Goal: Information Seeking & Learning: Learn about a topic

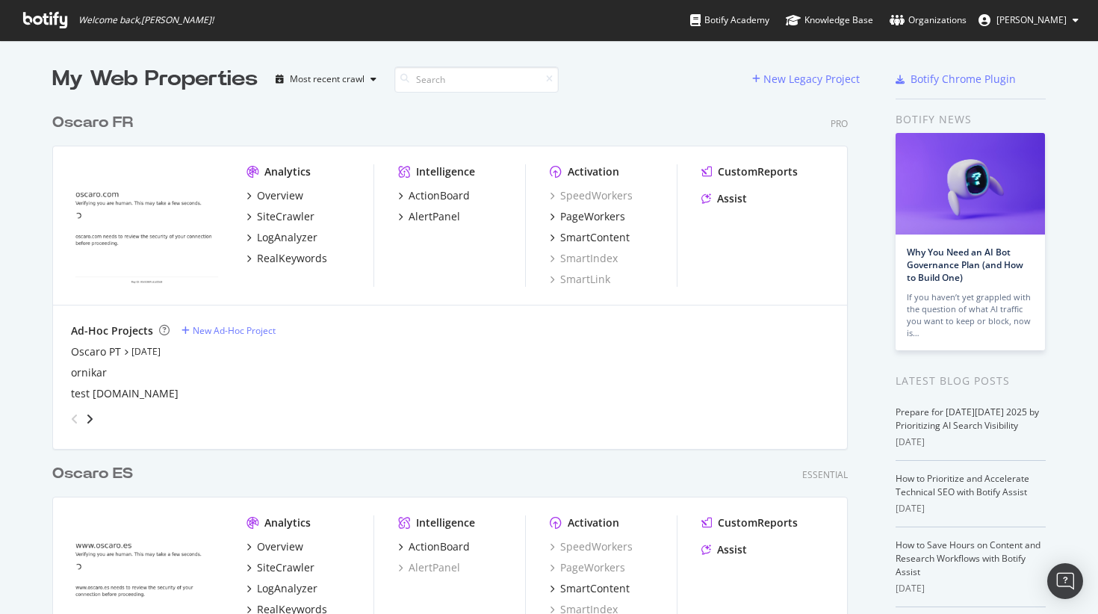
scroll to position [613, 1098]
click at [284, 214] on div "SiteCrawler" at bounding box center [286, 216] width 58 height 15
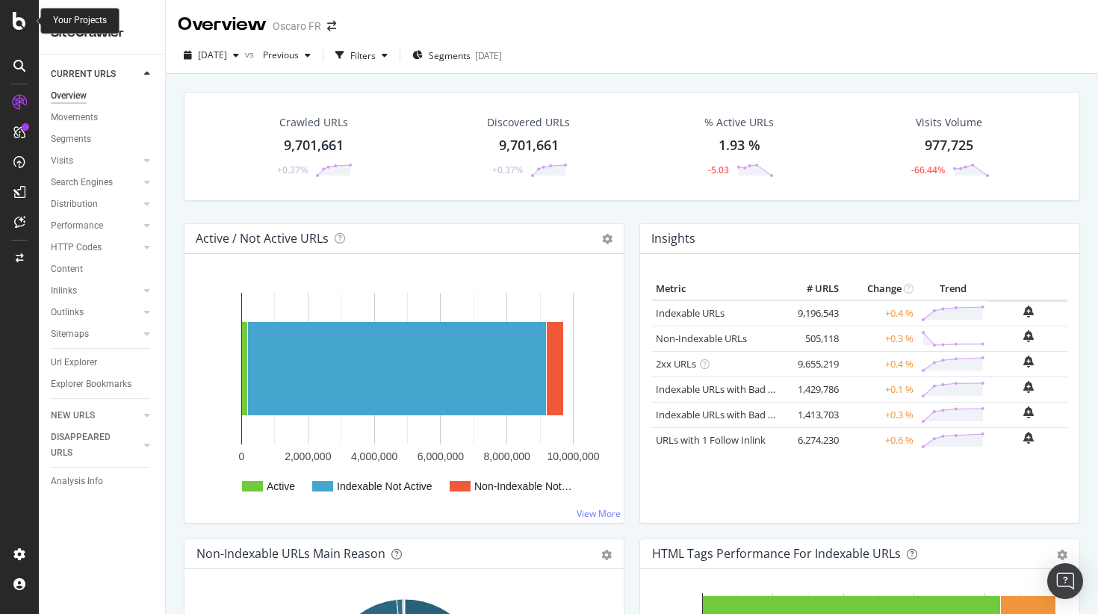
click at [17, 15] on icon at bounding box center [19, 21] width 13 height 18
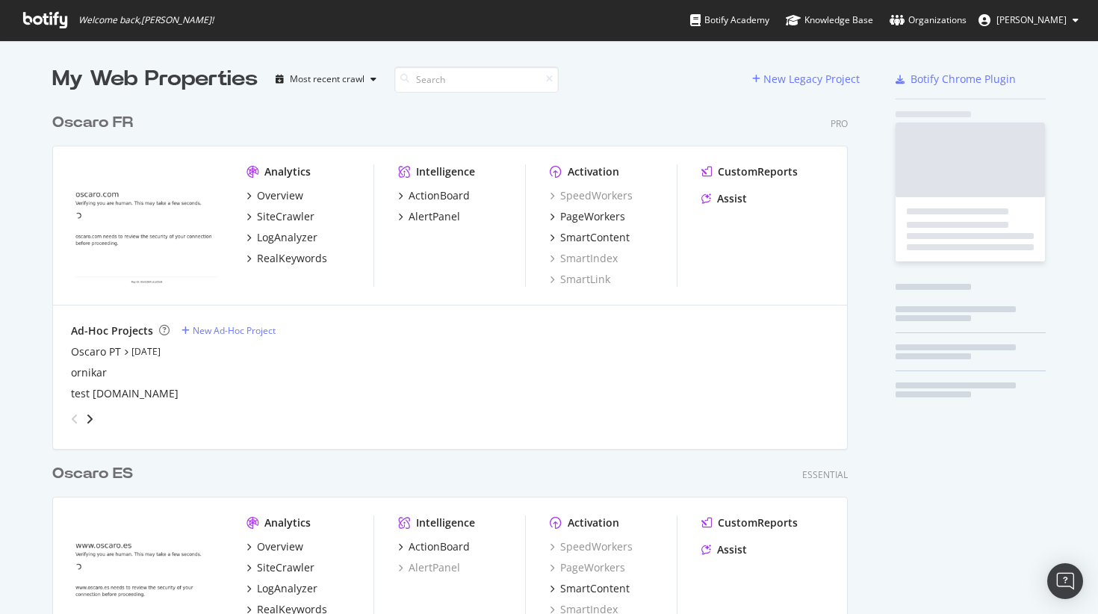
scroll to position [613, 1098]
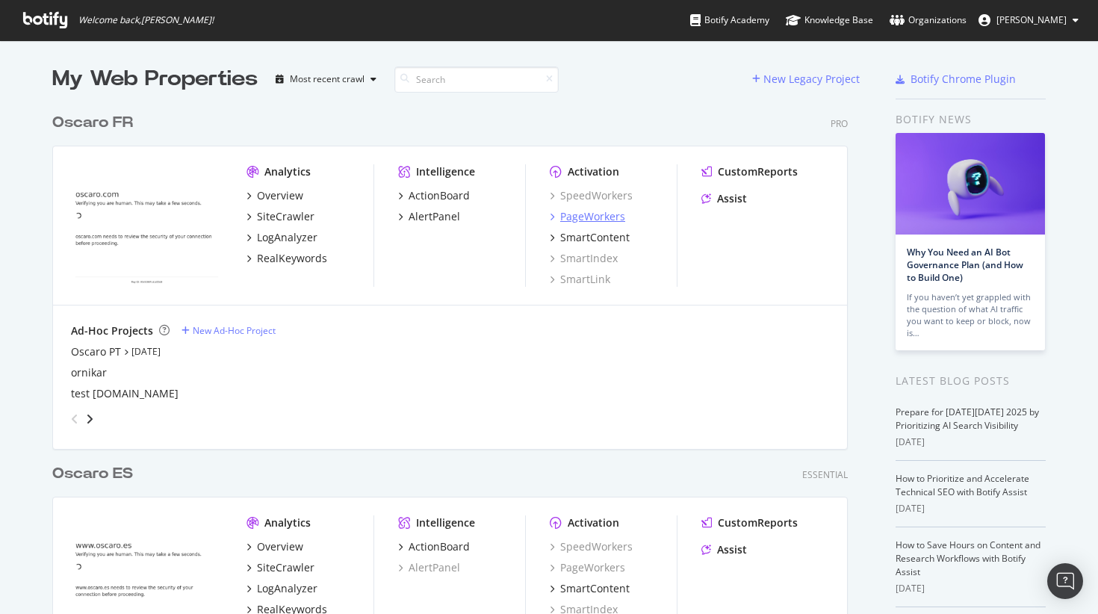
click at [607, 214] on div "PageWorkers" at bounding box center [592, 216] width 65 height 15
click at [592, 274] on div "SmartLink" at bounding box center [580, 279] width 61 height 15
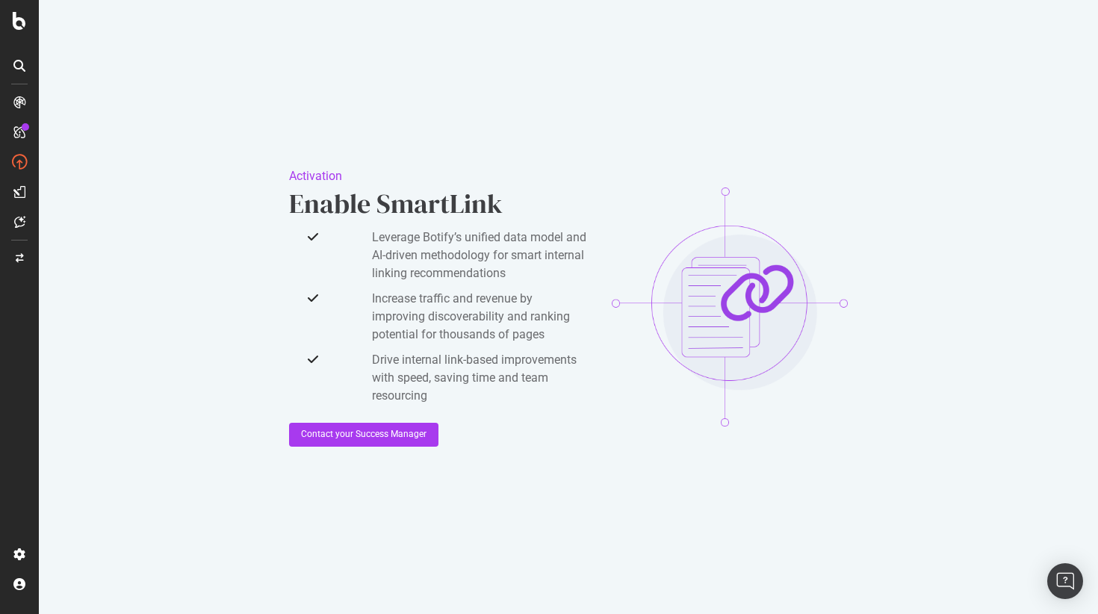
click at [592, 274] on div "Activation Enable SmartLink Leverage Botify’s unified data model and AI-driven …" at bounding box center [568, 307] width 558 height 239
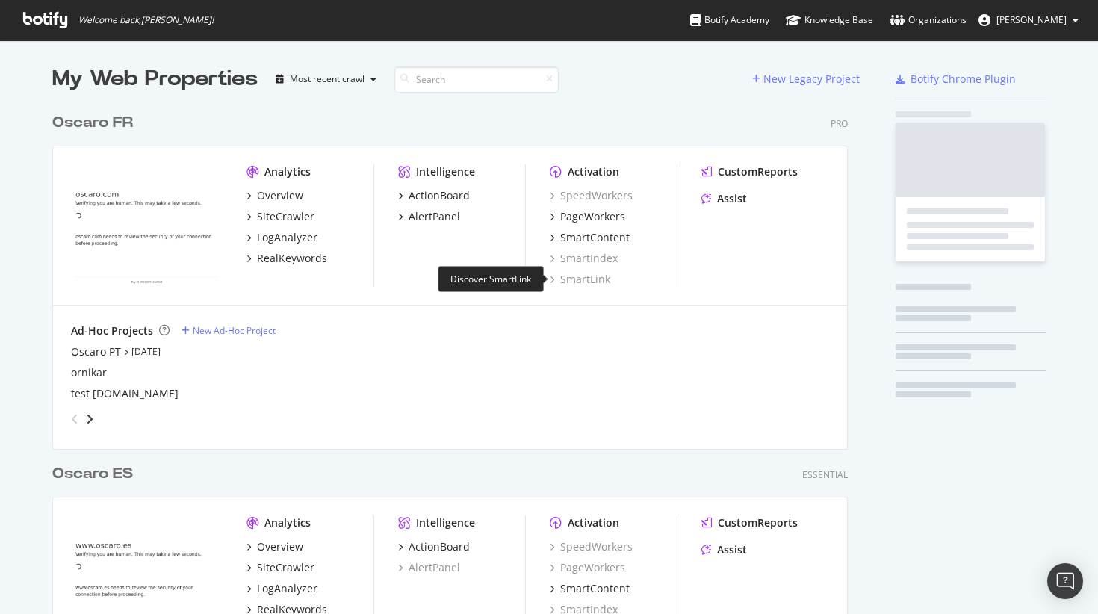
scroll to position [613, 1098]
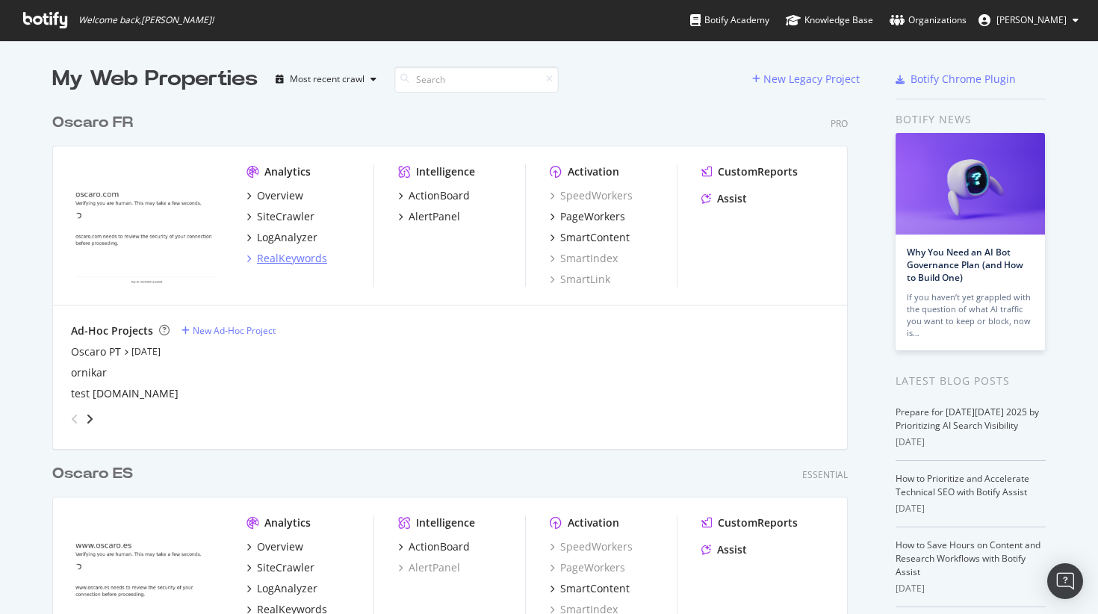
click at [309, 257] on div "RealKeywords" at bounding box center [292, 258] width 70 height 15
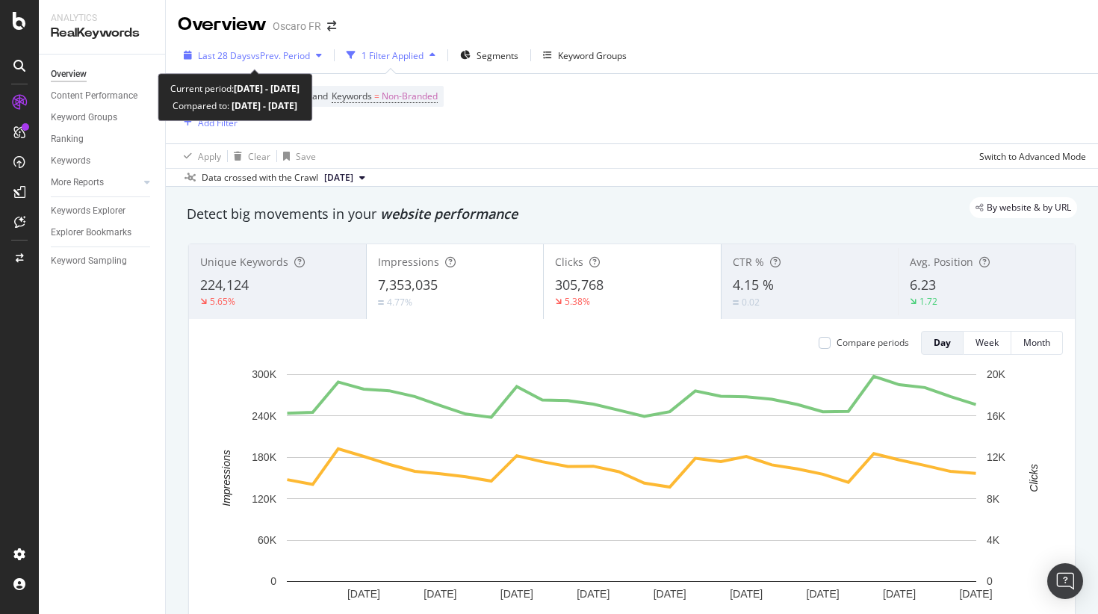
click at [267, 49] on span "vs Prev. Period" at bounding box center [280, 55] width 59 height 13
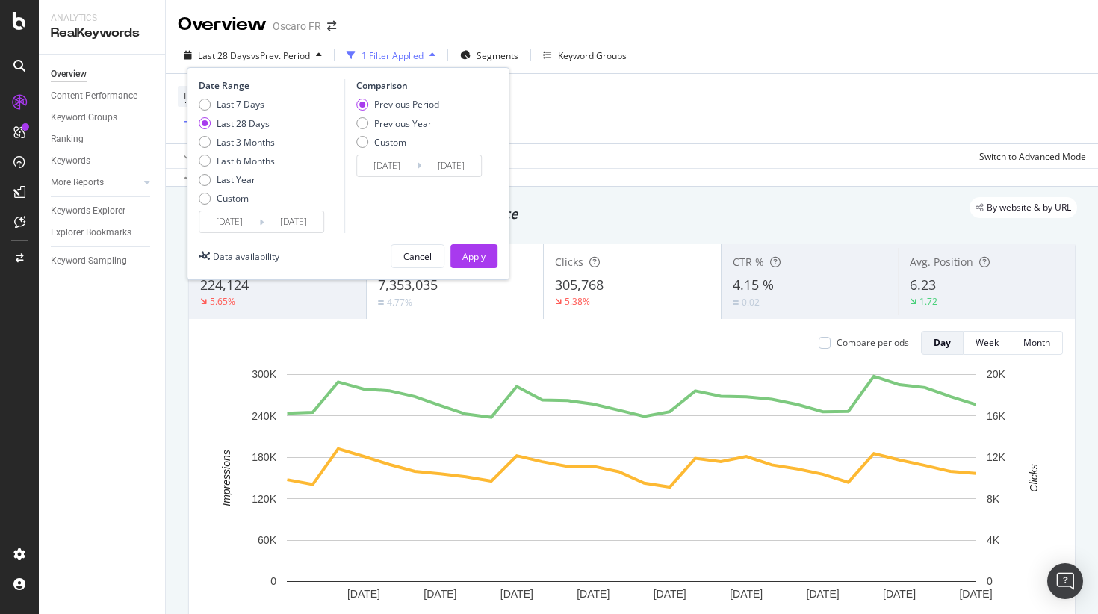
click at [365, 115] on div "Previous Period Previous Year Custom" at bounding box center [397, 126] width 83 height 56
click at [365, 123] on div "Previous Year" at bounding box center [362, 123] width 12 height 12
type input "2024/09/07"
type input "2024/10/04"
click at [487, 245] on button "Apply" at bounding box center [474, 256] width 47 height 24
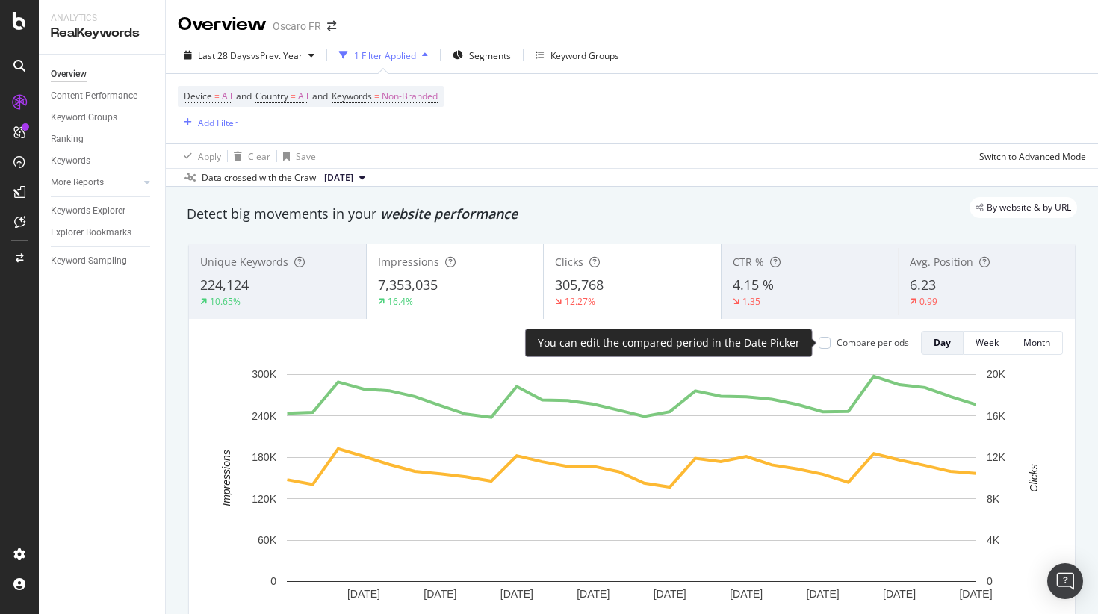
click at [852, 338] on div "Compare periods" at bounding box center [873, 342] width 72 height 13
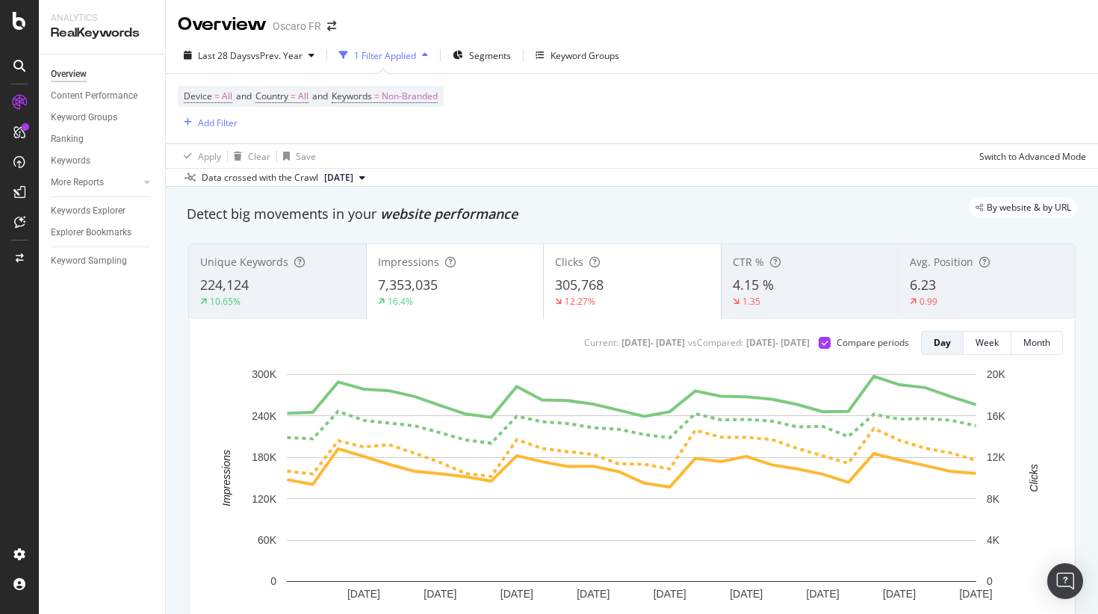
click at [419, 270] on div "Impressions 7,353,035 16.4%" at bounding box center [455, 281] width 177 height 67
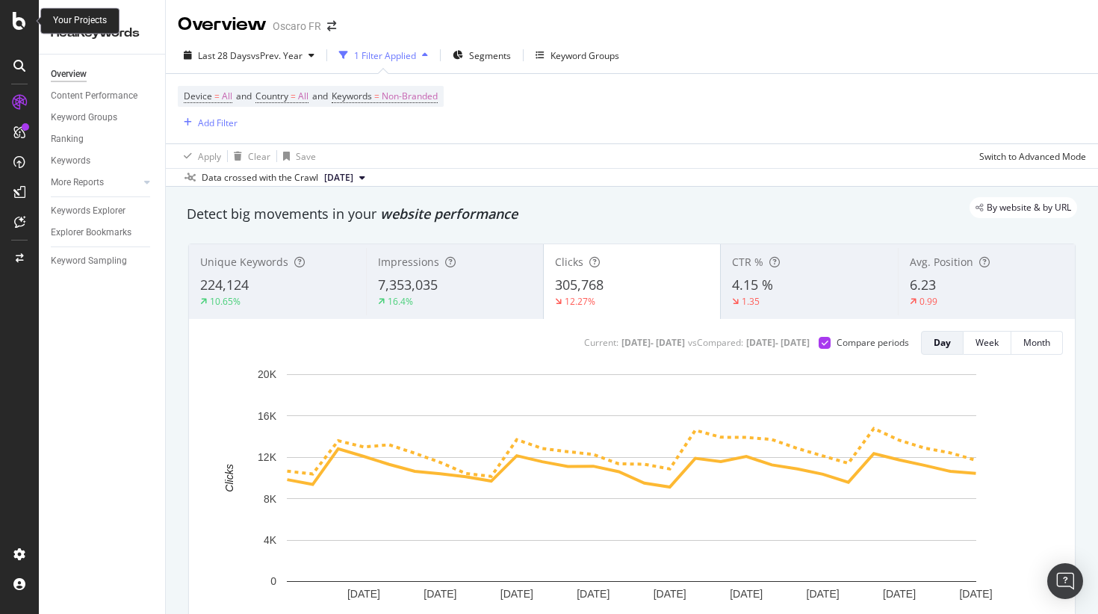
click at [18, 17] on icon at bounding box center [19, 21] width 13 height 18
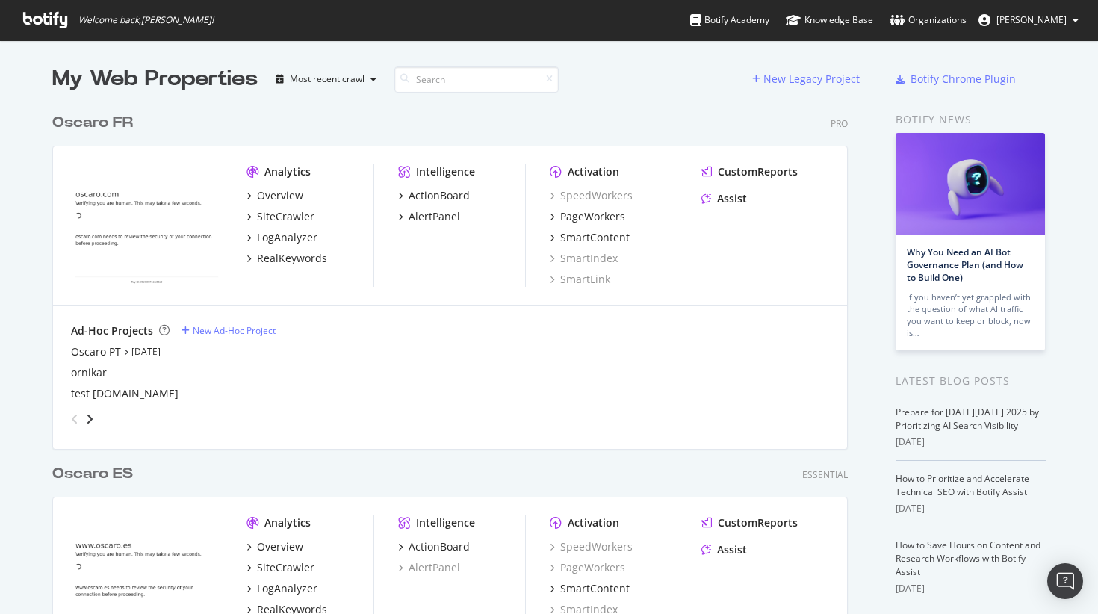
scroll to position [613, 1098]
click at [285, 232] on div "LogAnalyzer" at bounding box center [287, 237] width 61 height 15
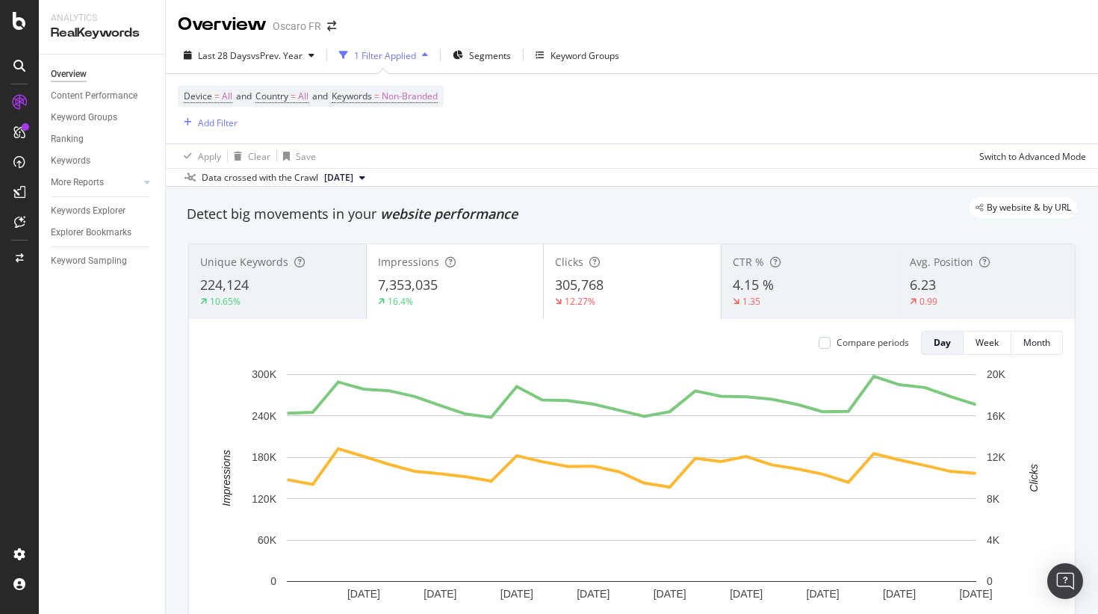
click at [474, 288] on div "7,353,035" at bounding box center [455, 285] width 155 height 19
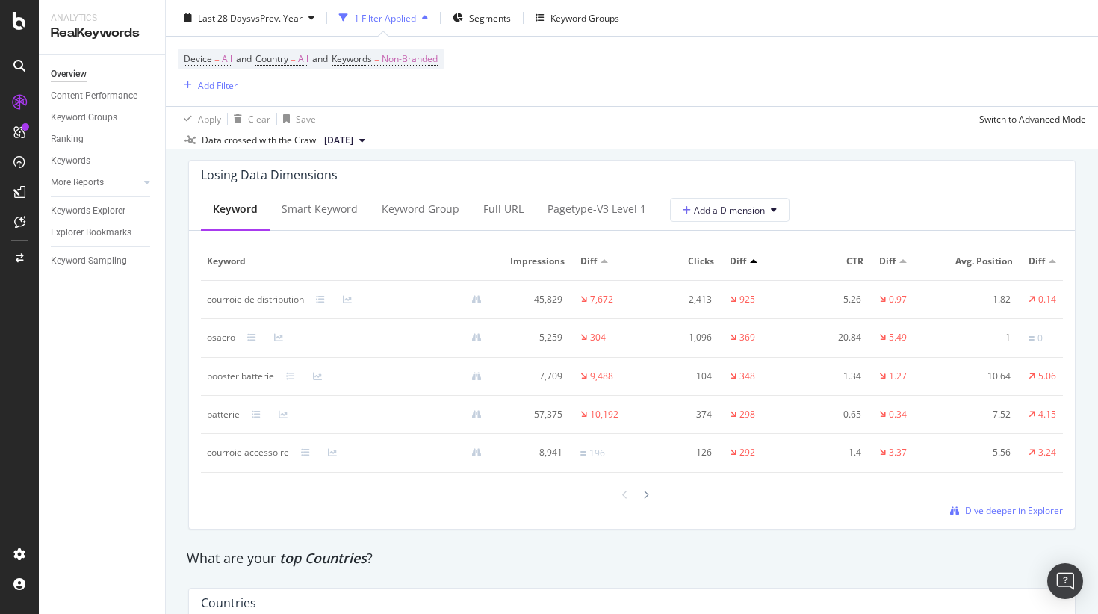
scroll to position [1754, 0]
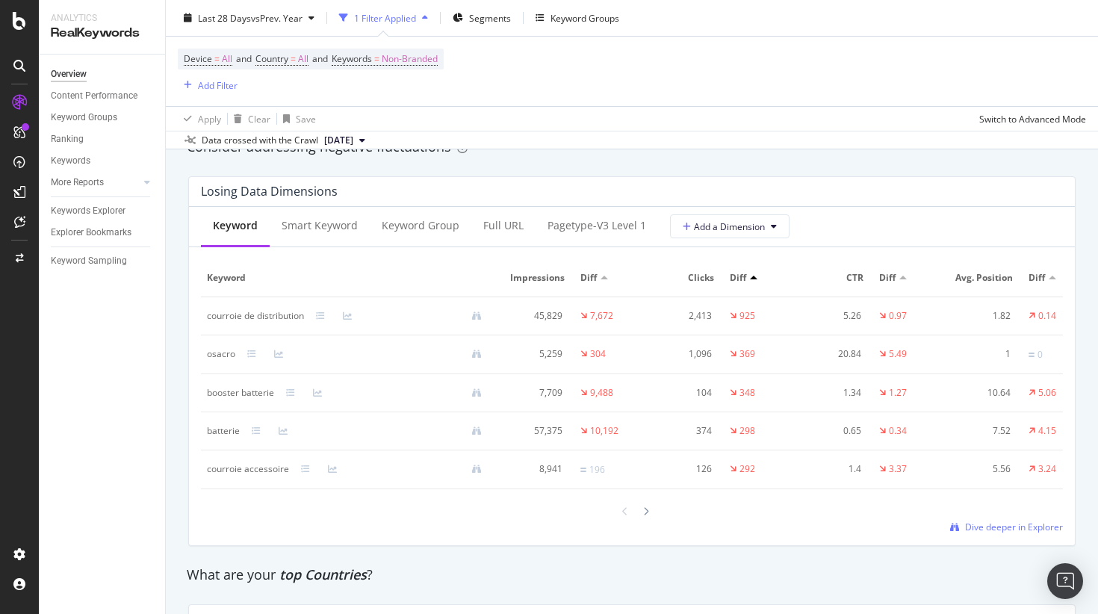
click at [551, 205] on div "Losing Data Dimensions" at bounding box center [632, 192] width 886 height 30
click at [559, 232] on div "pagetype-v3 Level 1" at bounding box center [597, 225] width 99 height 15
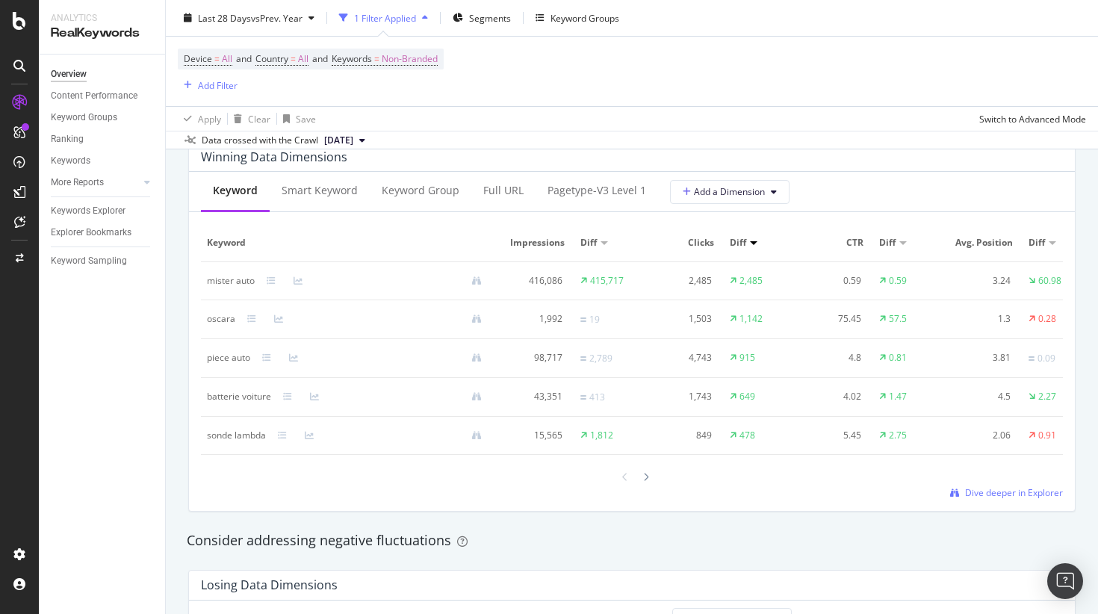
scroll to position [1271, 0]
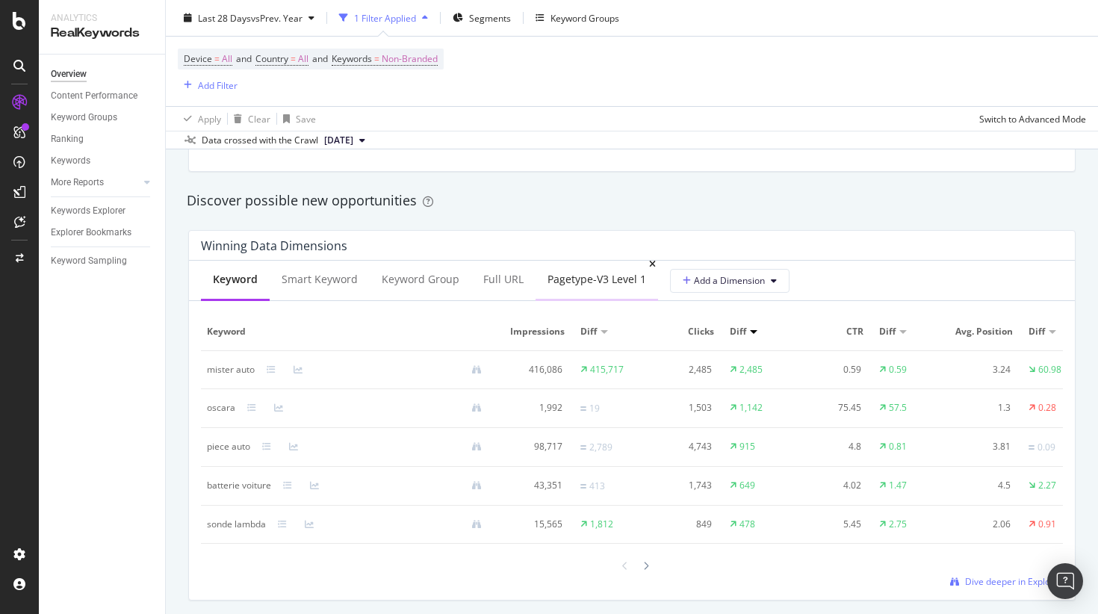
click at [560, 279] on div "pagetype-v3 Level 1" at bounding box center [597, 279] width 99 height 15
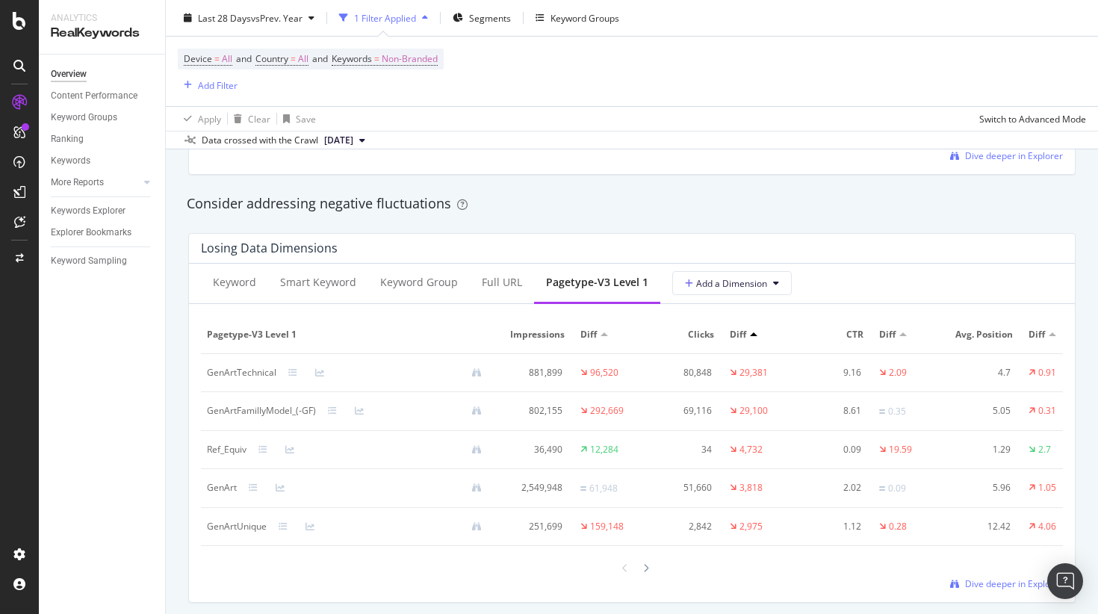
scroll to position [1690, 0]
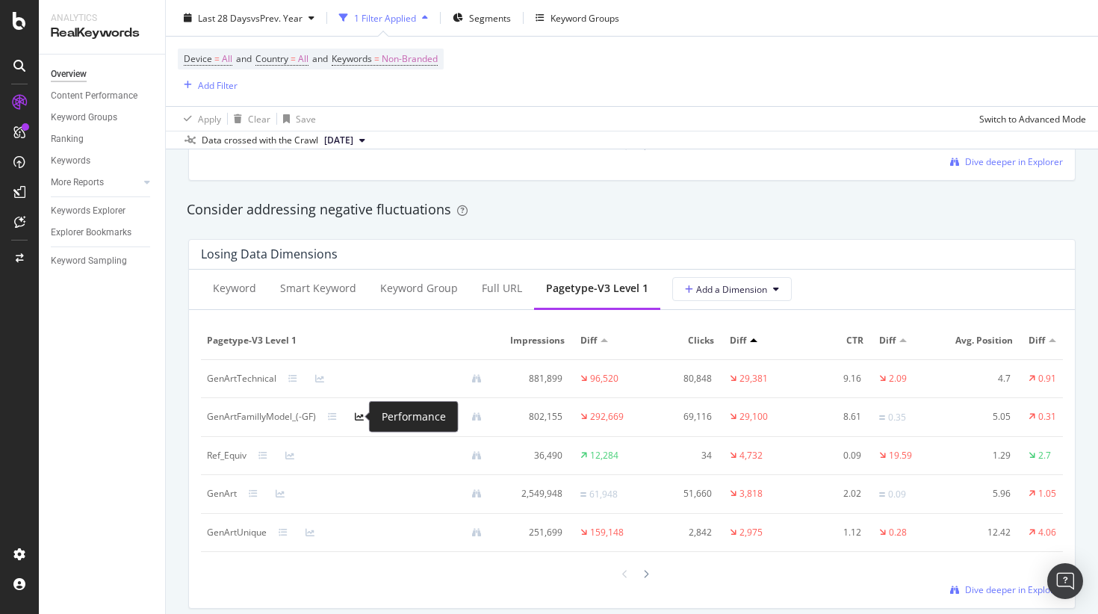
click at [362, 418] on icon at bounding box center [359, 416] width 9 height 9
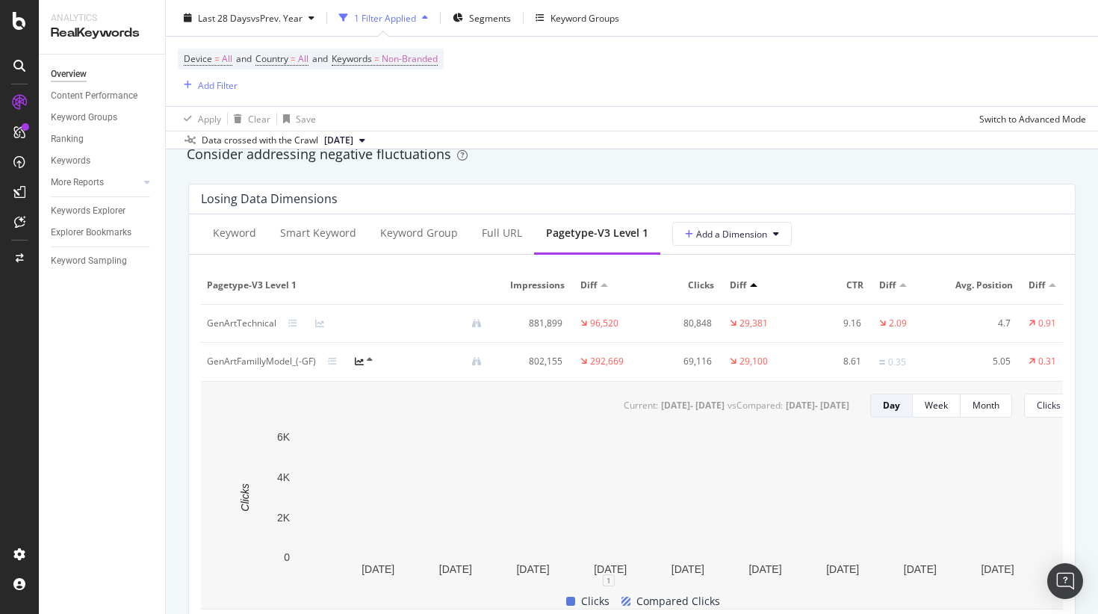
scroll to position [1743, 0]
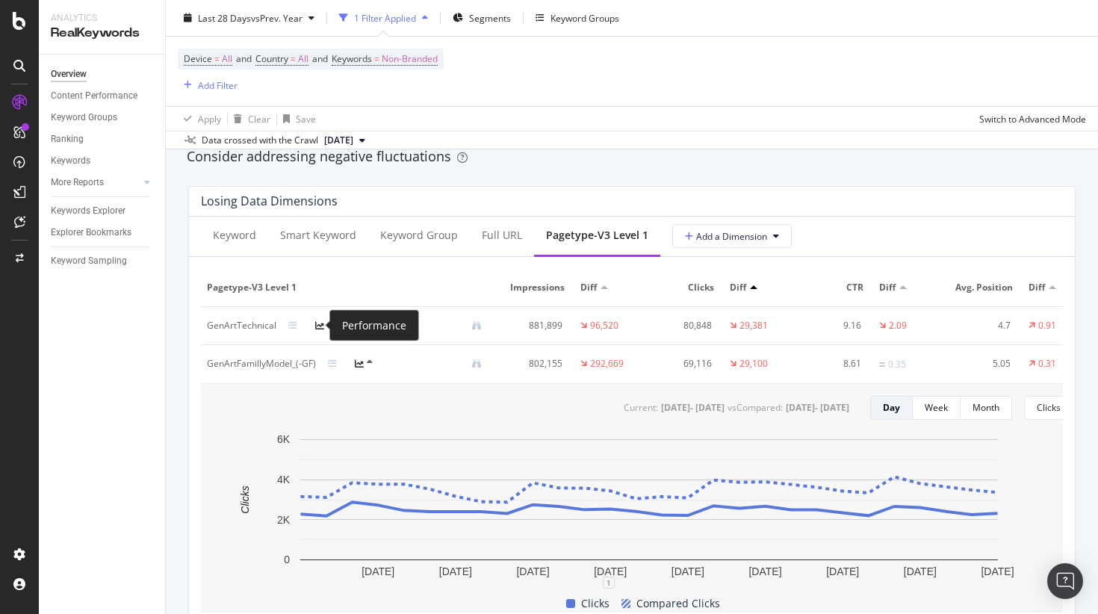
click at [317, 324] on icon at bounding box center [319, 325] width 9 height 9
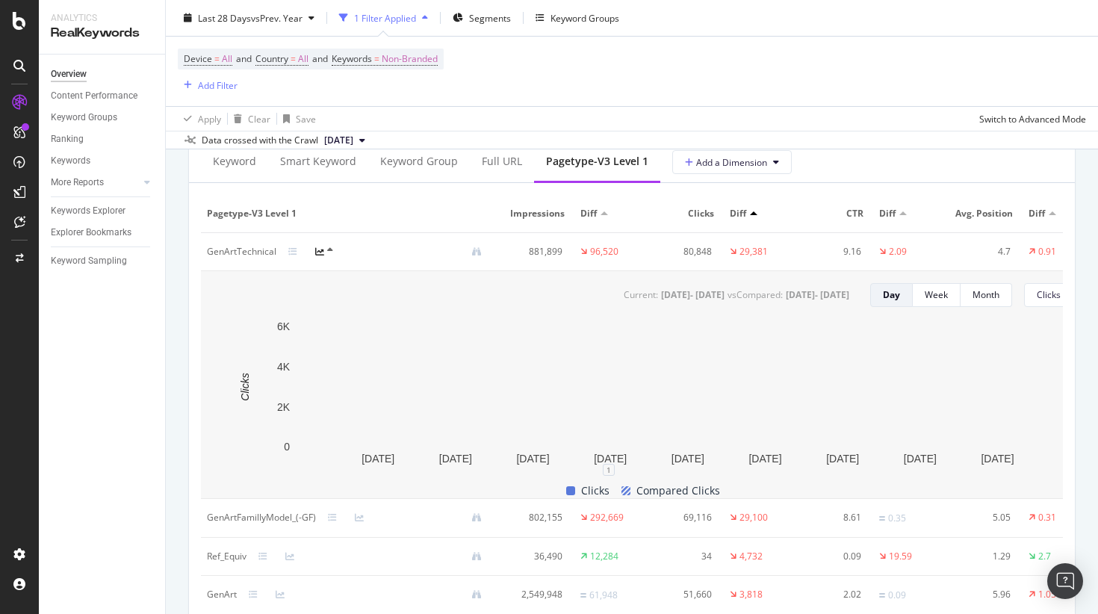
scroll to position [1866, 0]
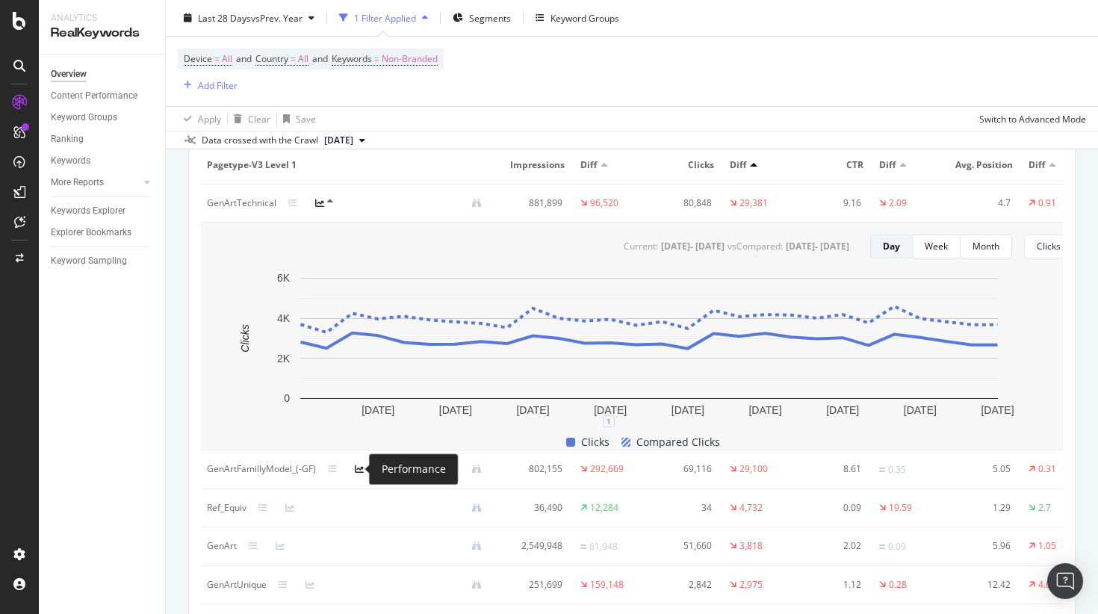
click at [360, 467] on icon at bounding box center [359, 469] width 9 height 9
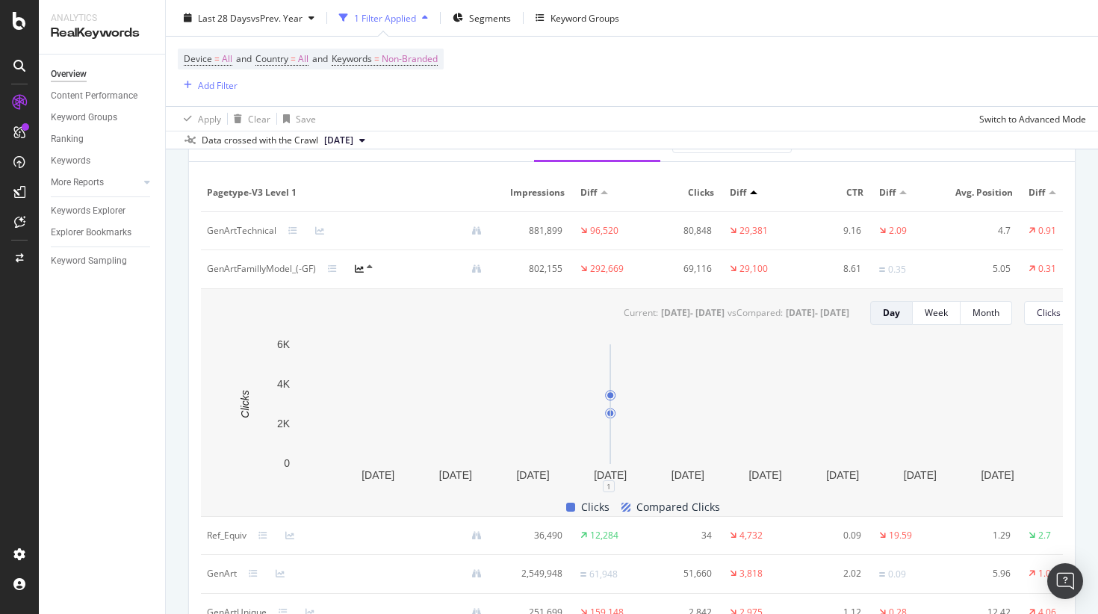
scroll to position [1836, 0]
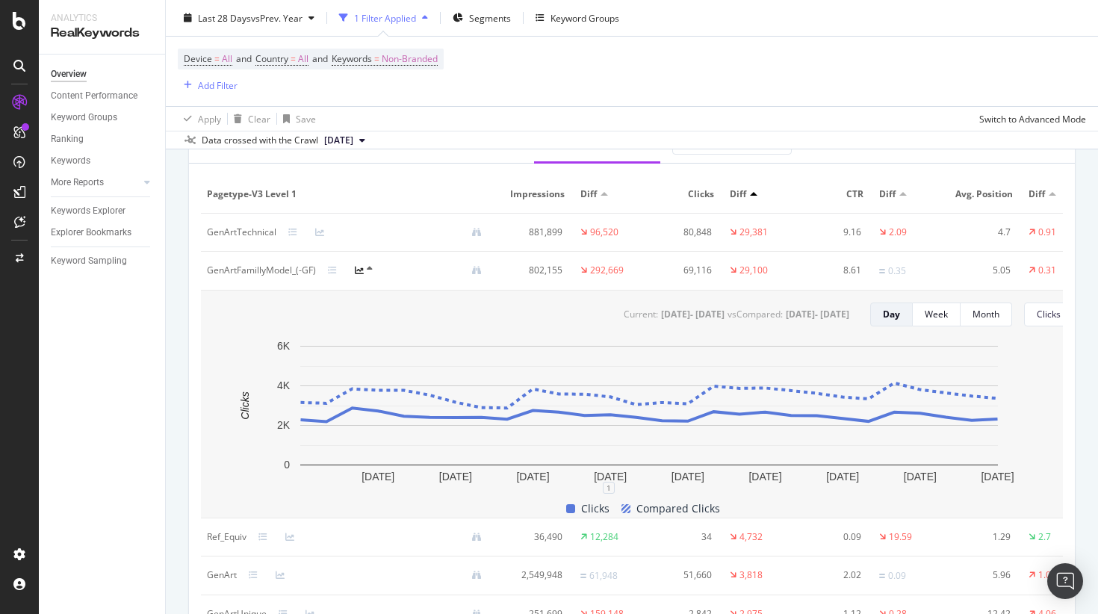
click at [307, 228] on div at bounding box center [301, 232] width 27 height 9
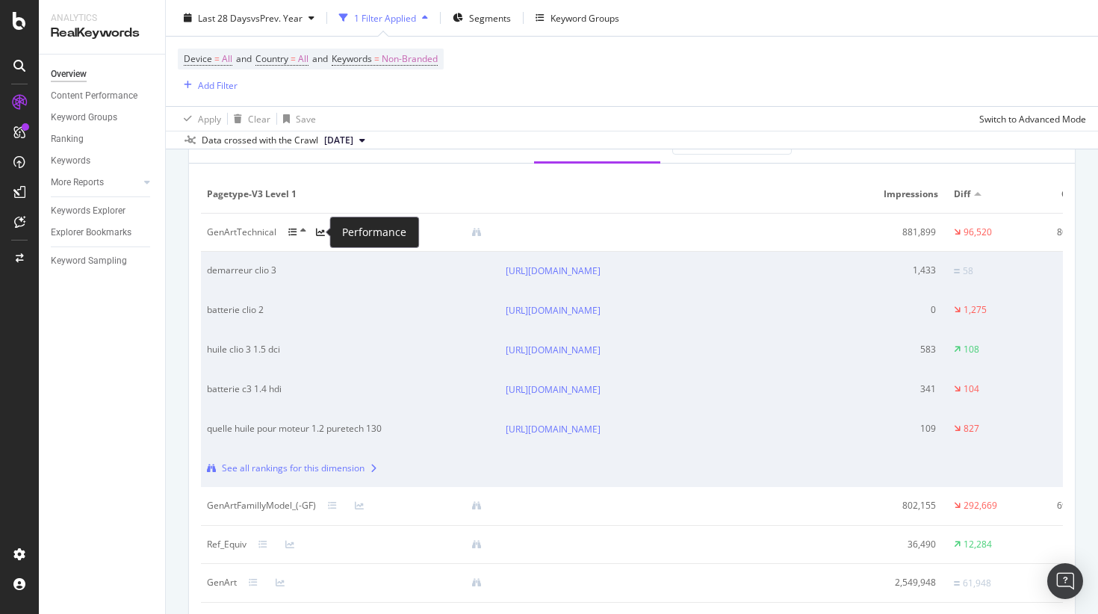
click at [316, 231] on icon at bounding box center [320, 232] width 9 height 9
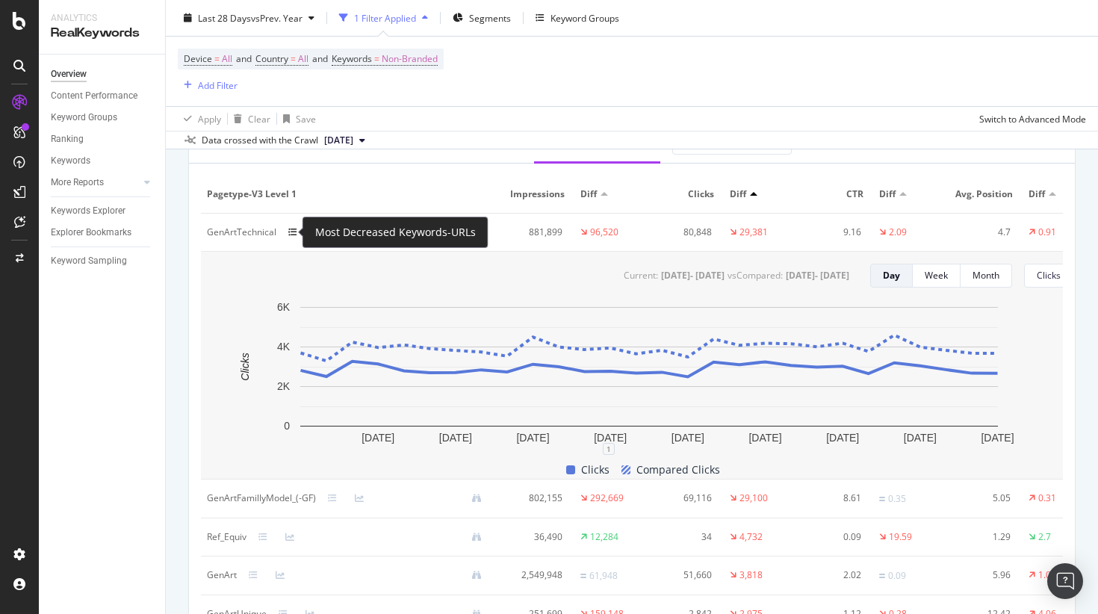
click at [294, 232] on icon at bounding box center [292, 232] width 9 height 9
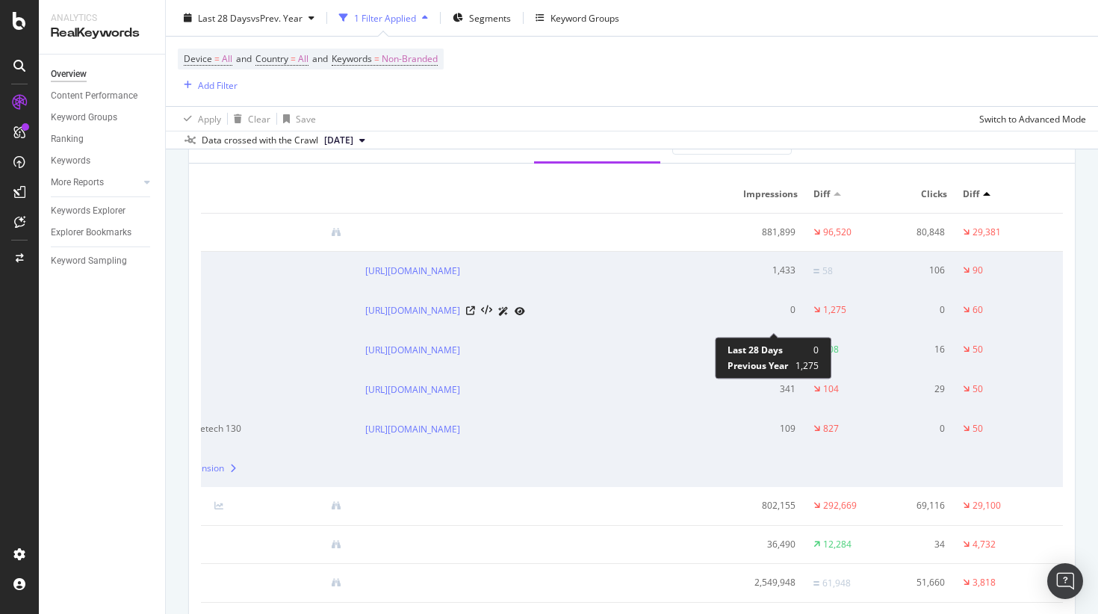
scroll to position [0, 0]
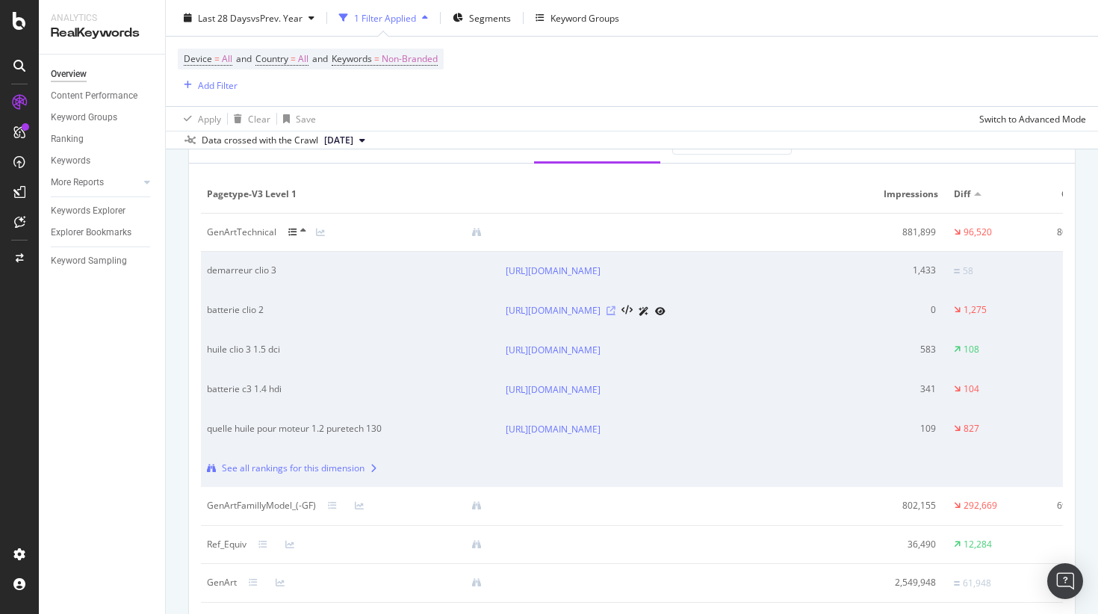
click at [616, 315] on icon at bounding box center [611, 310] width 9 height 9
click at [288, 228] on icon at bounding box center [292, 232] width 9 height 9
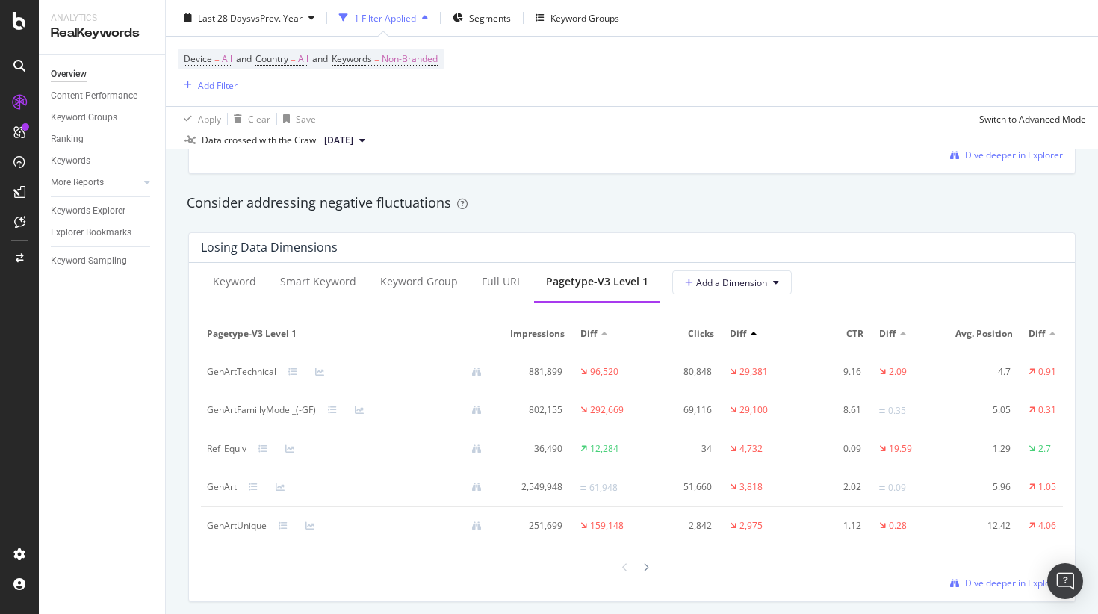
scroll to position [1692, 0]
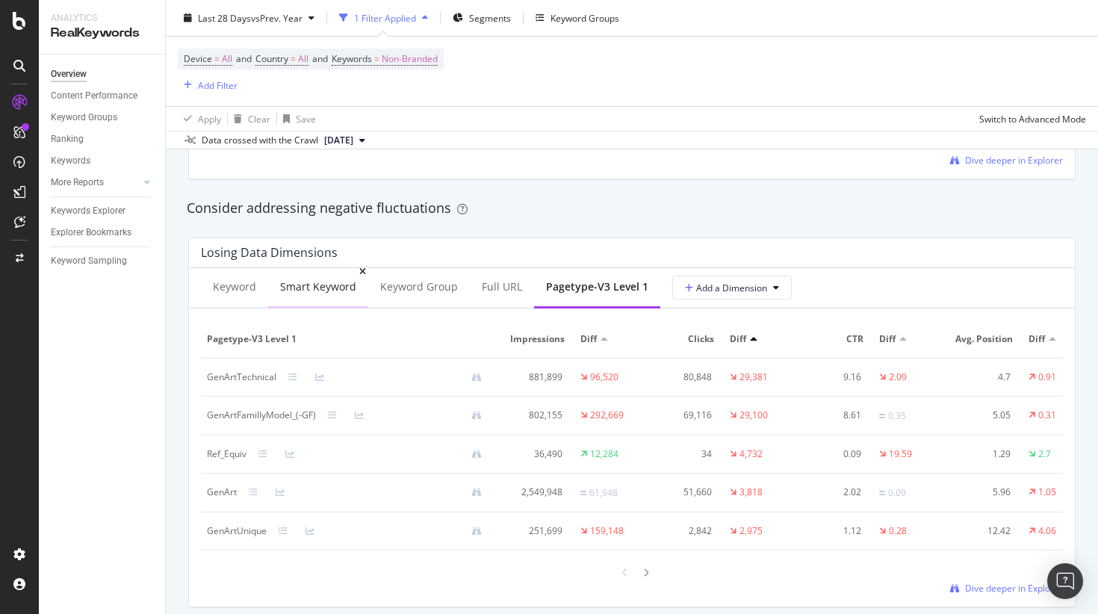
click at [286, 280] on div "Smart Keyword" at bounding box center [318, 286] width 76 height 15
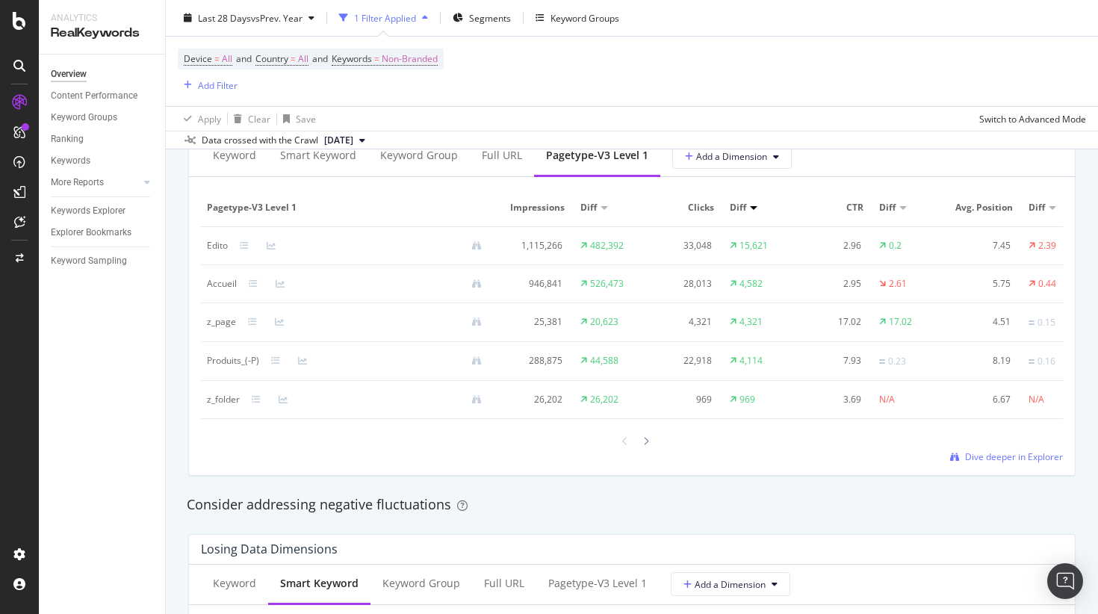
scroll to position [1328, 0]
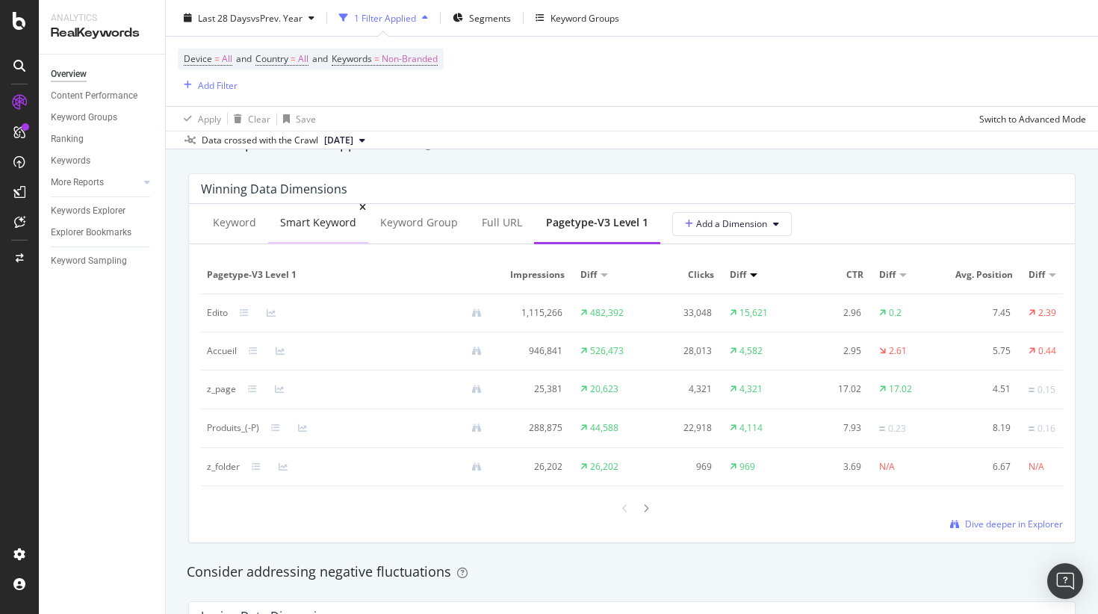
click at [315, 228] on div "Smart Keyword" at bounding box center [318, 222] width 76 height 15
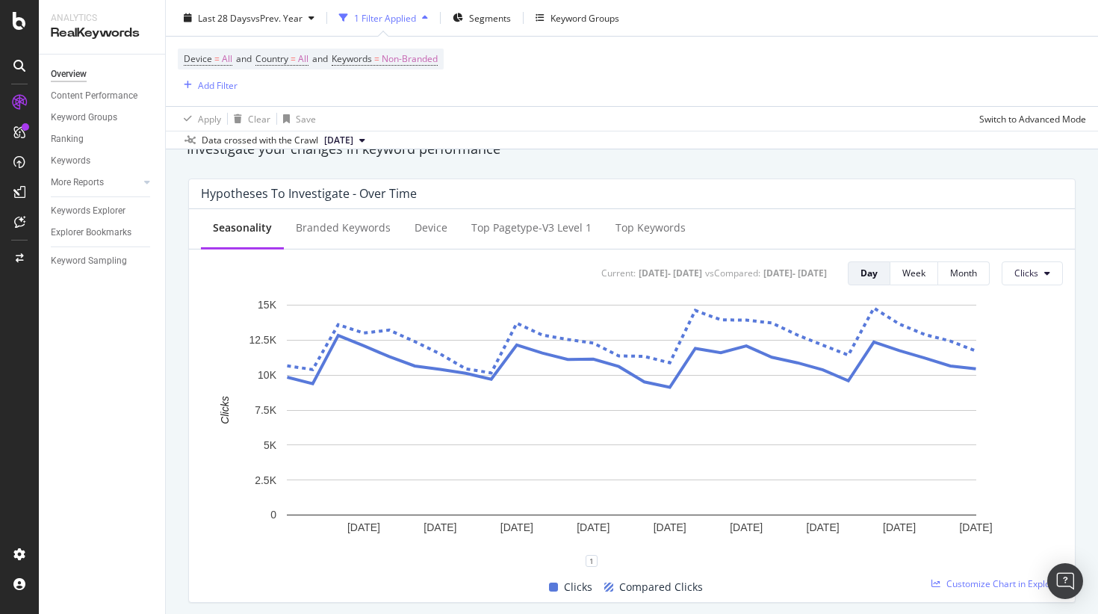
scroll to position [0, 0]
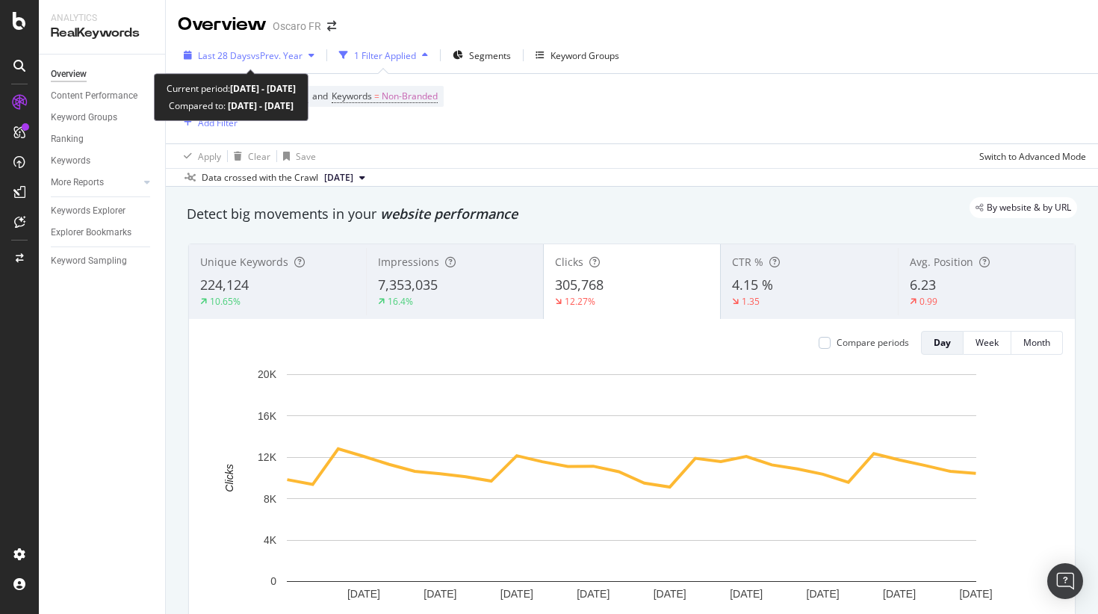
click at [287, 55] on span "vs Prev. Year" at bounding box center [277, 55] width 52 height 13
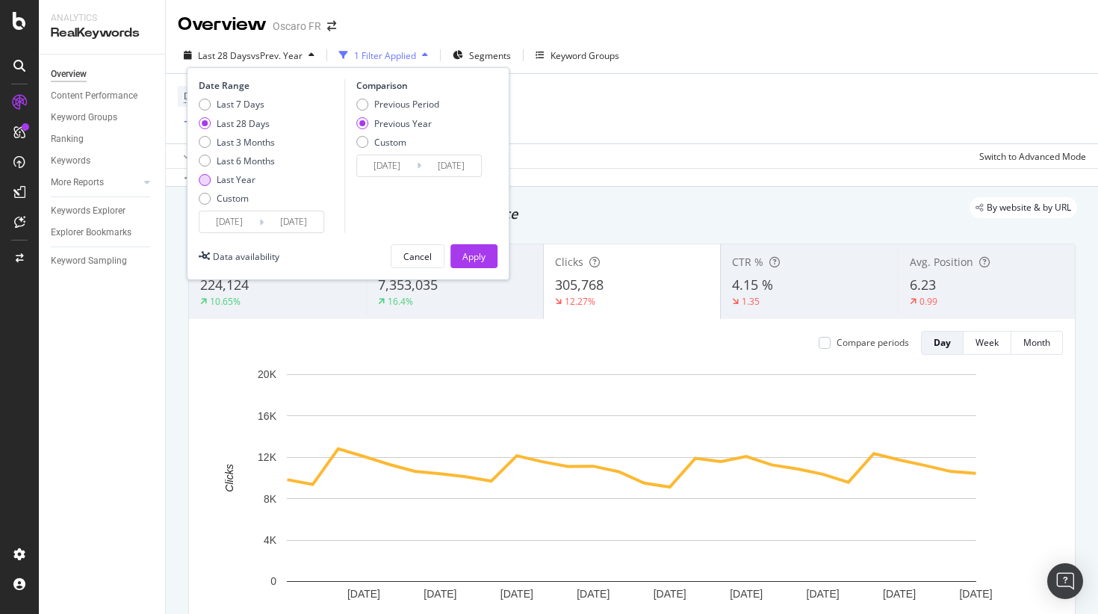
click at [244, 176] on div "Last Year" at bounding box center [236, 179] width 39 height 13
type input "2024/10/04"
type input "2023/10/06"
click at [459, 264] on button "Apply" at bounding box center [474, 256] width 47 height 24
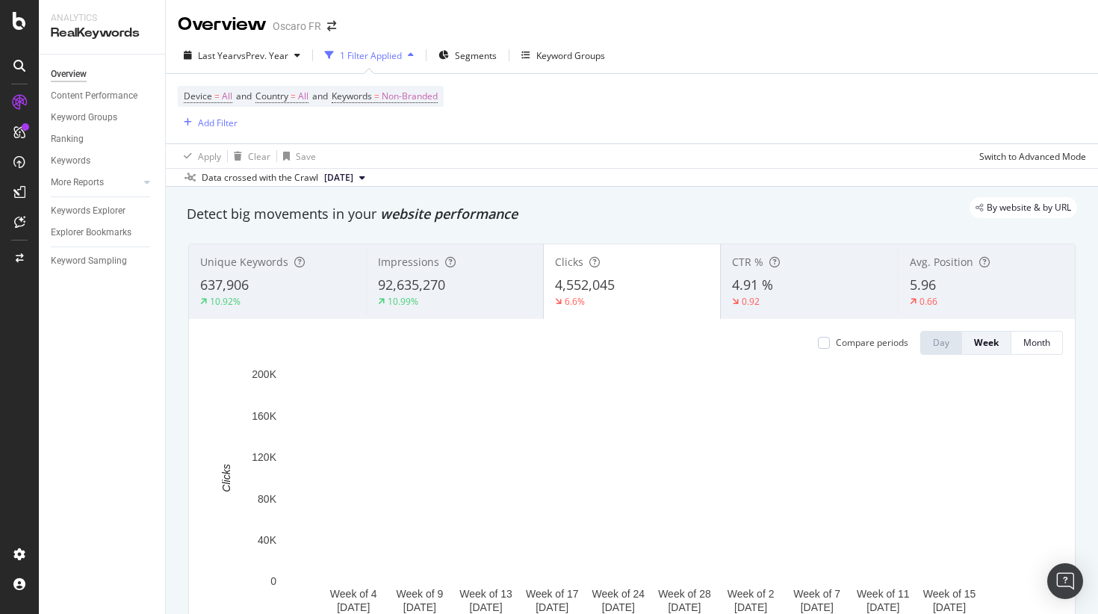
scroll to position [105, 0]
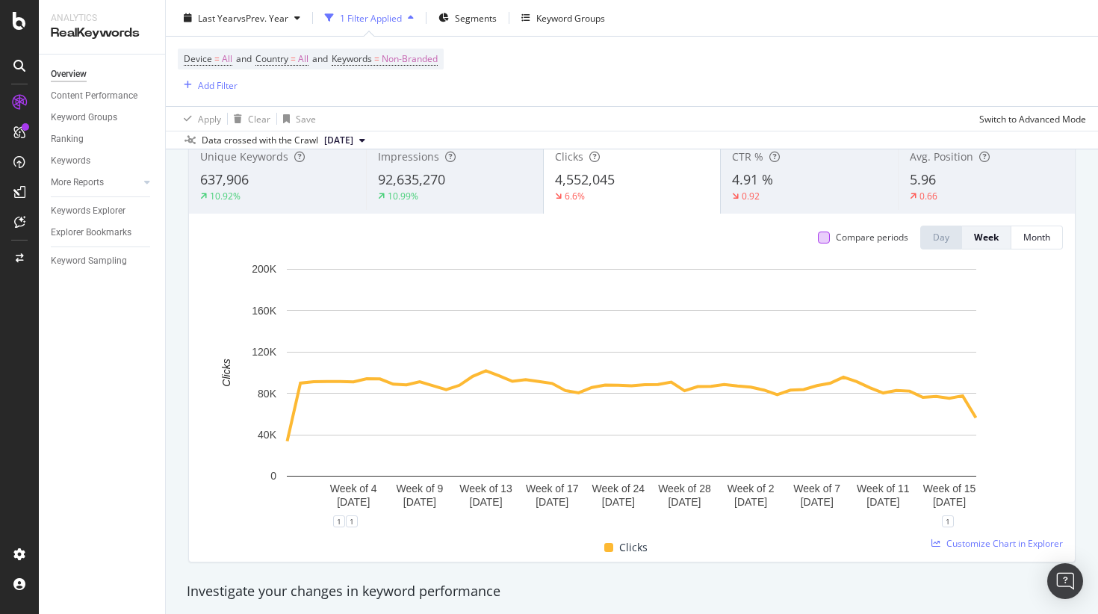
click at [821, 238] on div at bounding box center [824, 238] width 12 height 12
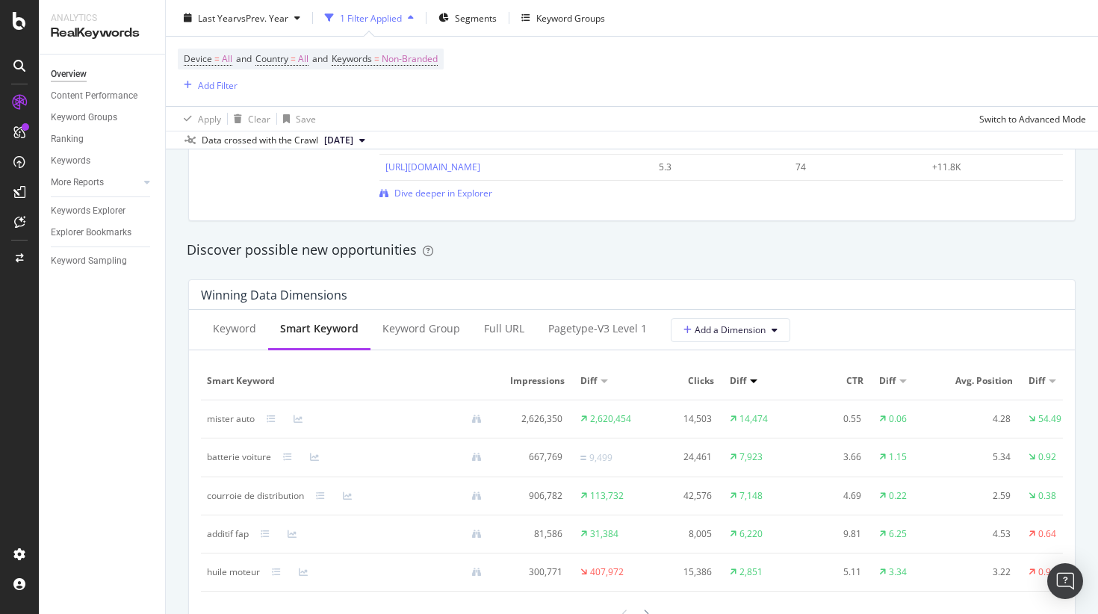
scroll to position [1325, 0]
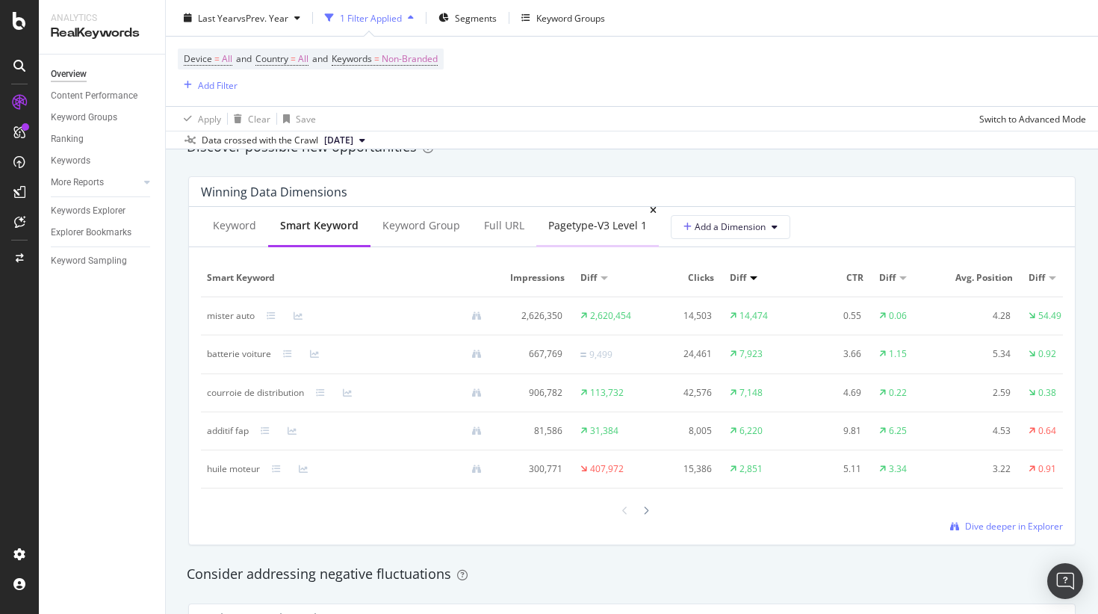
click at [568, 227] on div "pagetype-v3 Level 1" at bounding box center [597, 225] width 99 height 15
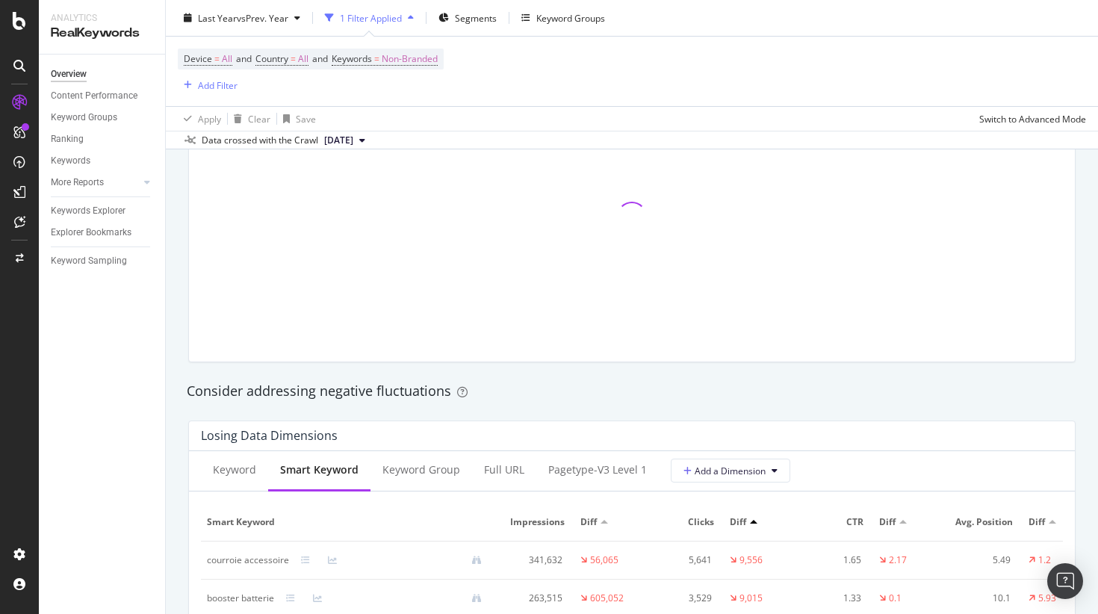
scroll to position [1535, 0]
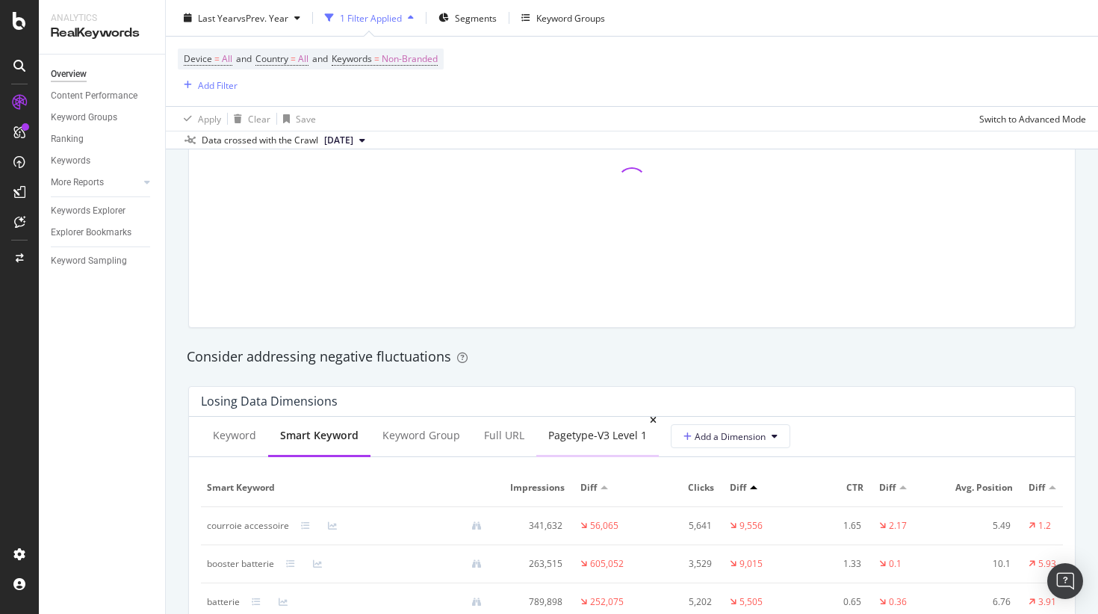
click at [557, 440] on div "pagetype-v3 Level 1" at bounding box center [597, 435] width 99 height 15
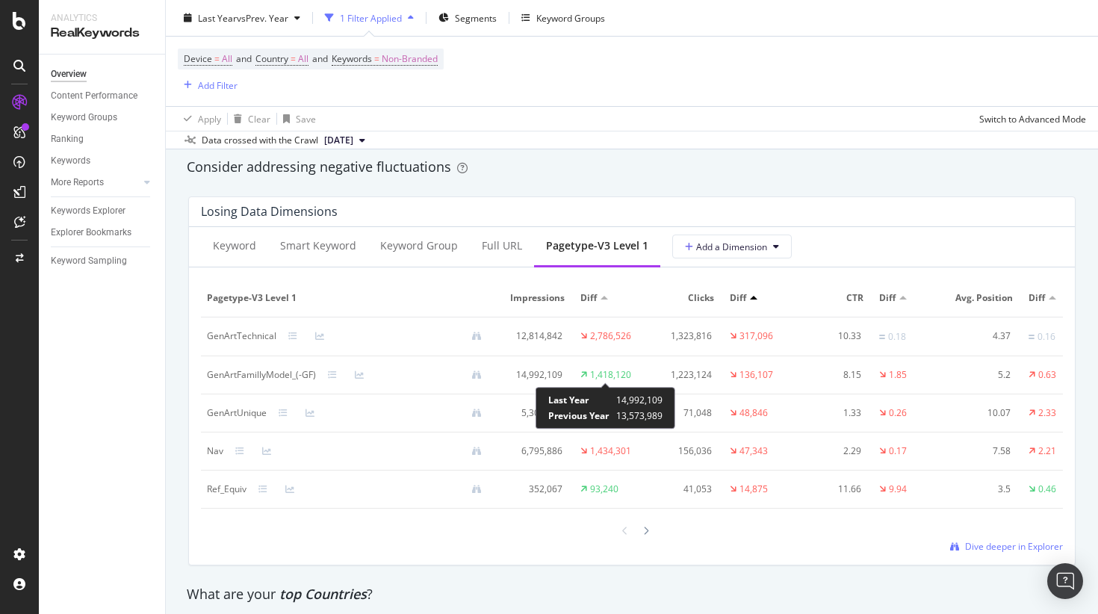
scroll to position [1735, 0]
click at [351, 371] on div at bounding box center [341, 373] width 27 height 9
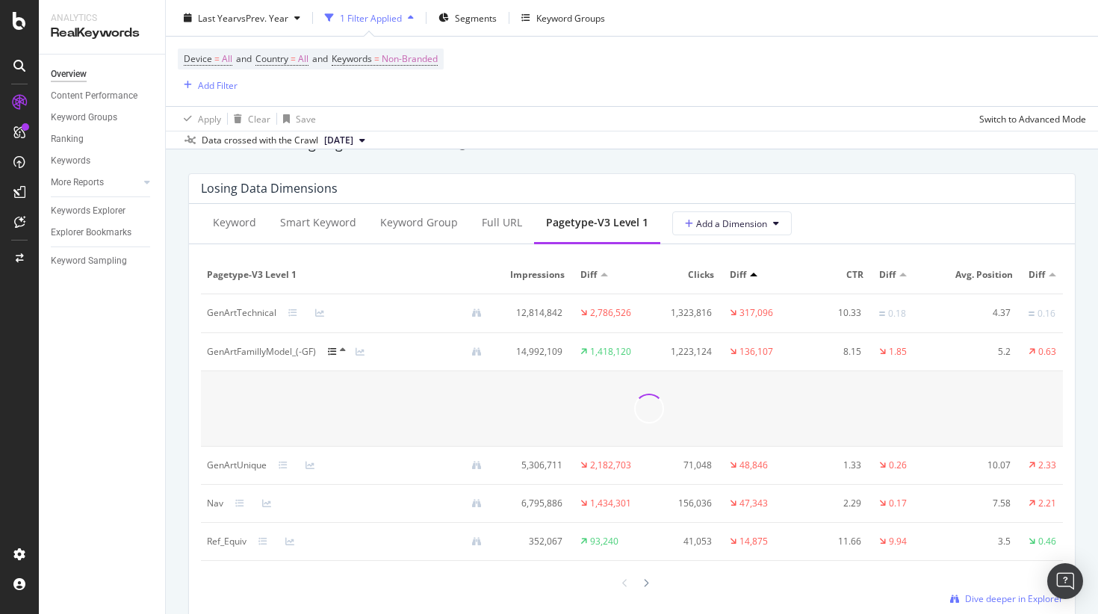
scroll to position [1757, 0]
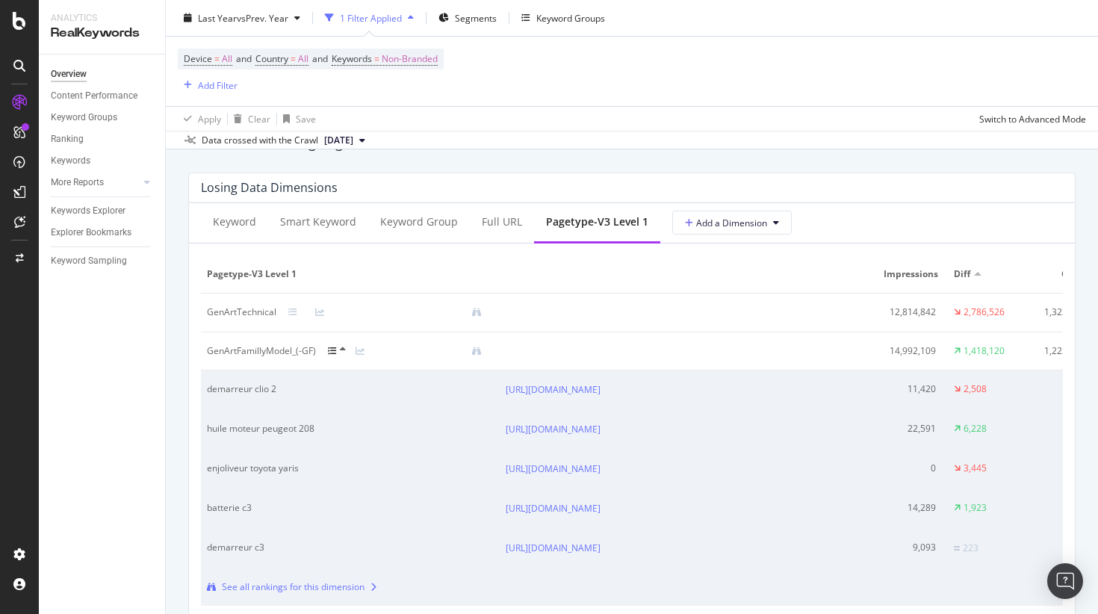
click at [356, 357] on div "GenArtFamillyModel_(-GF)" at bounding box center [350, 350] width 287 height 13
click at [357, 351] on icon at bounding box center [360, 351] width 9 height 9
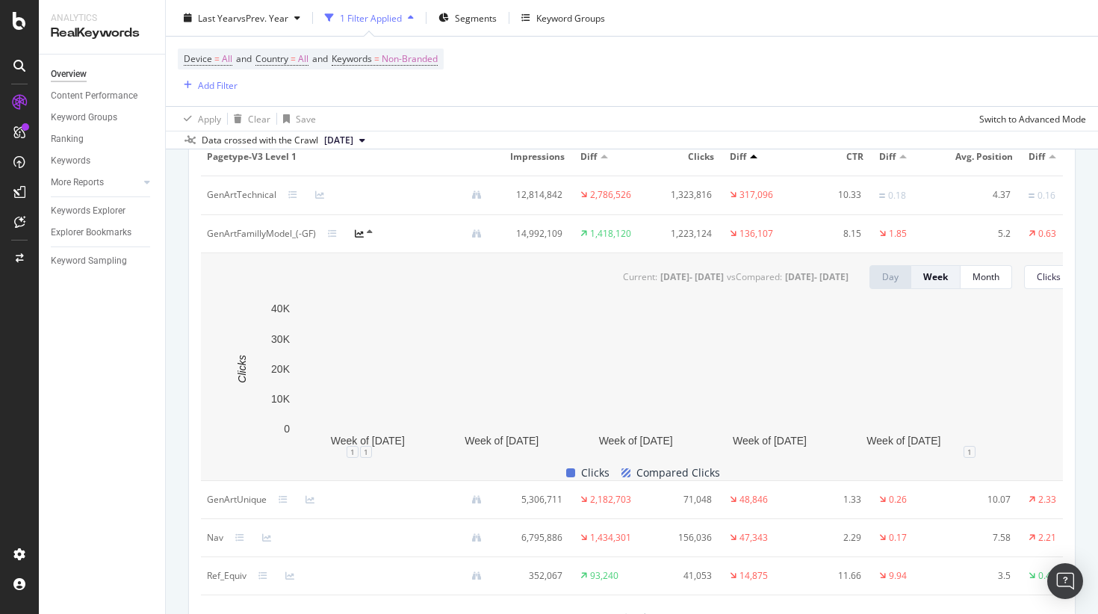
scroll to position [1875, 0]
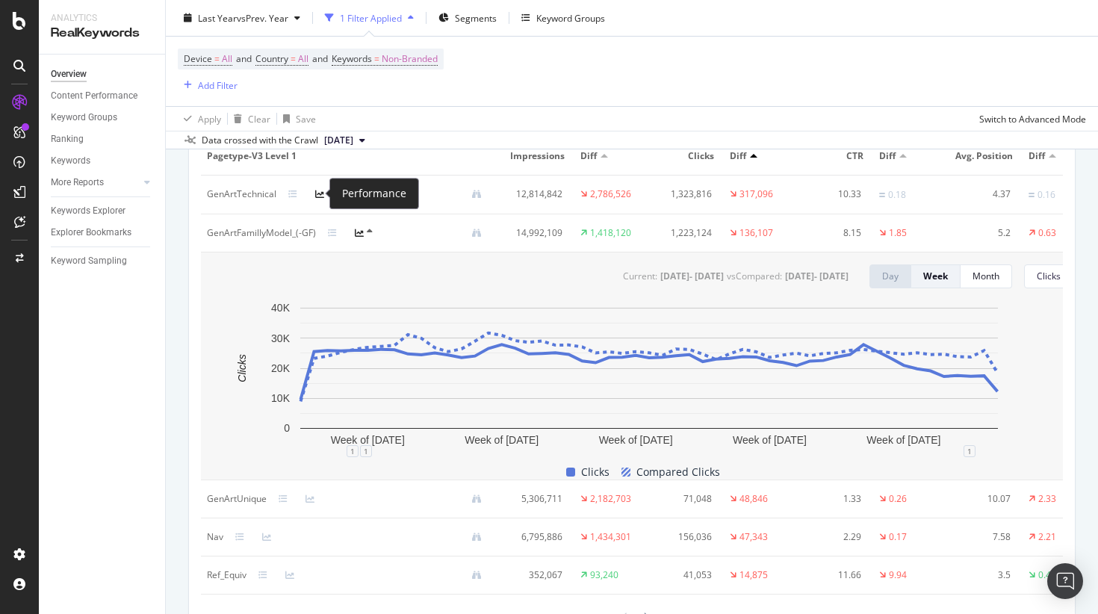
click at [321, 196] on icon at bounding box center [319, 194] width 9 height 9
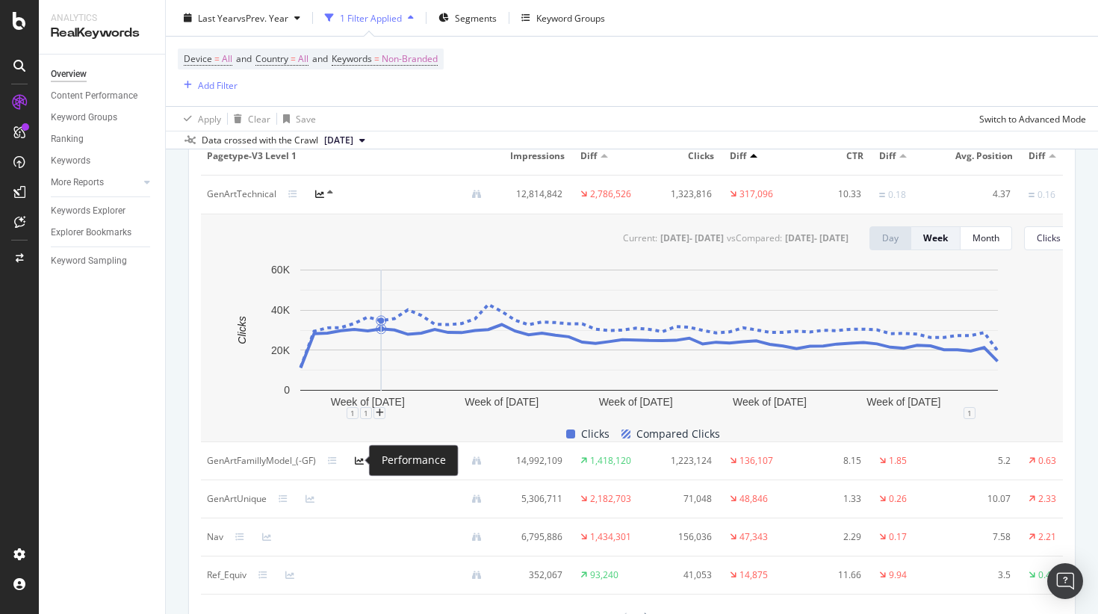
click at [357, 457] on icon at bounding box center [359, 461] width 9 height 9
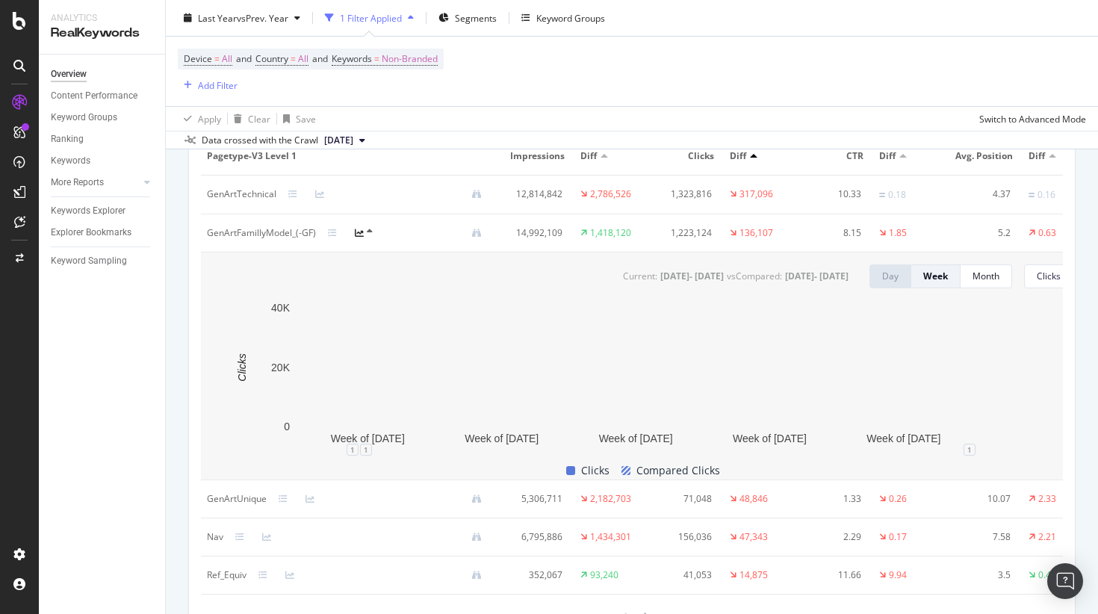
scroll to position [1928, 0]
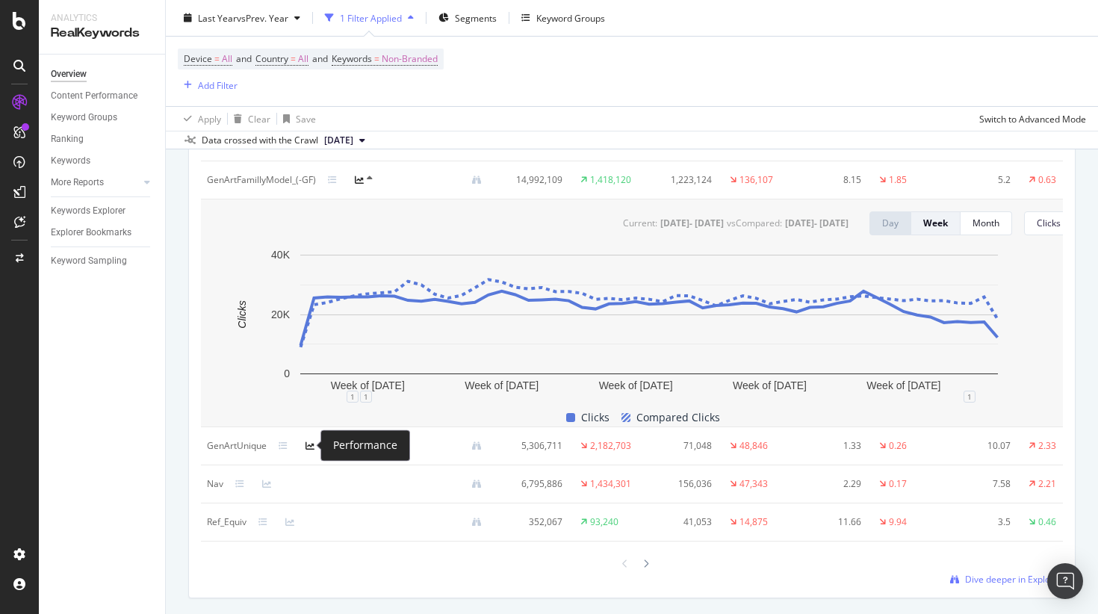
click at [306, 448] on icon at bounding box center [310, 446] width 9 height 9
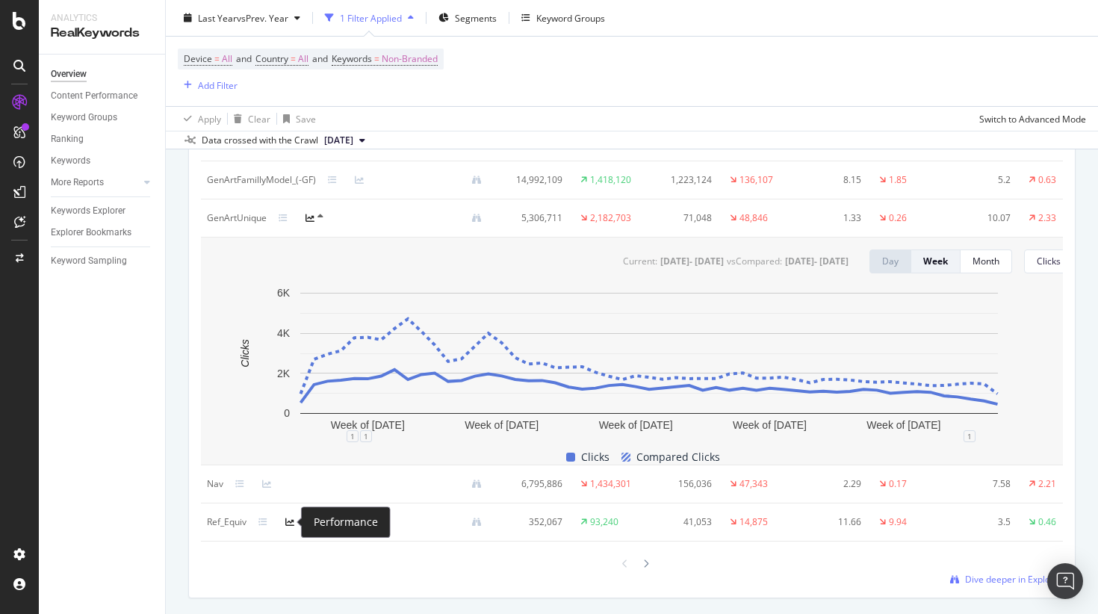
click at [291, 518] on icon at bounding box center [289, 522] width 9 height 9
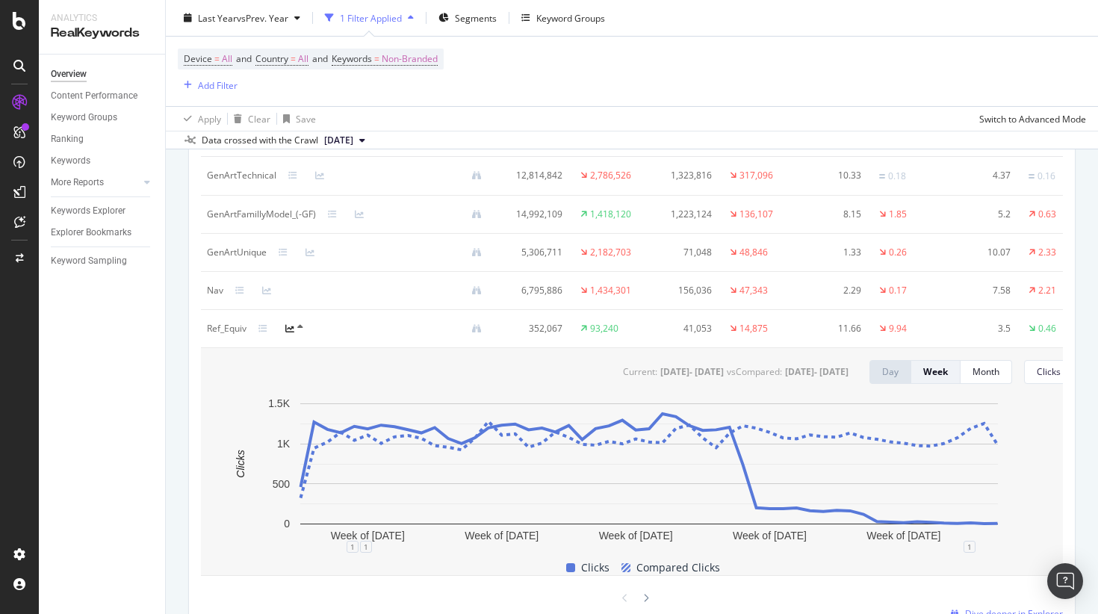
scroll to position [1900, 0]
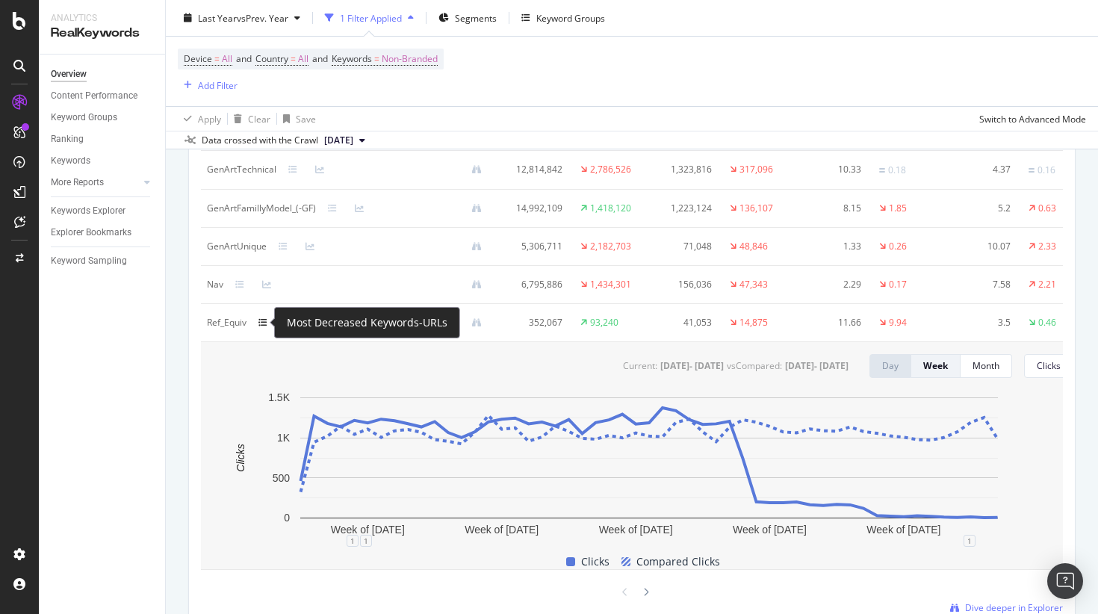
click at [262, 322] on icon at bounding box center [263, 322] width 9 height 9
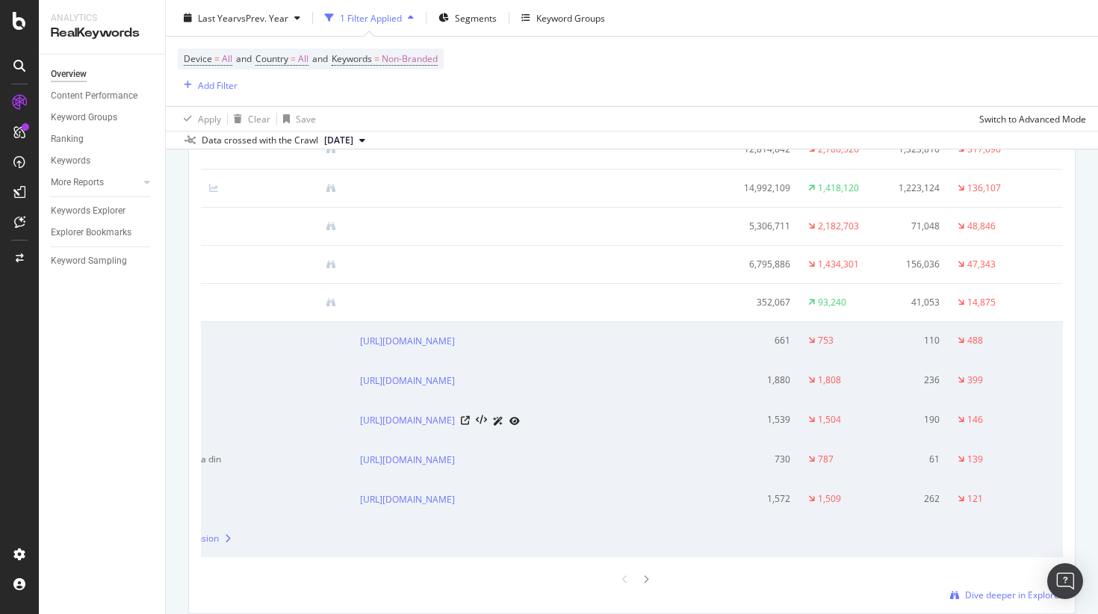
scroll to position [0, 0]
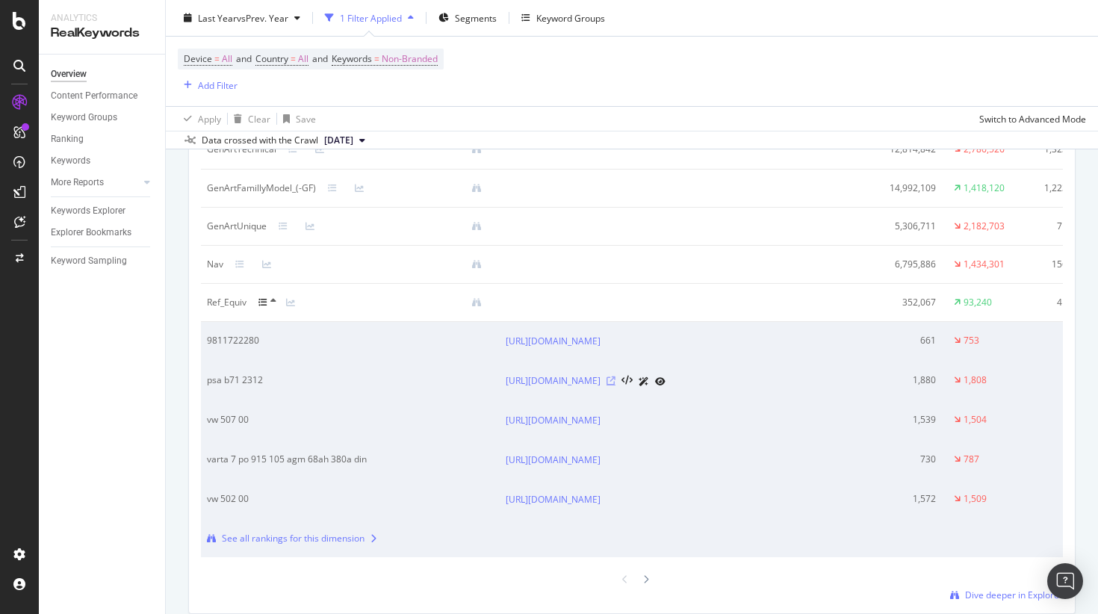
click at [616, 385] on icon at bounding box center [611, 381] width 9 height 9
click at [616, 338] on icon at bounding box center [611, 341] width 9 height 9
click at [616, 425] on icon at bounding box center [611, 420] width 9 height 9
click at [616, 465] on icon at bounding box center [611, 460] width 9 height 9
click at [616, 504] on icon at bounding box center [611, 499] width 9 height 9
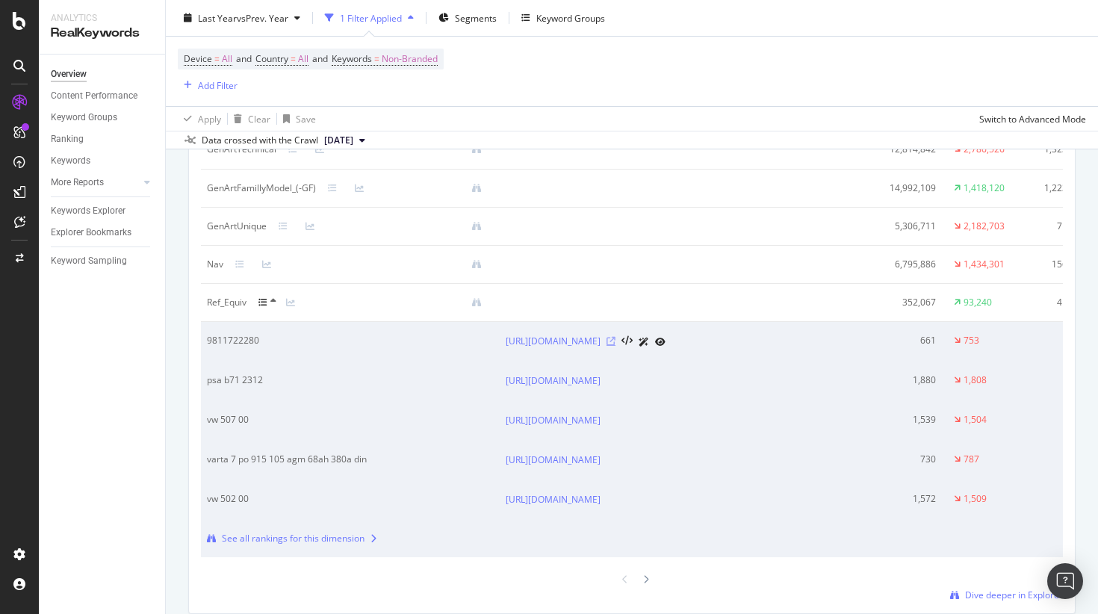
click at [616, 339] on icon at bounding box center [611, 341] width 9 height 9
click at [666, 383] on div at bounding box center [636, 382] width 59 height 16
click at [616, 425] on icon at bounding box center [611, 420] width 9 height 9
click at [616, 465] on icon at bounding box center [611, 460] width 9 height 9
click at [616, 504] on icon at bounding box center [611, 499] width 9 height 9
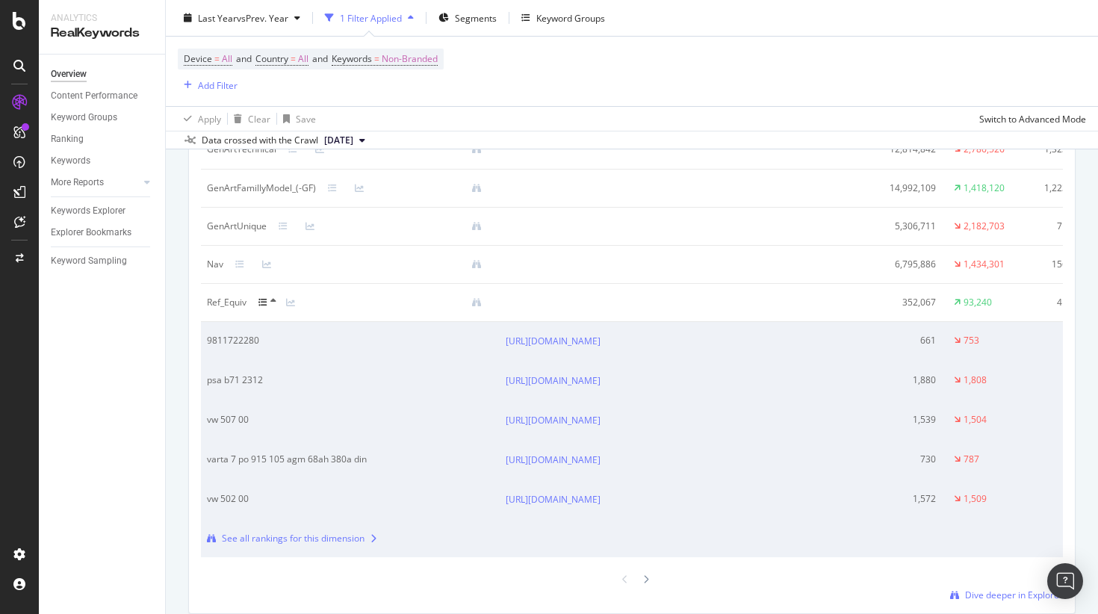
click at [263, 304] on icon at bounding box center [263, 302] width 9 height 9
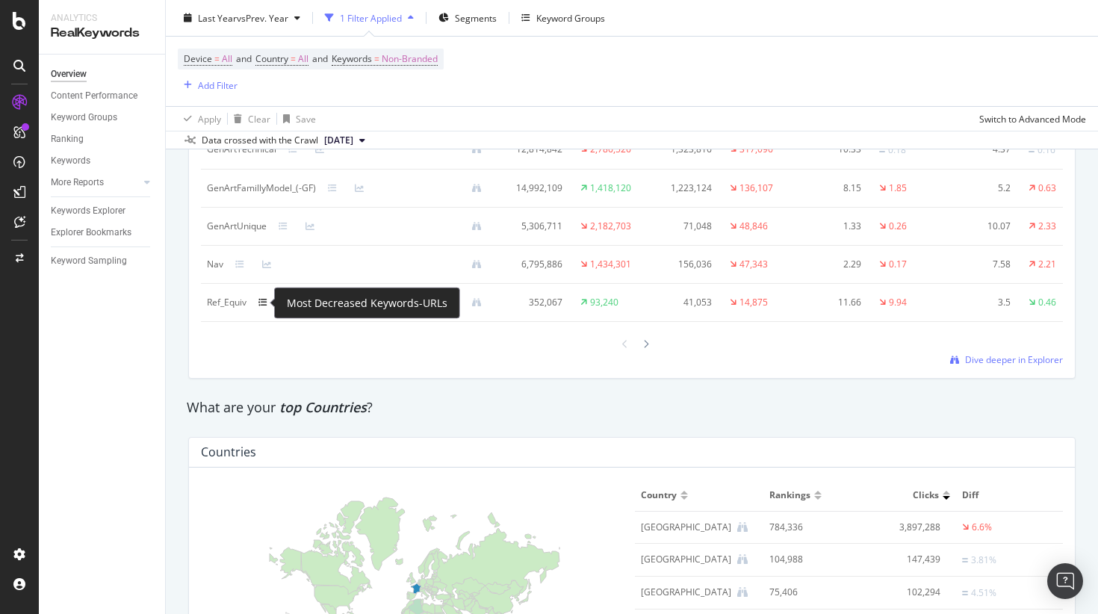
click at [262, 305] on icon at bounding box center [263, 302] width 9 height 9
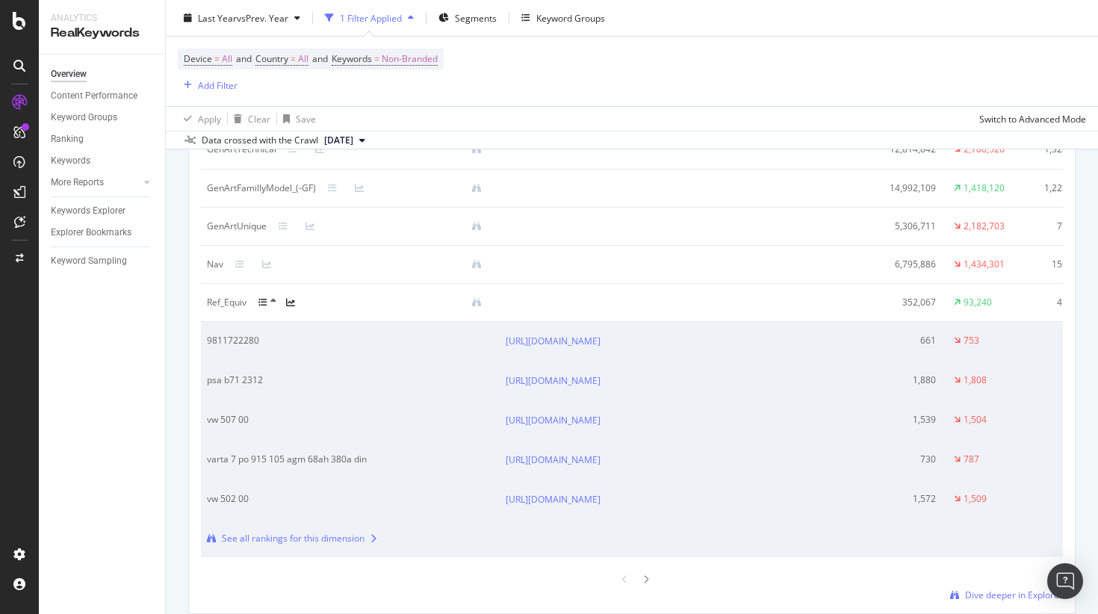
click at [288, 300] on icon at bounding box center [290, 302] width 9 height 9
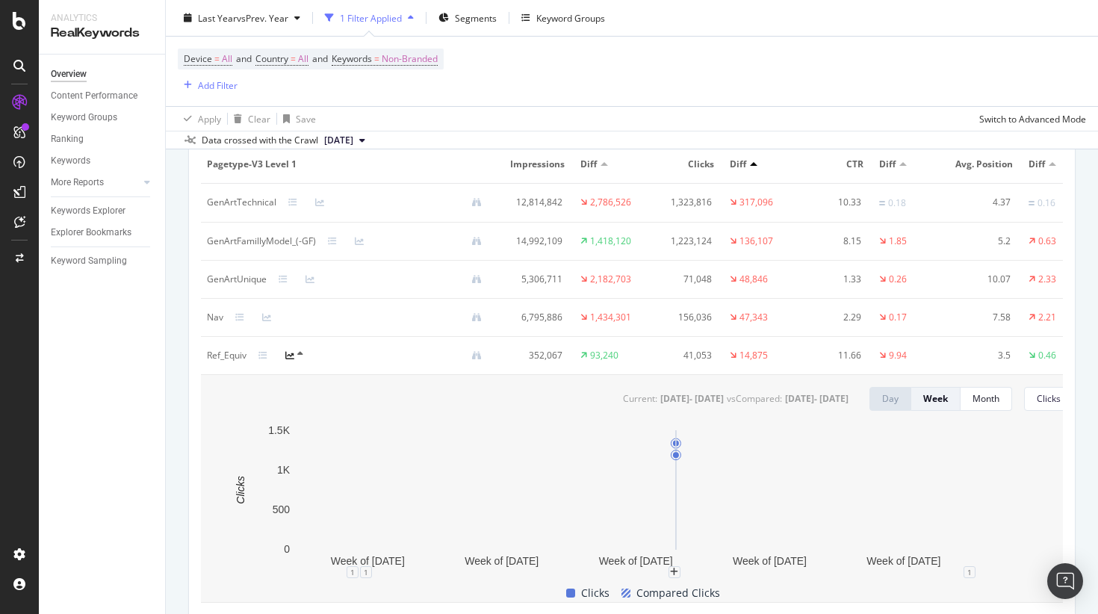
scroll to position [1864, 0]
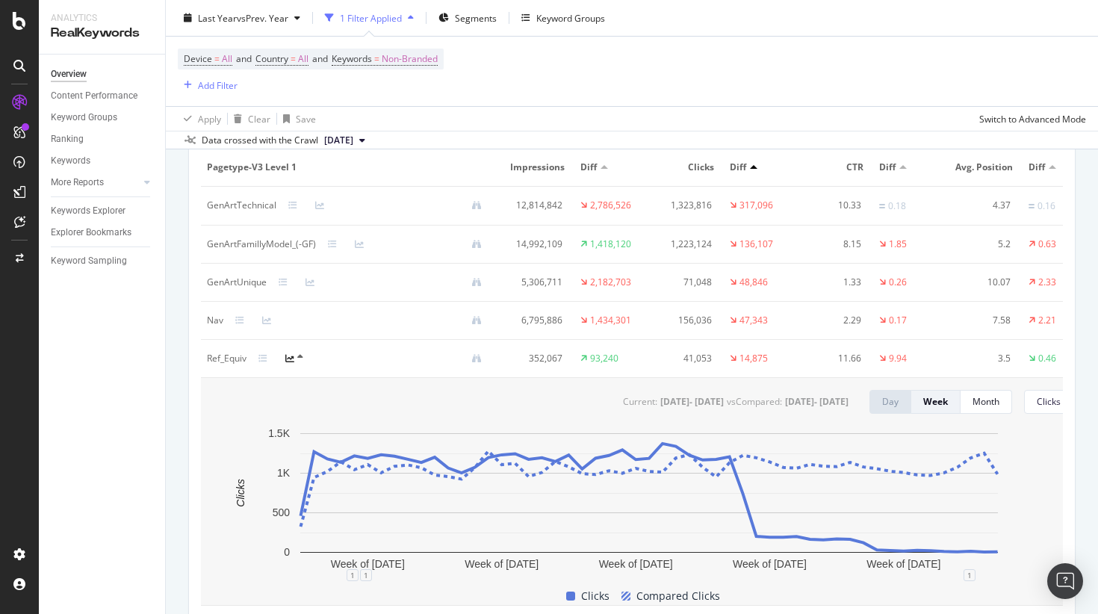
click at [325, 238] on div "GenArtFamillyModel_(-GF)" at bounding box center [350, 244] width 287 height 13
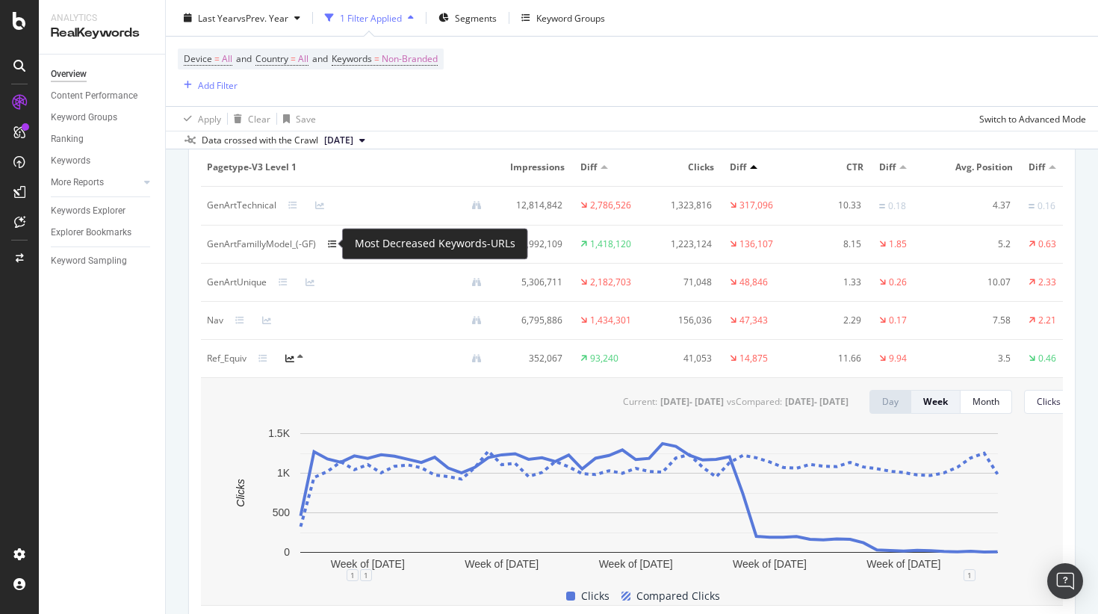
click at [330, 241] on icon at bounding box center [332, 244] width 9 height 9
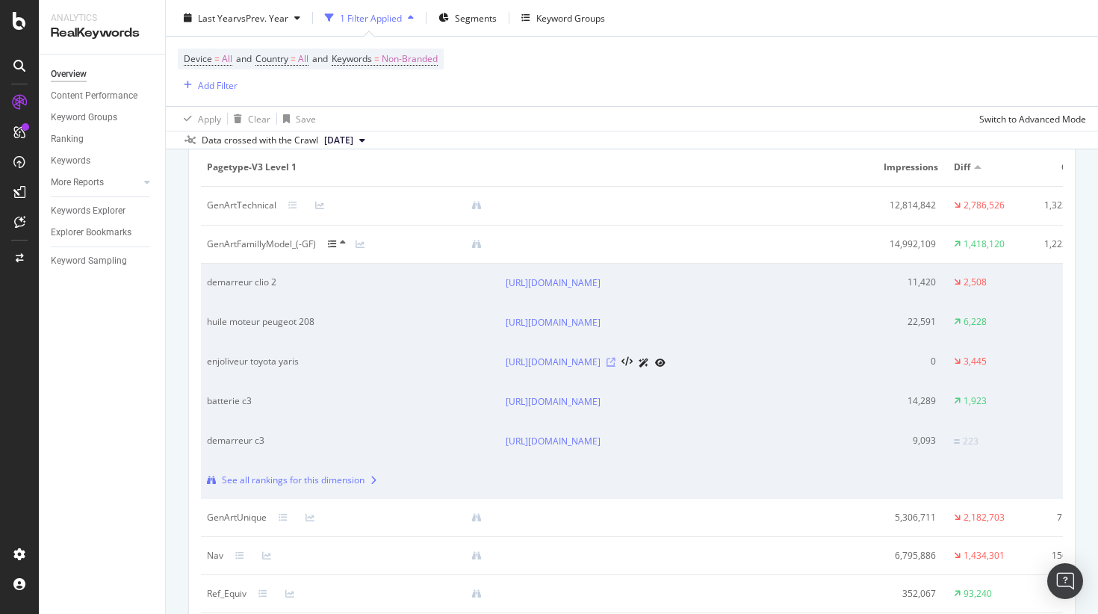
click at [616, 367] on icon at bounding box center [611, 362] width 9 height 9
click at [616, 279] on icon at bounding box center [611, 283] width 9 height 9
click at [616, 327] on icon at bounding box center [611, 322] width 9 height 9
click at [616, 281] on icon at bounding box center [611, 283] width 9 height 9
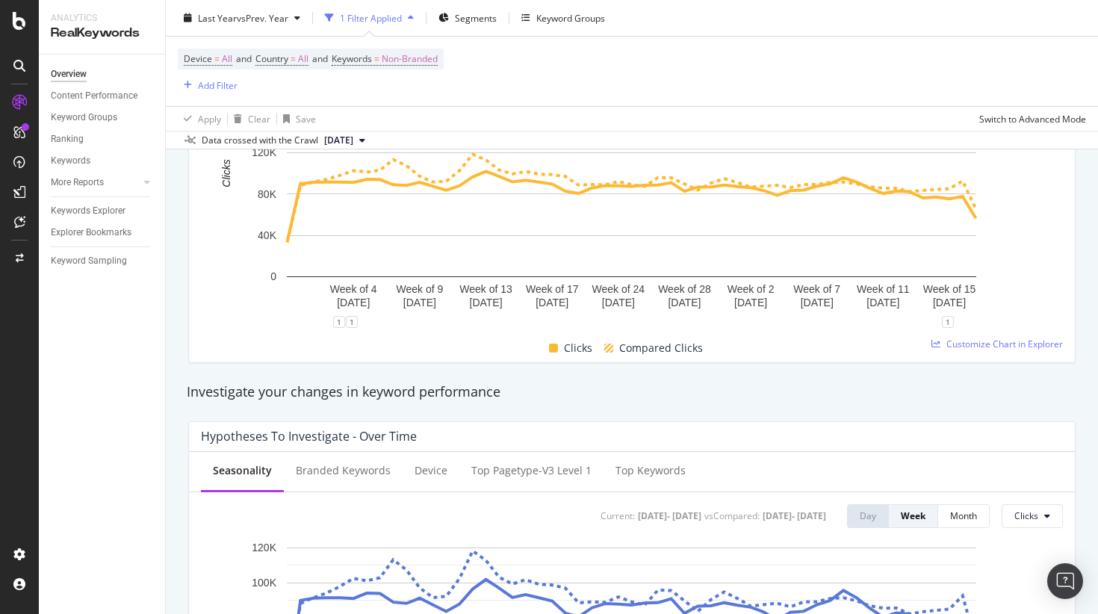
scroll to position [0, 0]
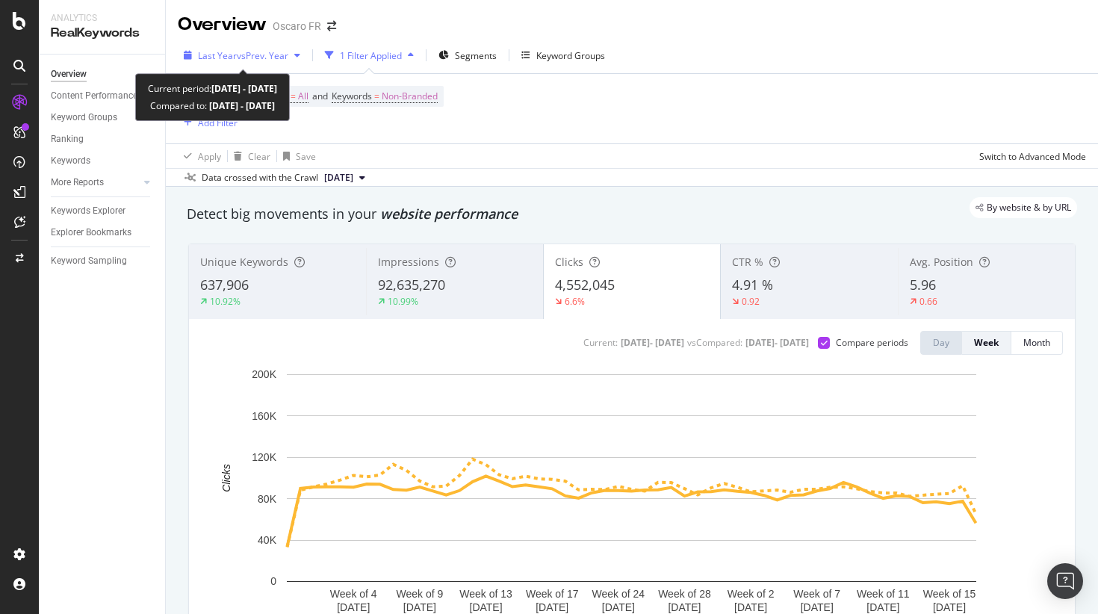
click at [238, 52] on span "vs Prev. Year" at bounding box center [263, 55] width 52 height 13
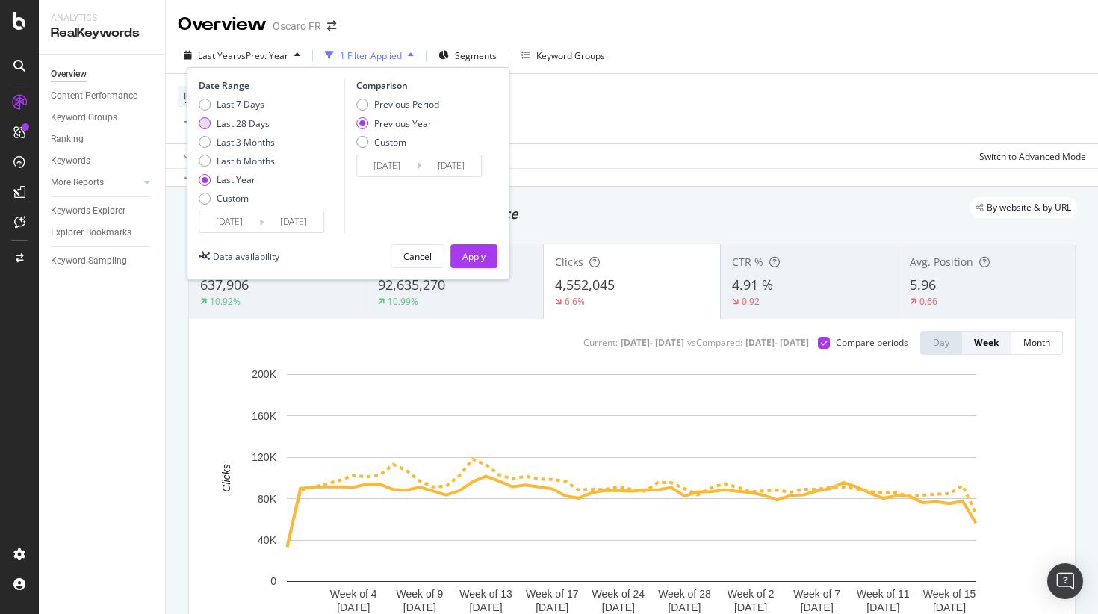
click at [248, 120] on div "Last 28 Days" at bounding box center [243, 123] width 53 height 13
type input "2025/09/06"
click at [423, 106] on div "Previous Period" at bounding box center [406, 104] width 65 height 13
type input "2025/08/09"
type input "2025/09/05"
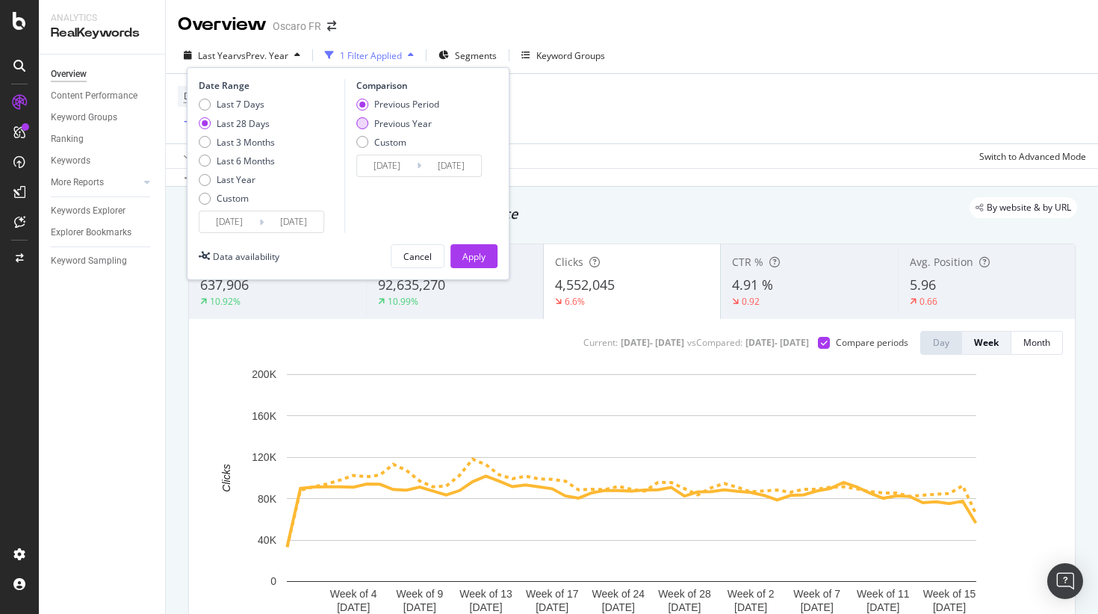
click at [418, 122] on div "Previous Year" at bounding box center [403, 123] width 58 height 13
type input "2024/09/07"
type input "2024/10/04"
click at [479, 251] on div "Apply" at bounding box center [473, 256] width 23 height 13
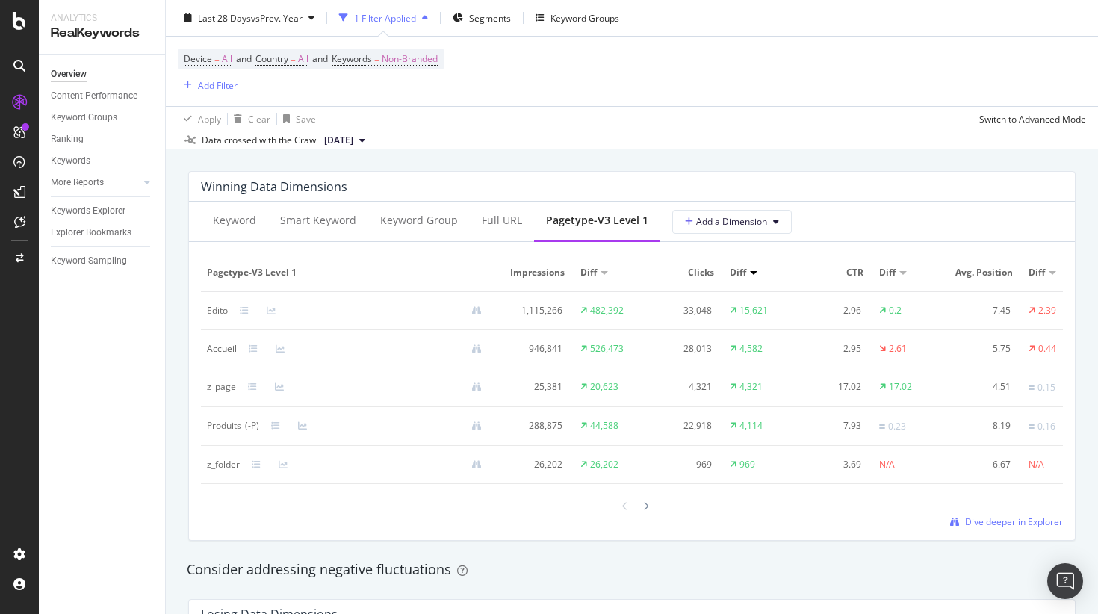
scroll to position [1325, 0]
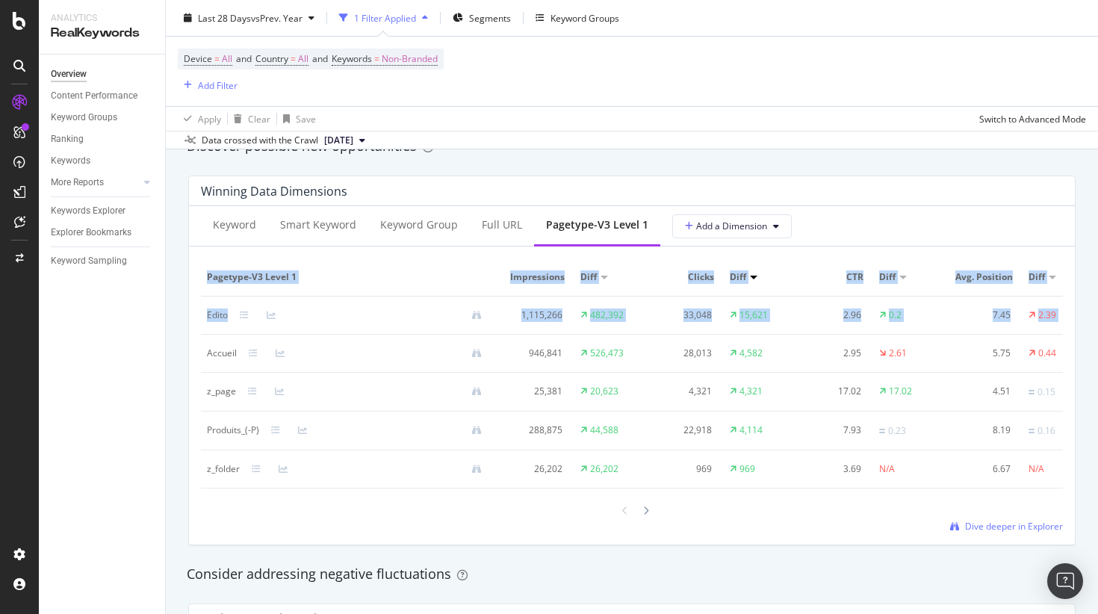
drag, startPoint x: 199, startPoint y: 309, endPoint x: 202, endPoint y: 356, distance: 47.1
click at [203, 359] on div "Keyword Smart Keyword Keyword Group Full URL pagetype-v3 Level 1 Add a Dimensio…" at bounding box center [632, 375] width 886 height 338
click at [191, 397] on div "Keyword Smart Keyword Keyword Group Full URL pagetype-v3 Level 1 Add a Dimensio…" at bounding box center [632, 375] width 886 height 338
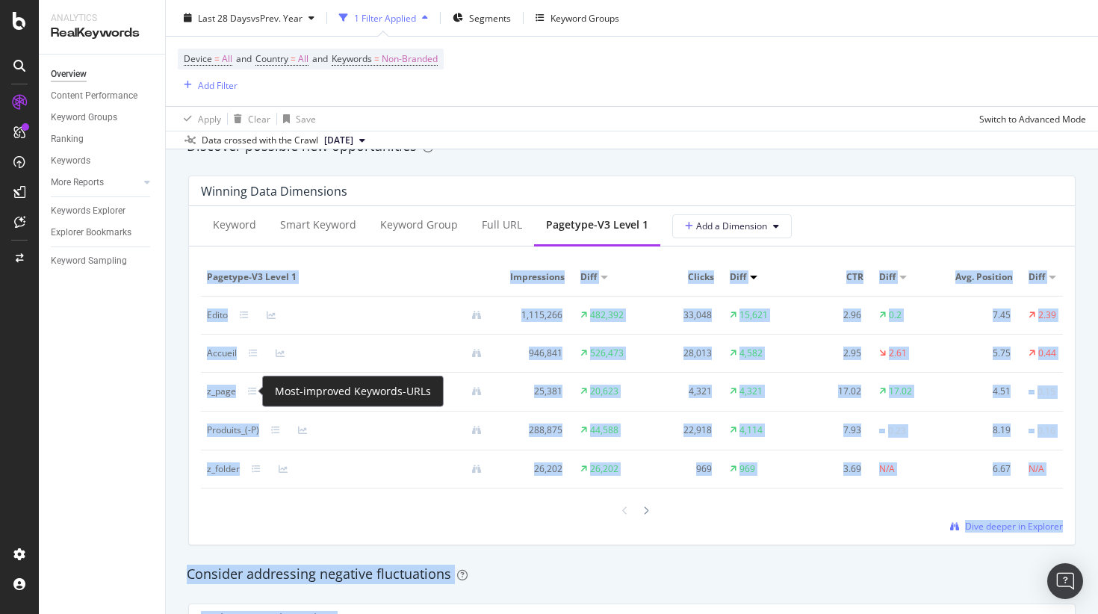
drag, startPoint x: 199, startPoint y: 392, endPoint x: 263, endPoint y: 390, distance: 64.3
click at [265, 392] on div "Analytics RealKeywords Overview Content Performance Keyword Groups Ranking Keyw…" at bounding box center [549, 307] width 1098 height 614
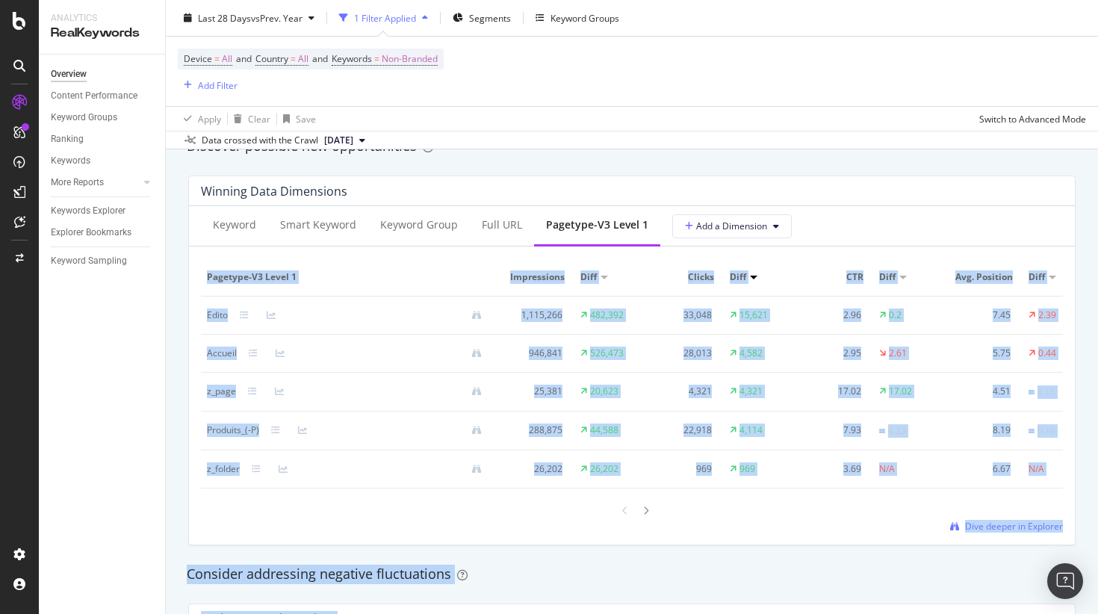
click at [380, 389] on div at bounding box center [365, 392] width 258 height 10
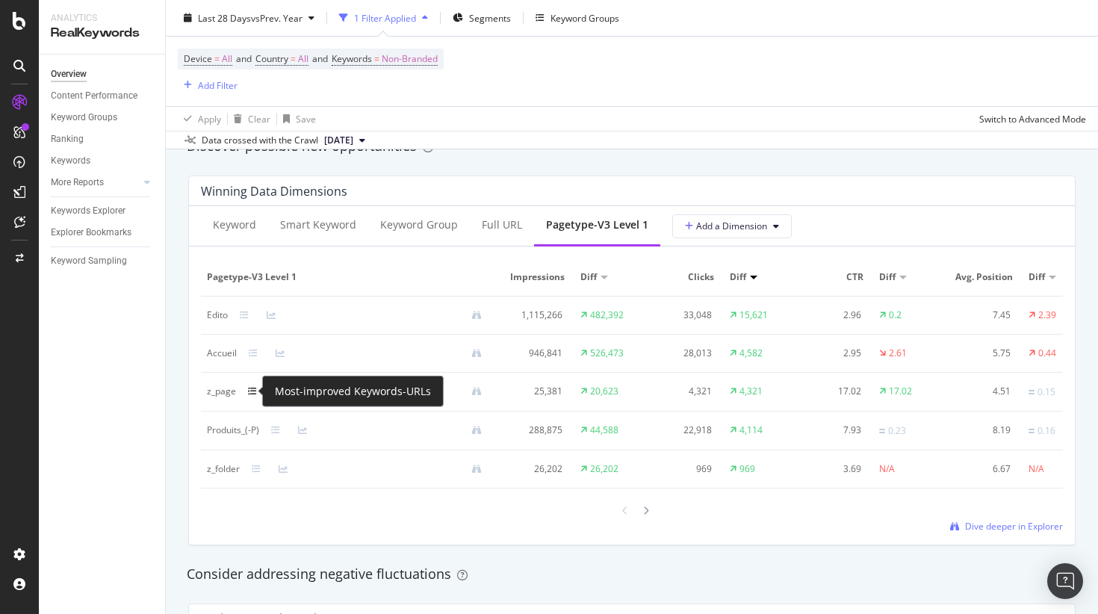
click at [250, 394] on icon at bounding box center [252, 391] width 9 height 9
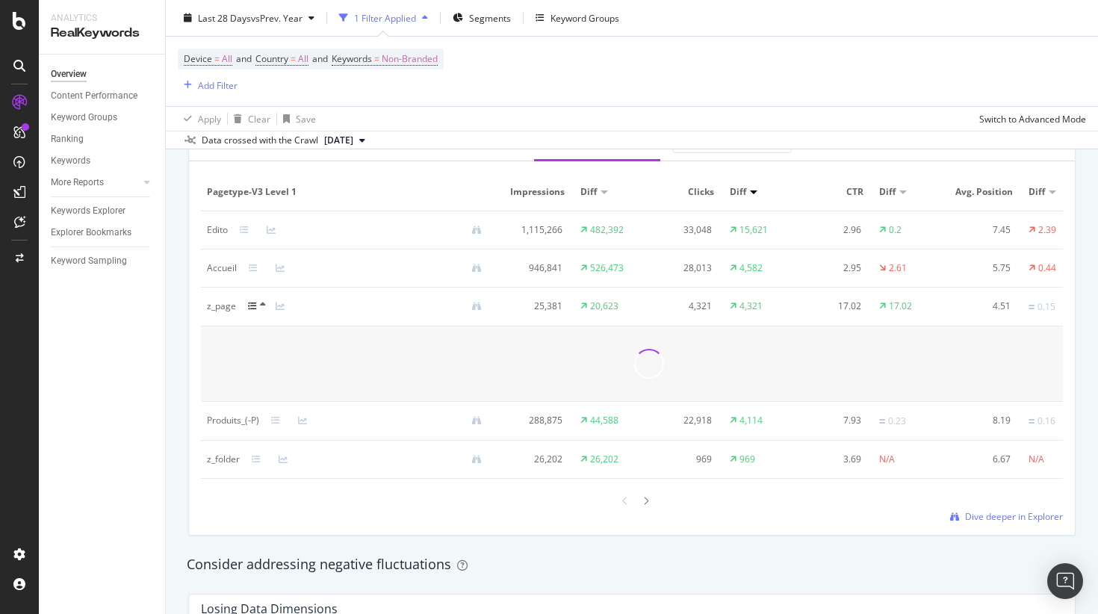
scroll to position [1411, 0]
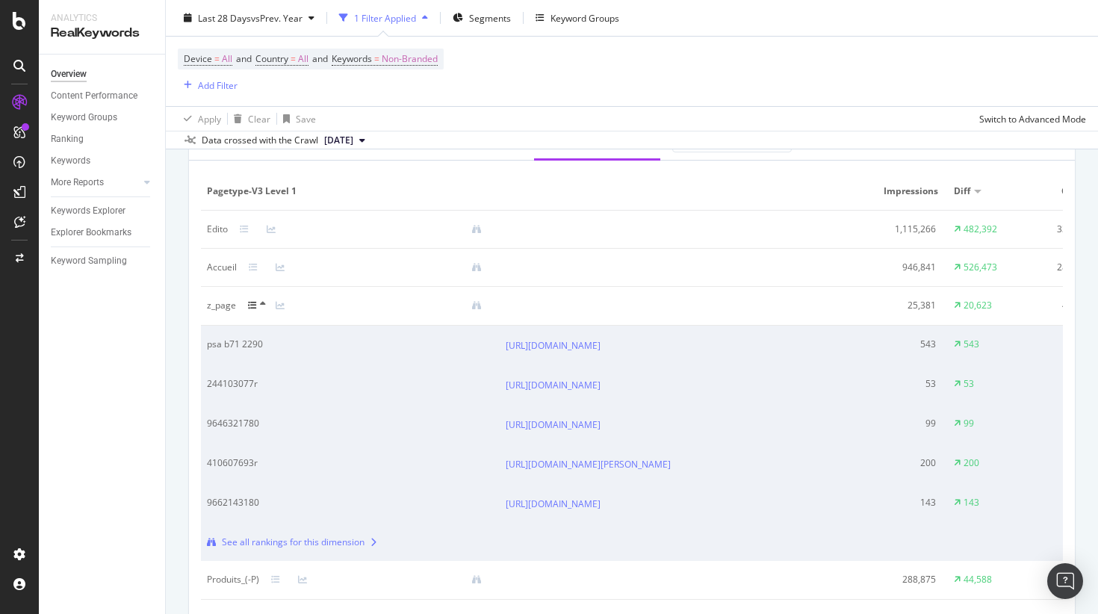
click at [257, 305] on div at bounding box center [262, 306] width 28 height 12
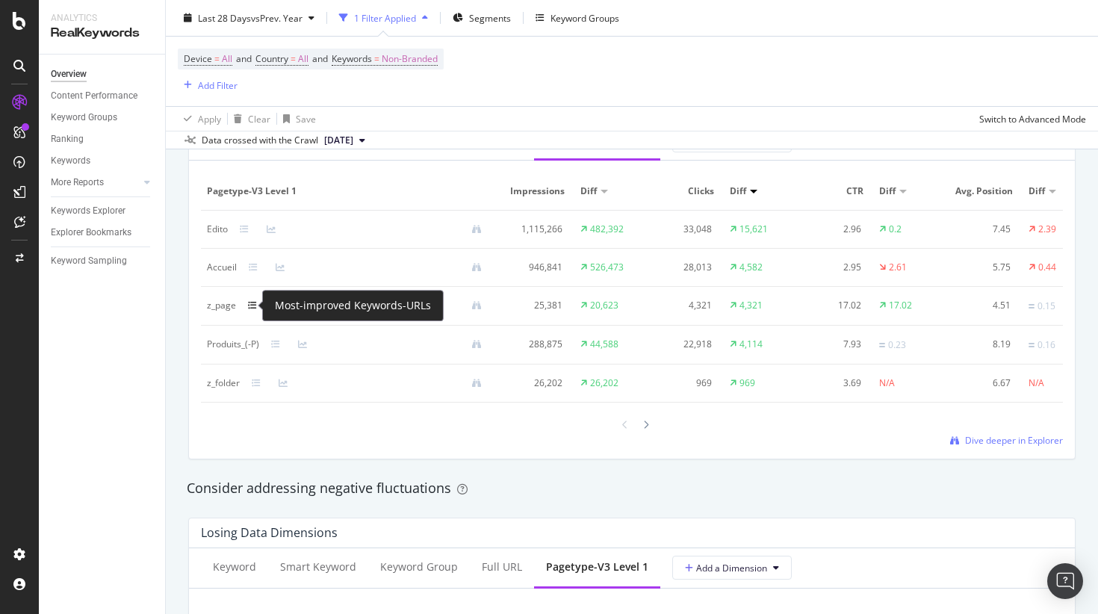
click at [251, 304] on icon at bounding box center [252, 305] width 9 height 9
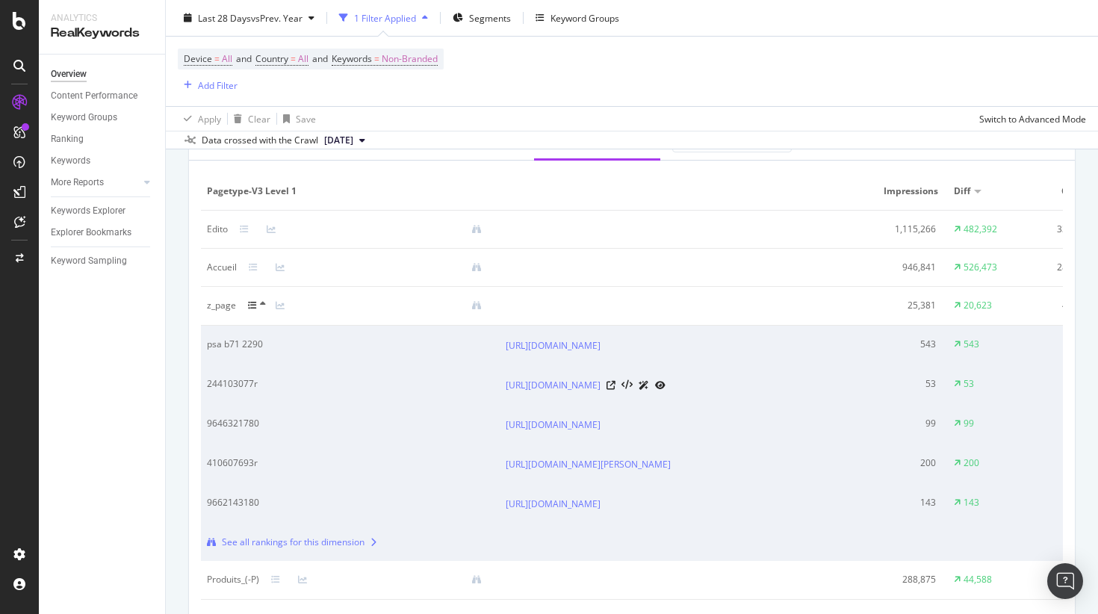
scroll to position [1427, 0]
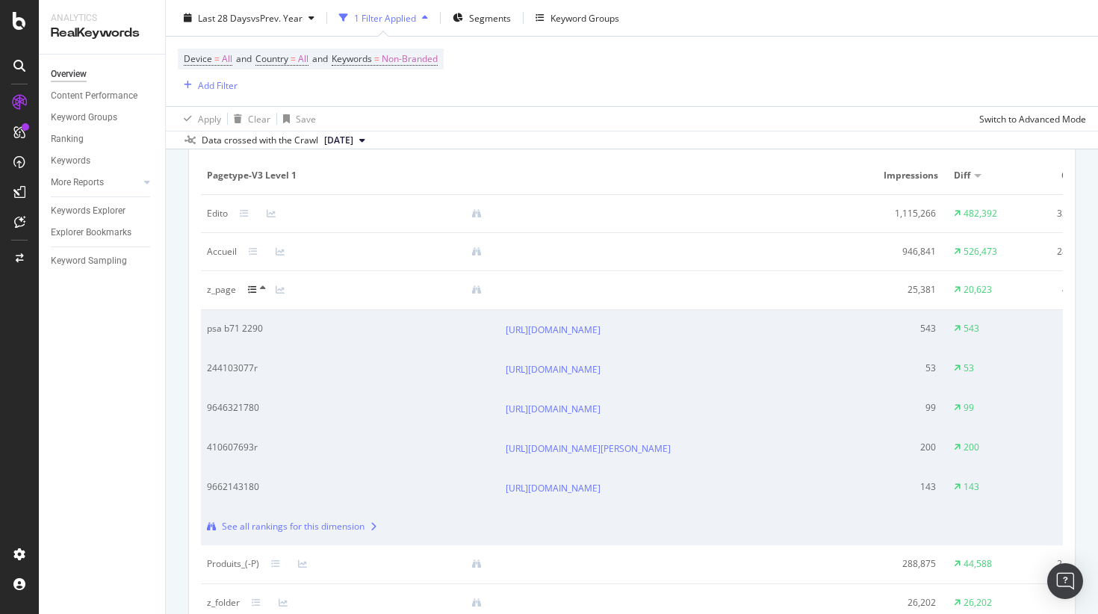
click at [251, 291] on icon at bounding box center [252, 289] width 9 height 9
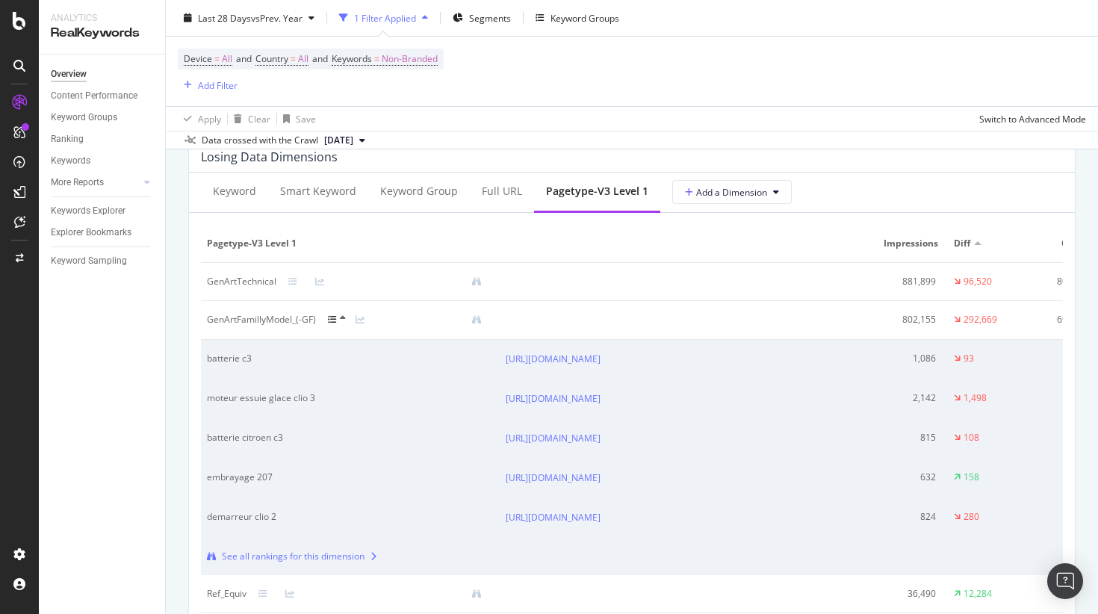
scroll to position [1816, 0]
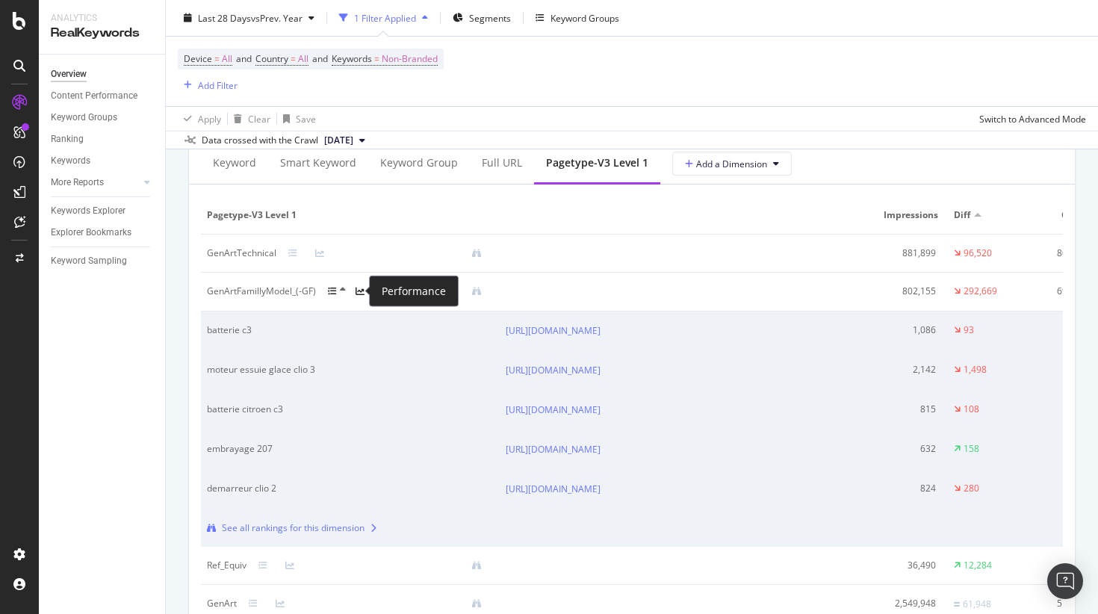
click at [358, 290] on icon at bounding box center [360, 291] width 9 height 9
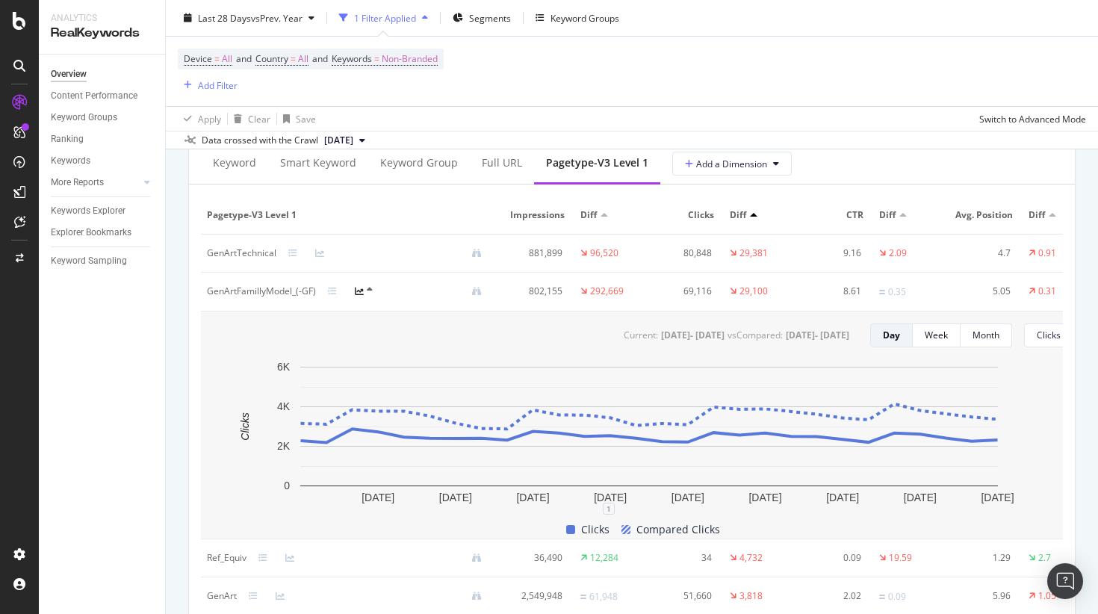
click at [364, 294] on div at bounding box center [369, 291] width 28 height 12
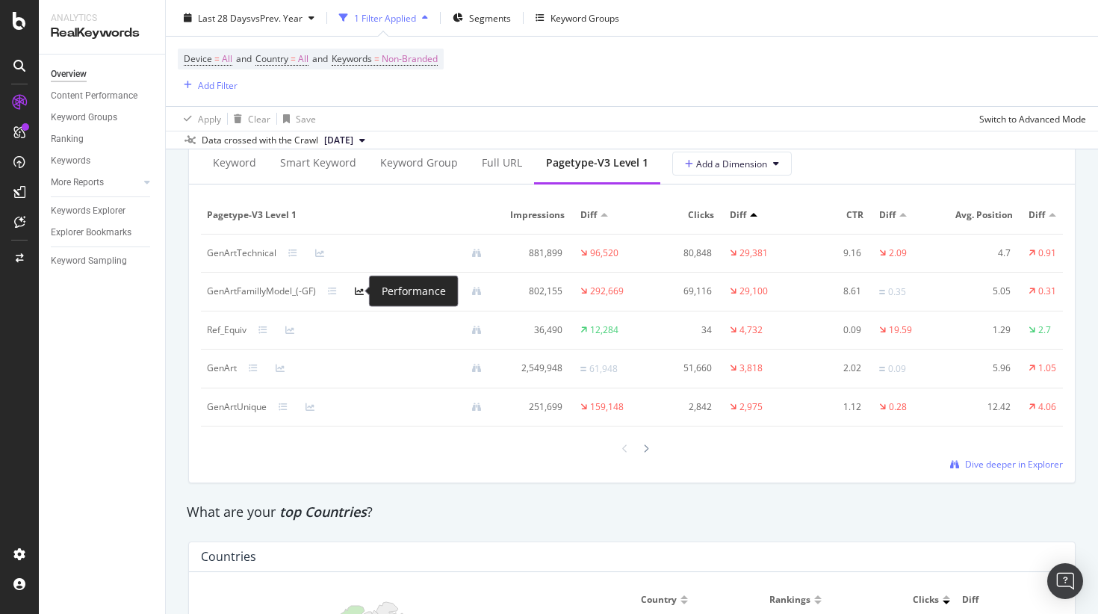
click at [356, 293] on icon at bounding box center [359, 291] width 9 height 9
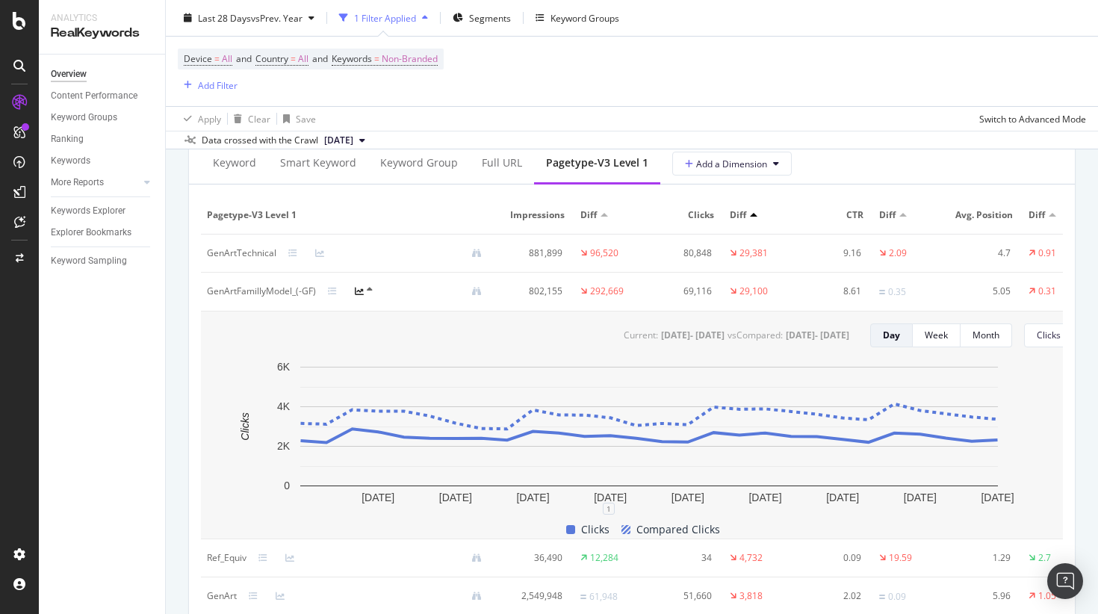
click at [363, 291] on div at bounding box center [369, 291] width 28 height 12
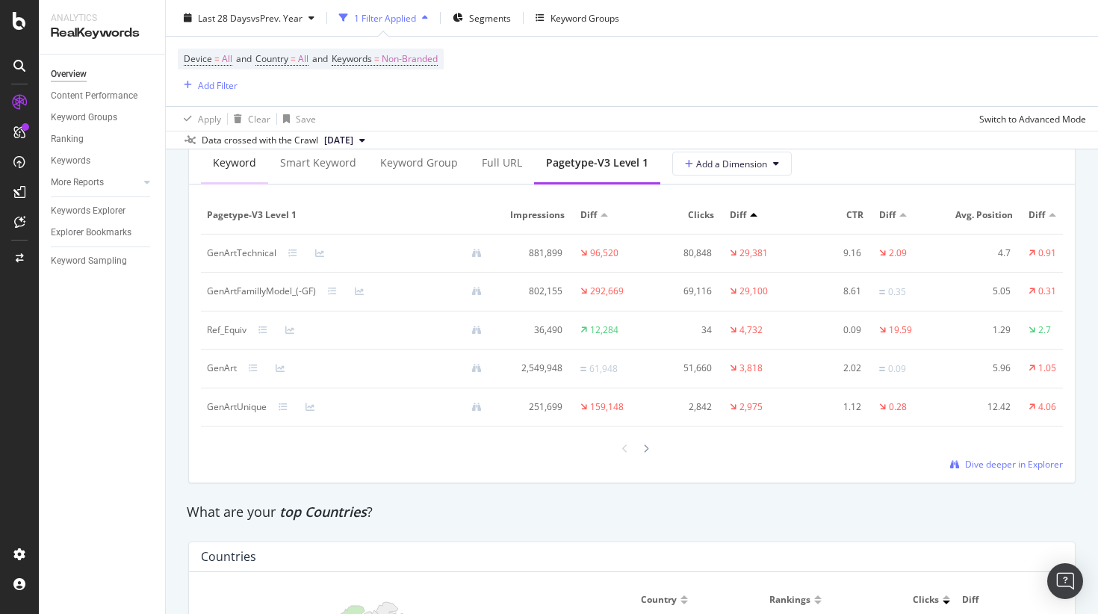
click at [233, 164] on div "Keyword" at bounding box center [234, 162] width 43 height 15
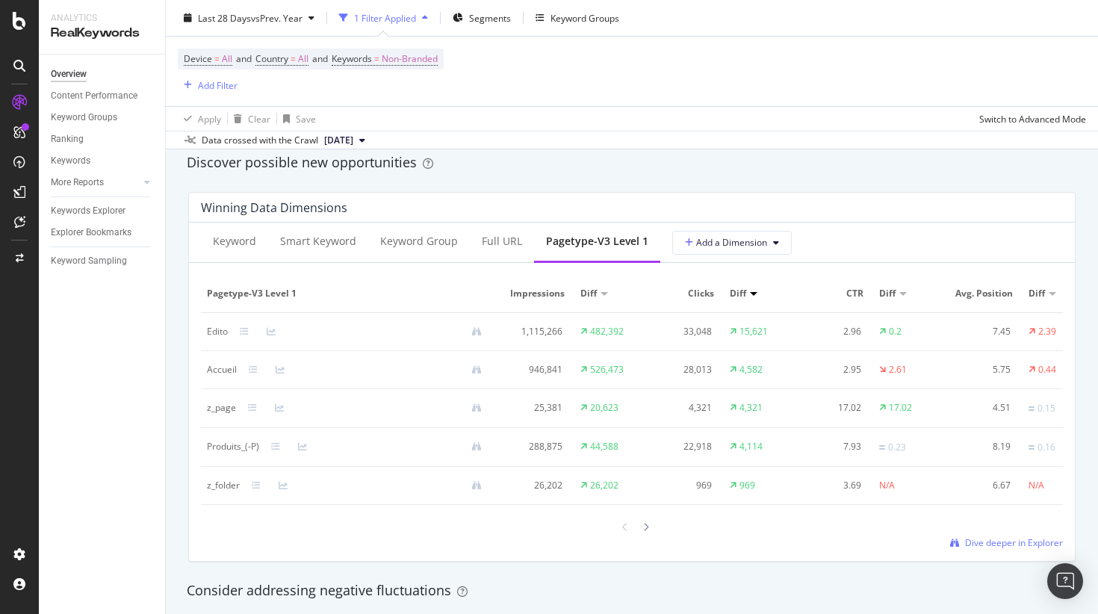
scroll to position [1258, 0]
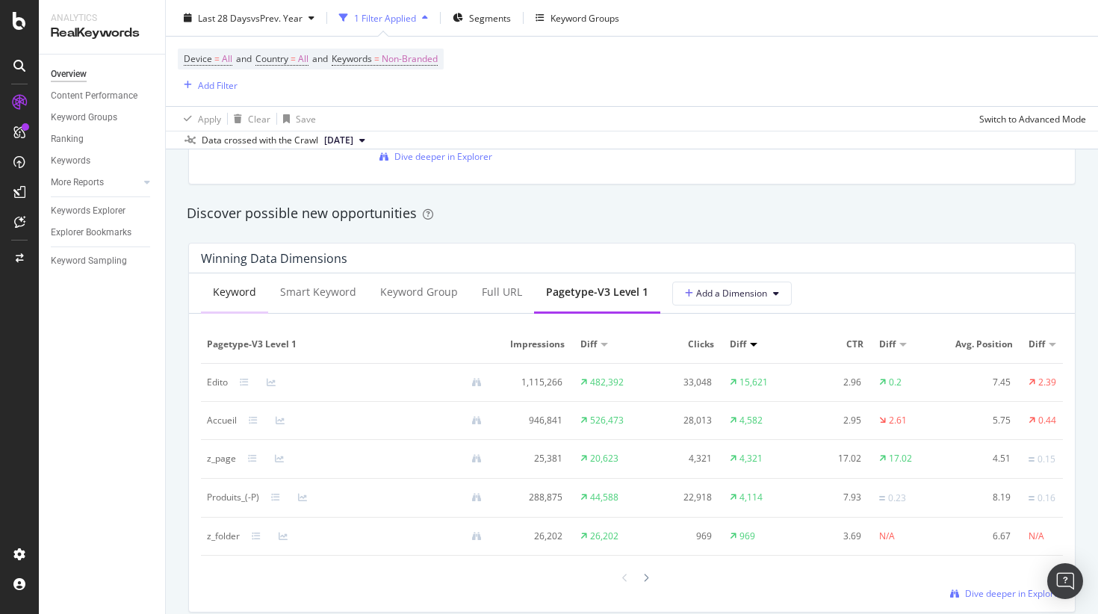
click at [230, 297] on div "Keyword" at bounding box center [234, 292] width 43 height 15
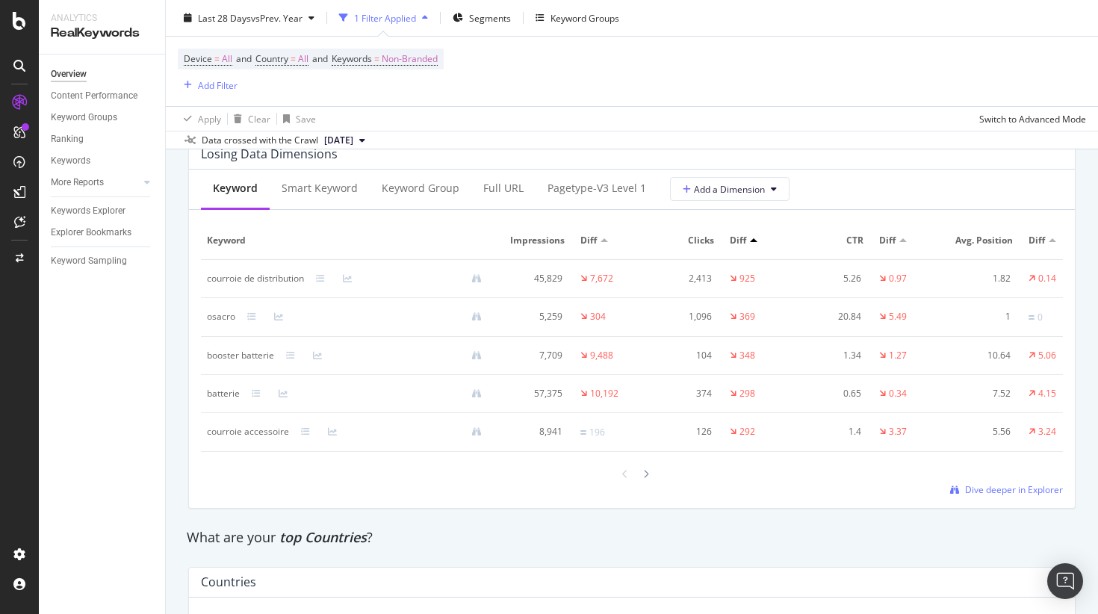
scroll to position [1790, 0]
click at [646, 471] on icon at bounding box center [646, 475] width 6 height 9
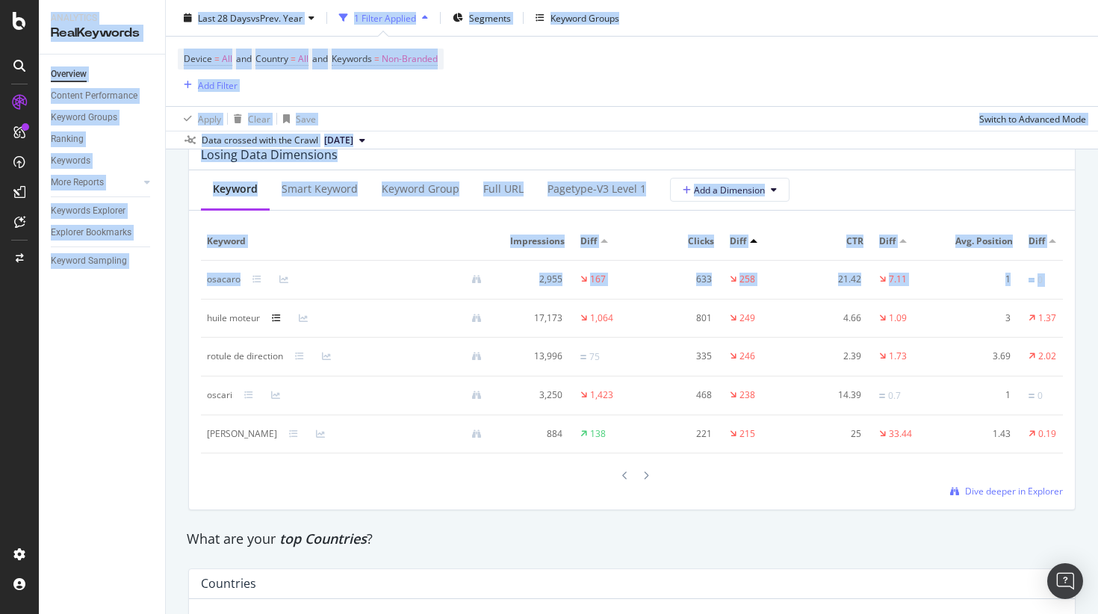
click at [300, 313] on div "Analytics RealKeywords Overview Content Performance Keyword Groups Ranking Keyw…" at bounding box center [549, 307] width 1098 height 614
click at [398, 346] on td "rotule de direction" at bounding box center [350, 357] width 299 height 39
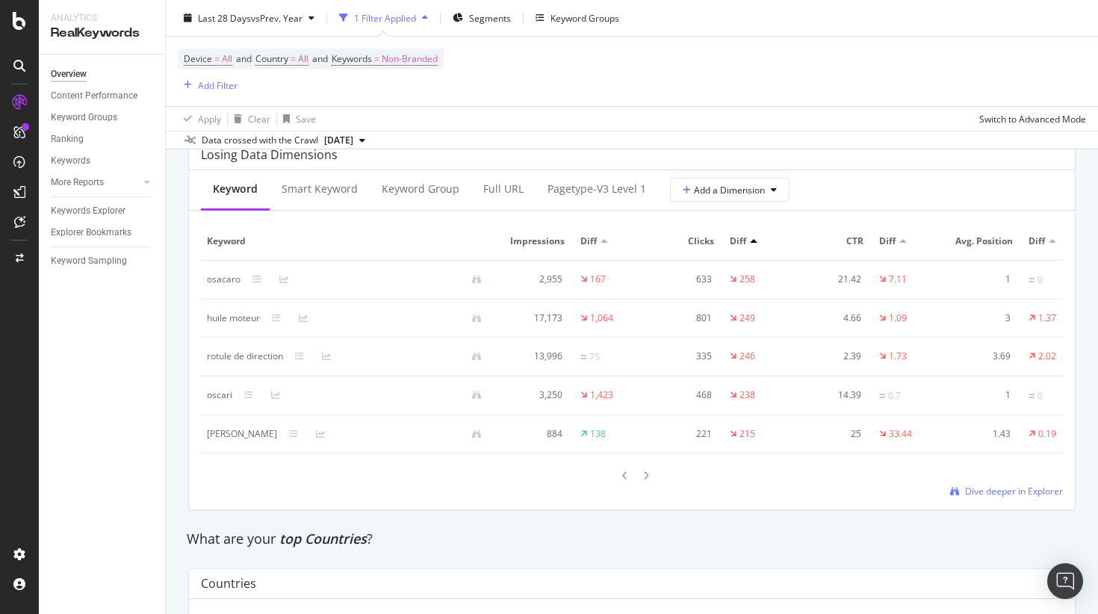
drag, startPoint x: 208, startPoint y: 355, endPoint x: 280, endPoint y: 357, distance: 71.8
click at [280, 357] on div "rotule de direction" at bounding box center [245, 356] width 76 height 13
click at [304, 356] on icon at bounding box center [299, 356] width 9 height 9
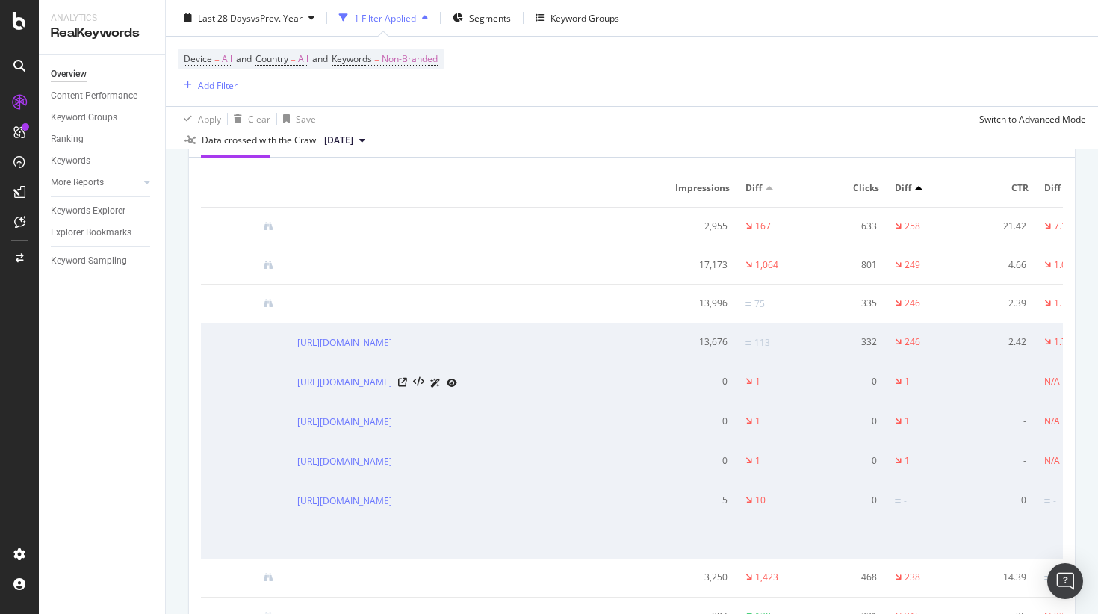
scroll to position [0, 0]
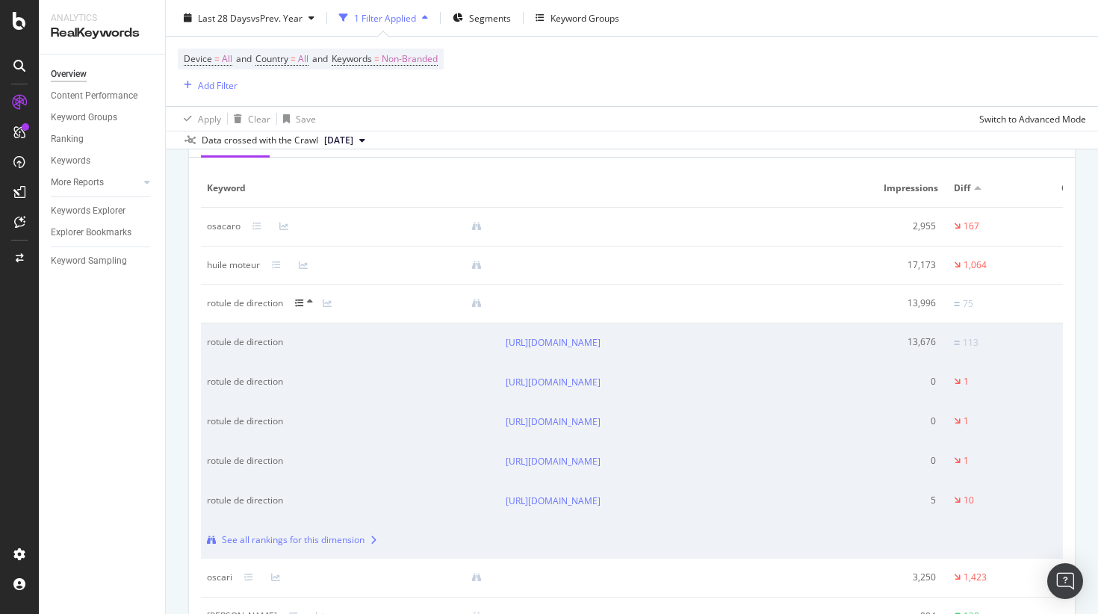
click at [298, 303] on icon at bounding box center [299, 303] width 9 height 9
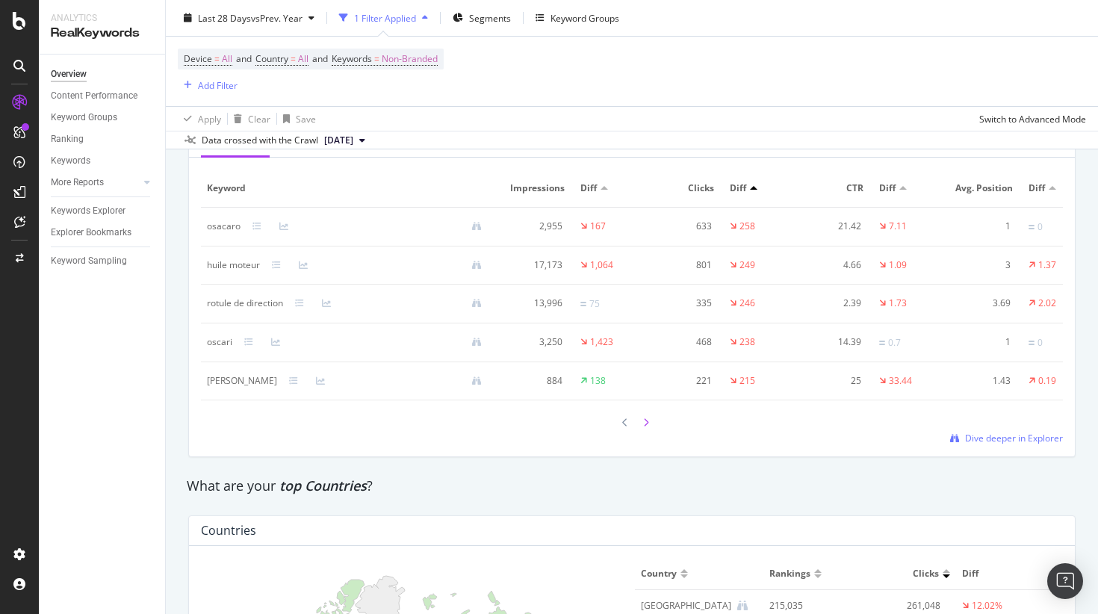
click at [648, 423] on icon at bounding box center [646, 422] width 6 height 9
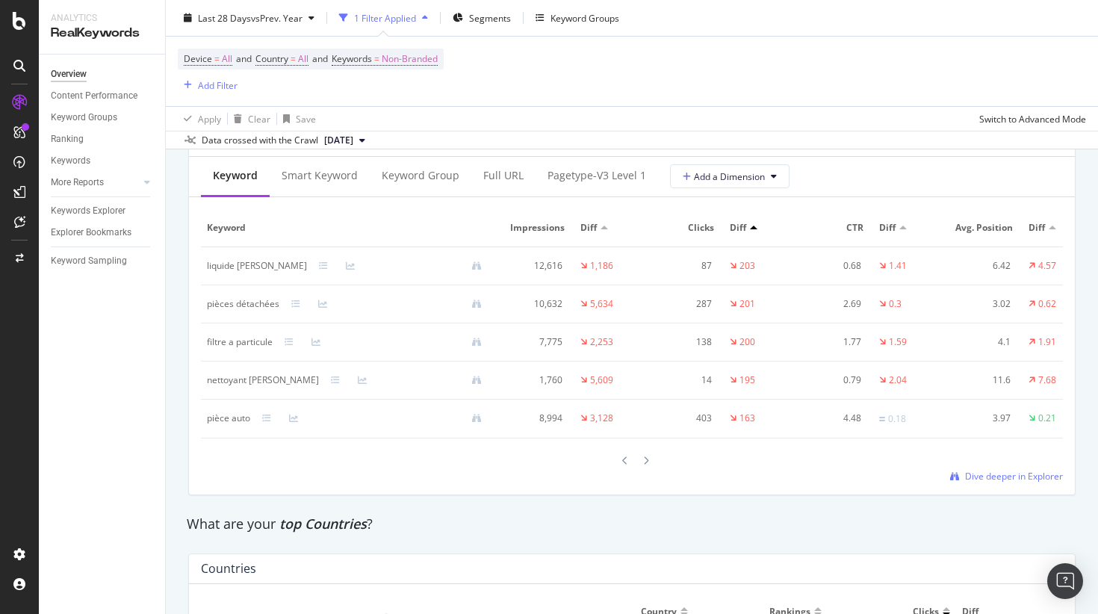
scroll to position [1791, 0]
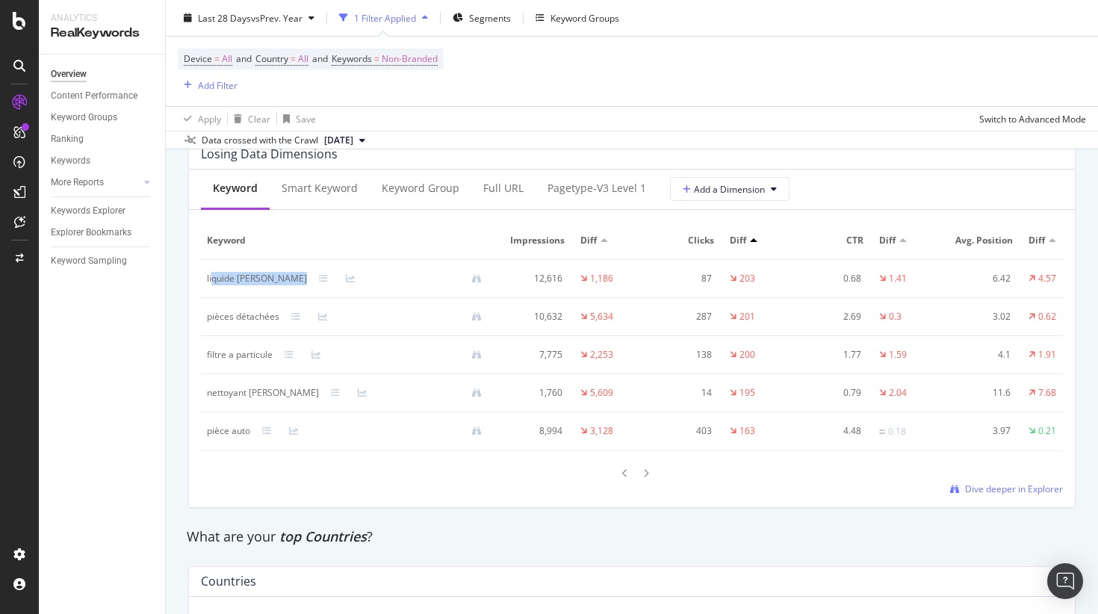
drag, startPoint x: 213, startPoint y: 281, endPoint x: 279, endPoint y: 282, distance: 66.5
click at [279, 282] on div "liquide de frein" at bounding box center [350, 278] width 287 height 13
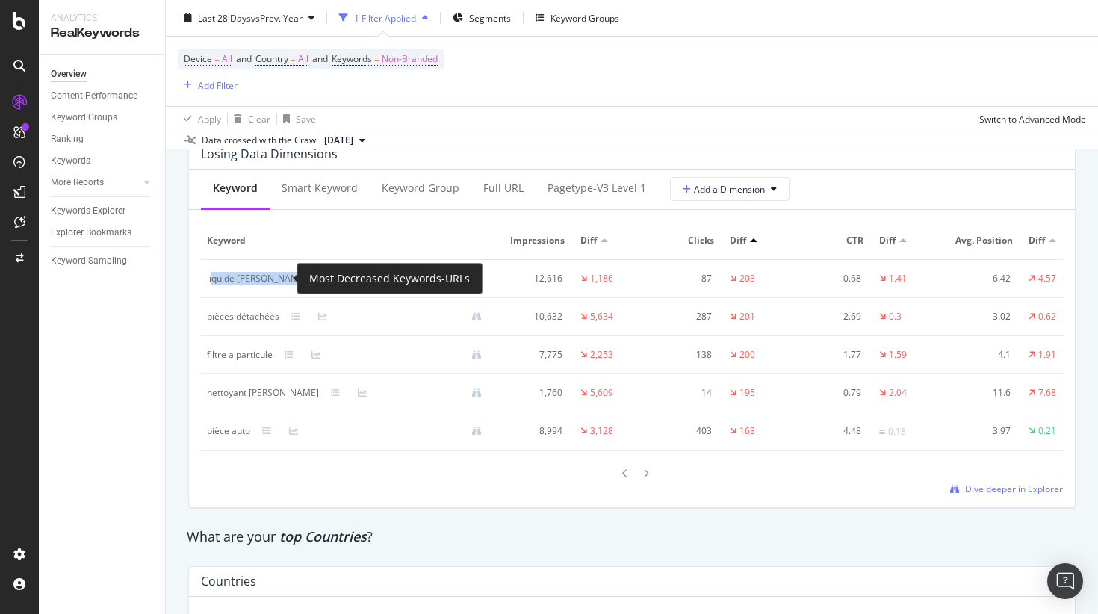
click at [319, 279] on icon at bounding box center [323, 278] width 9 height 9
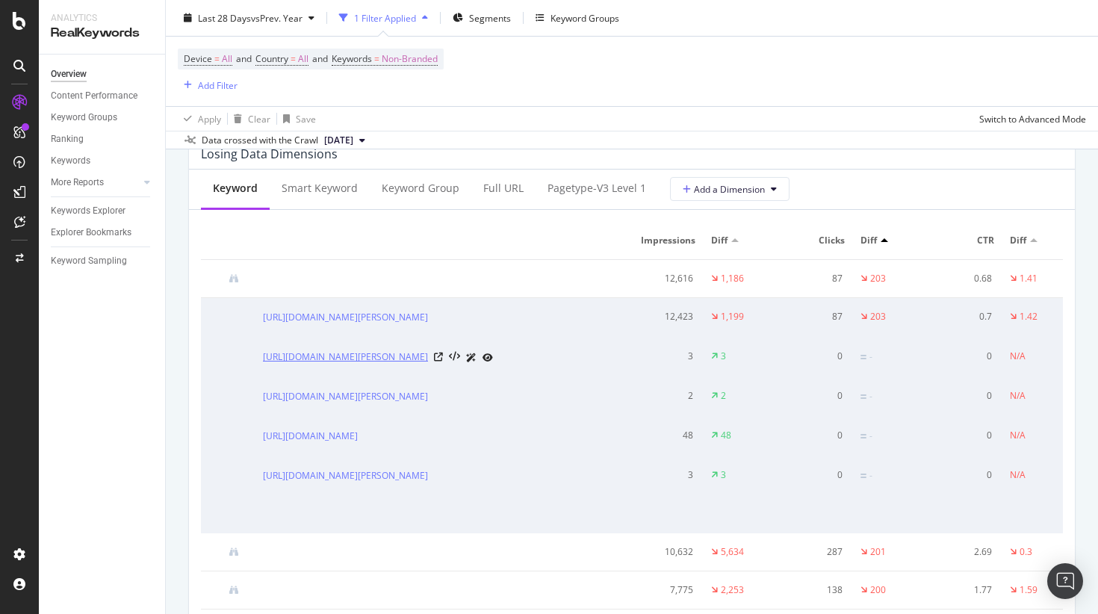
scroll to position [0, 0]
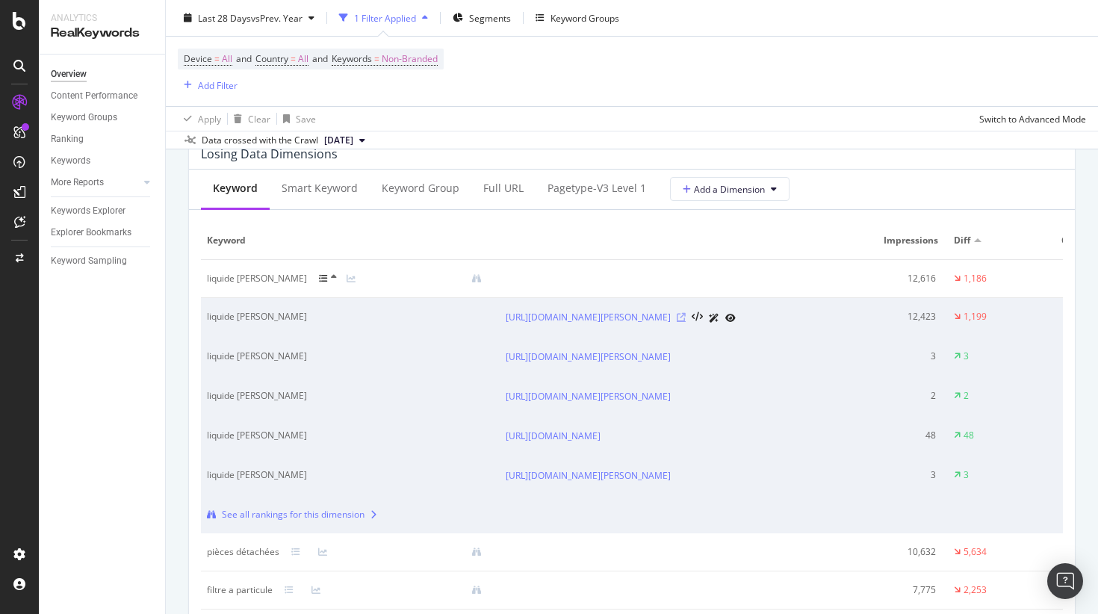
click at [686, 316] on icon at bounding box center [681, 317] width 9 height 9
click at [319, 278] on icon at bounding box center [323, 278] width 9 height 9
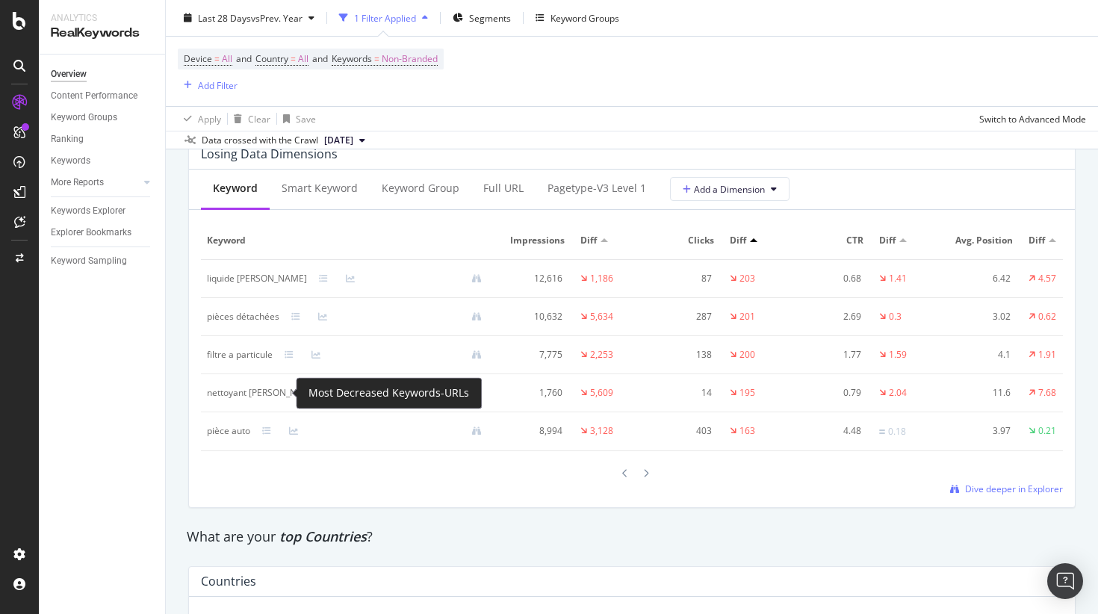
click at [331, 394] on icon at bounding box center [335, 393] width 9 height 9
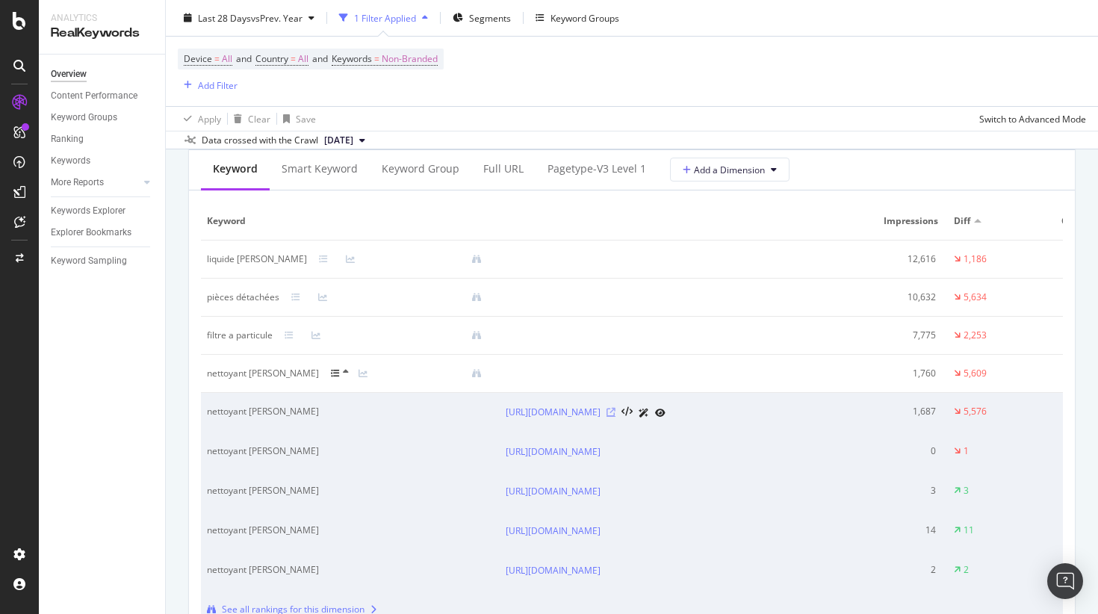
click at [616, 414] on icon at bounding box center [611, 412] width 9 height 9
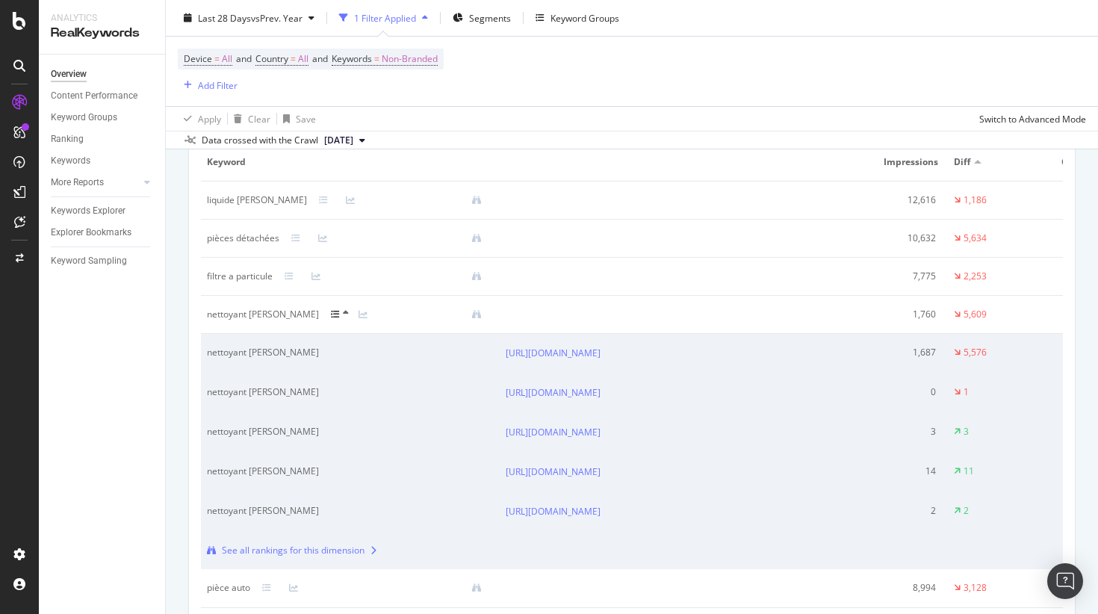
scroll to position [1903, 0]
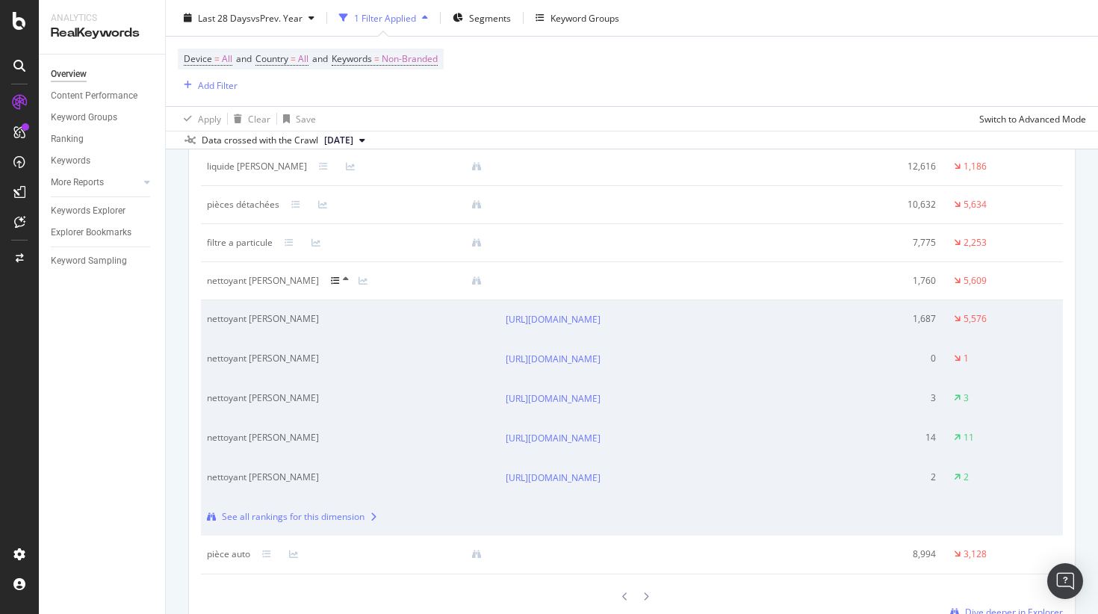
click at [331, 279] on icon at bounding box center [335, 280] width 9 height 9
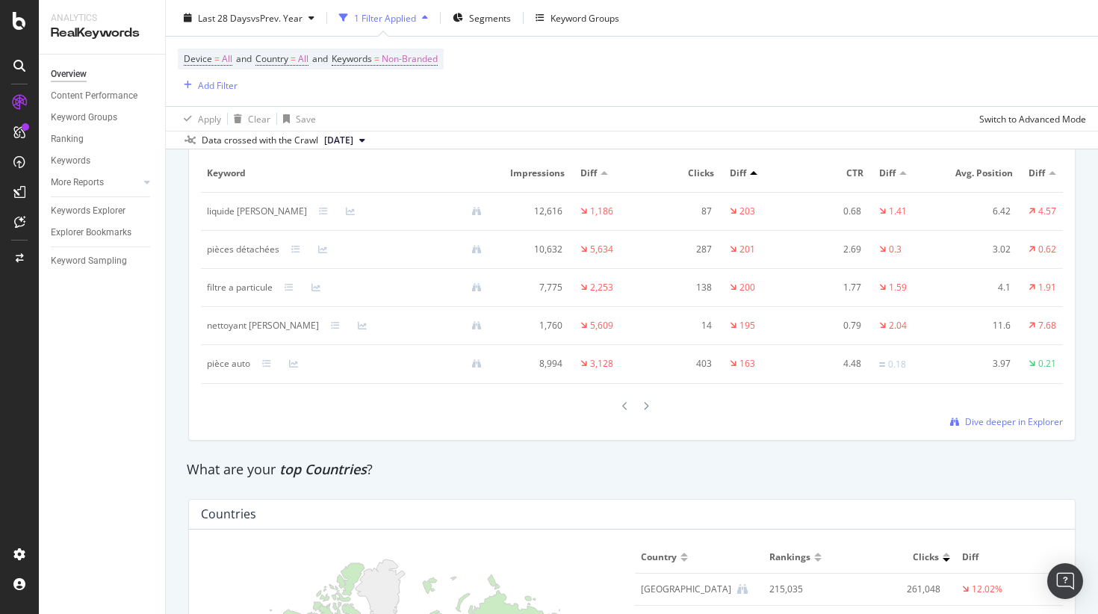
scroll to position [1842, 0]
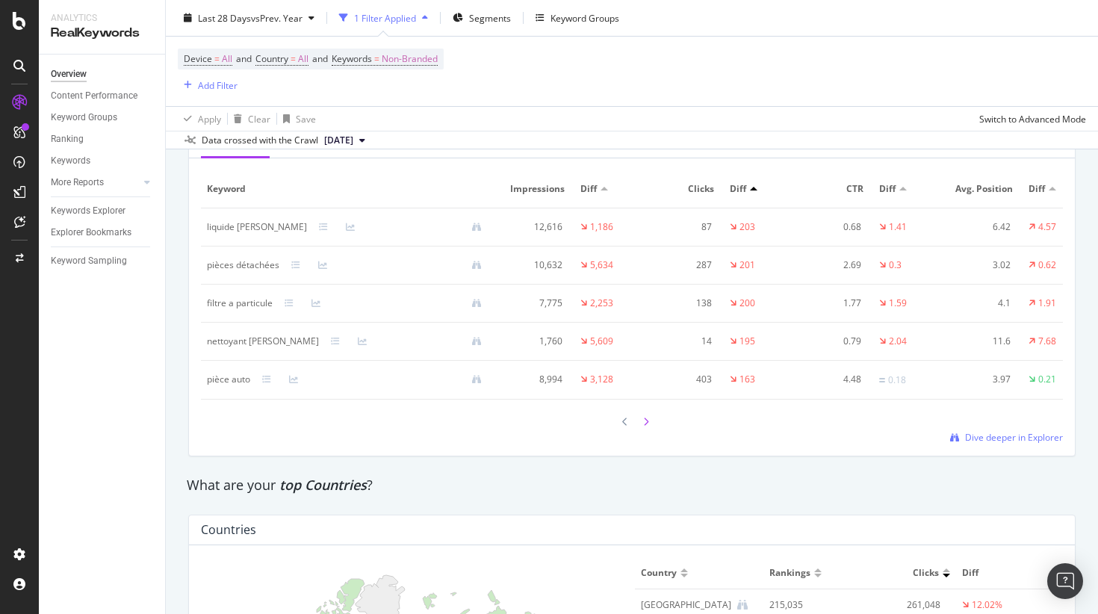
click at [649, 421] on icon at bounding box center [646, 422] width 6 height 9
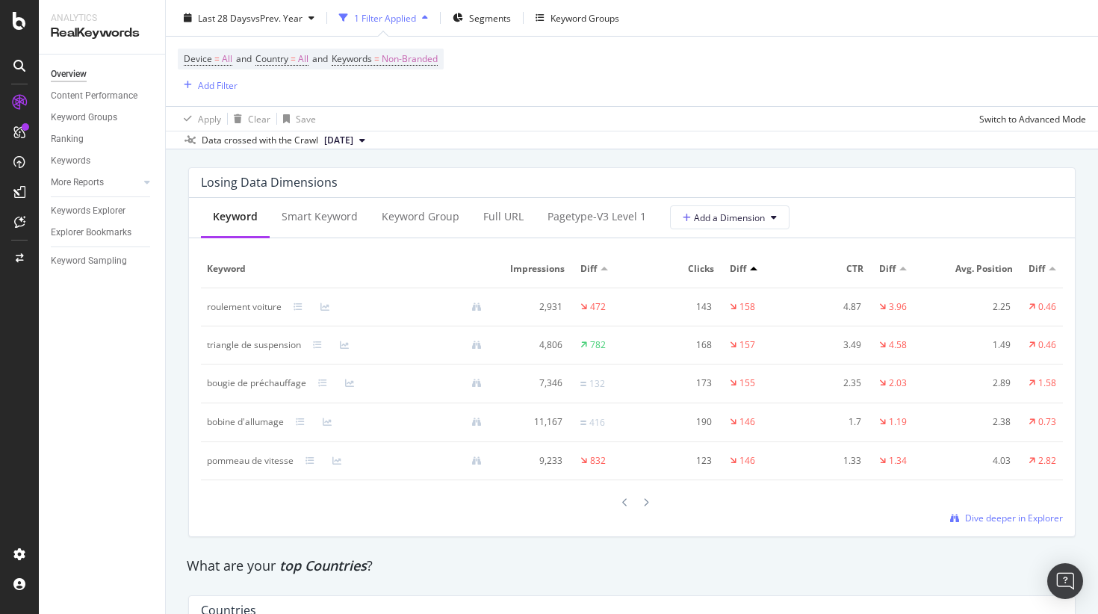
scroll to position [1763, 0]
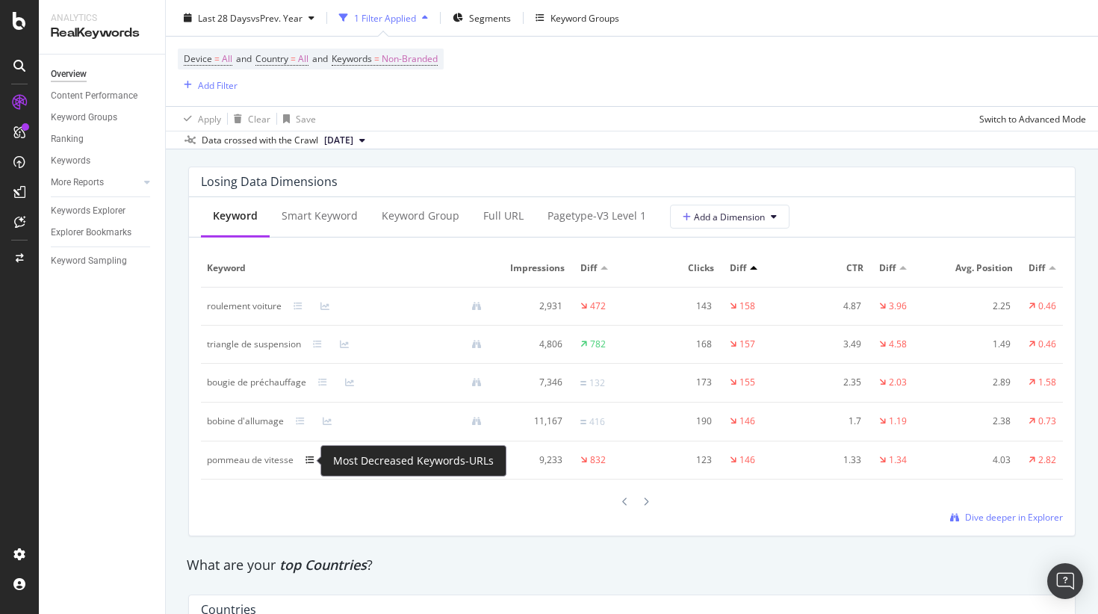
click at [306, 463] on icon at bounding box center [310, 460] width 9 height 9
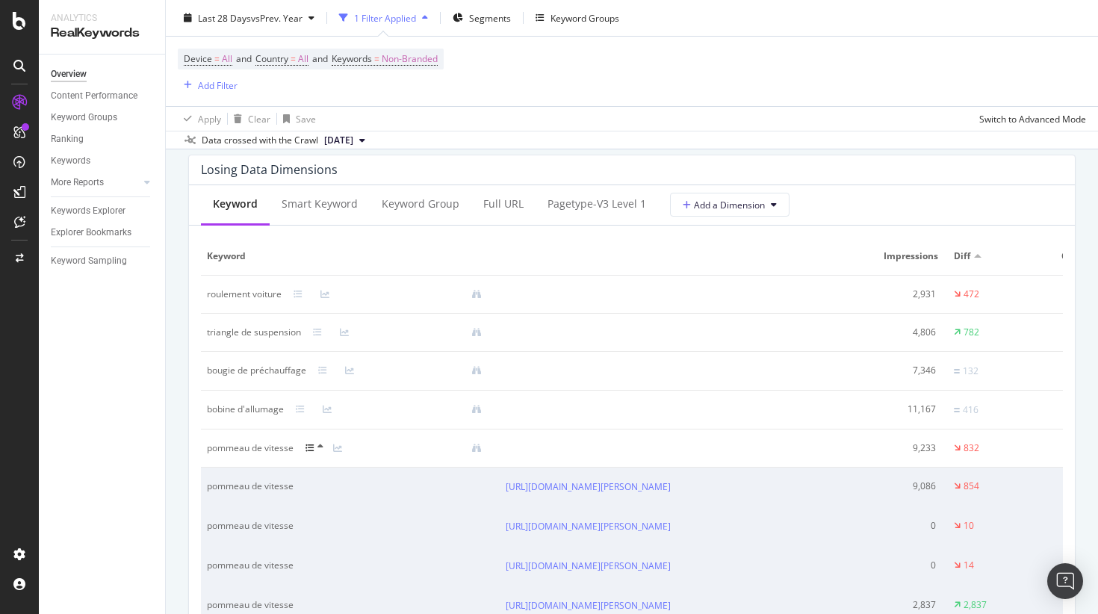
scroll to position [1792, 0]
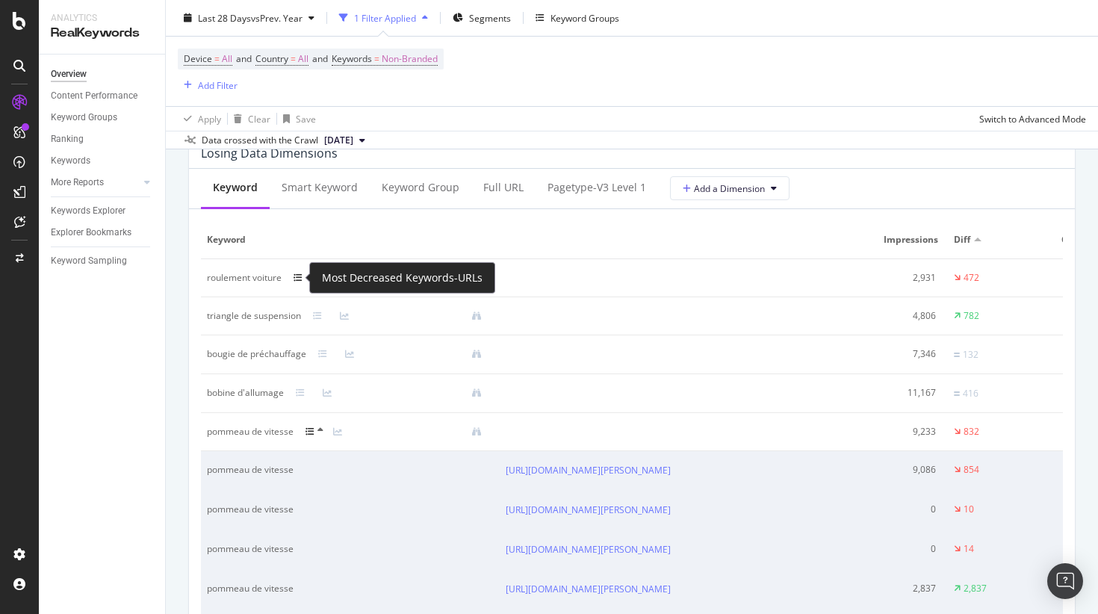
click at [297, 280] on icon at bounding box center [298, 277] width 9 height 9
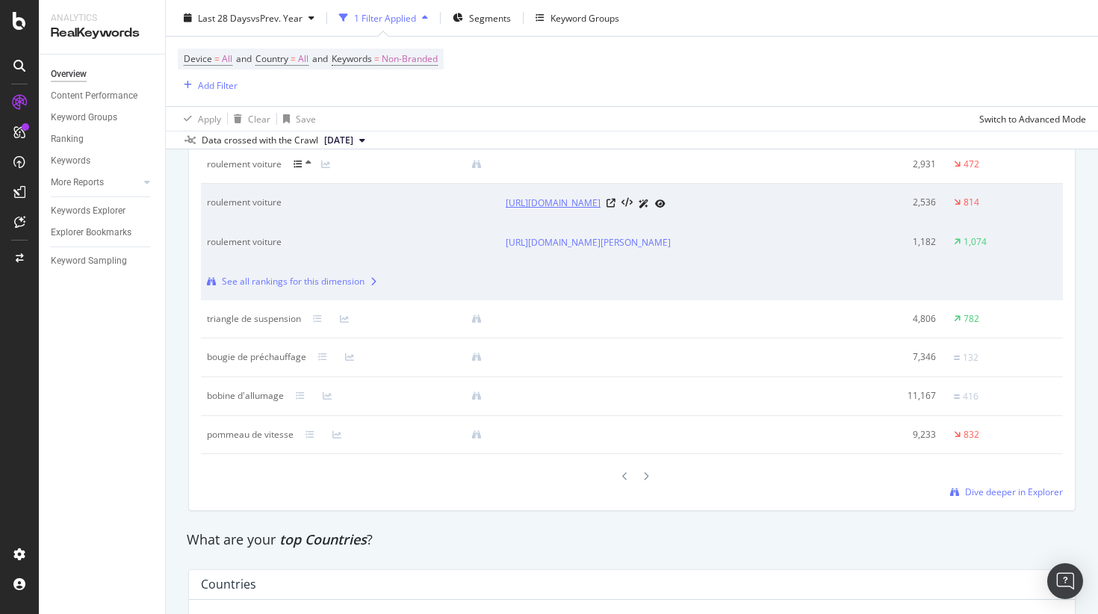
scroll to position [1922, 0]
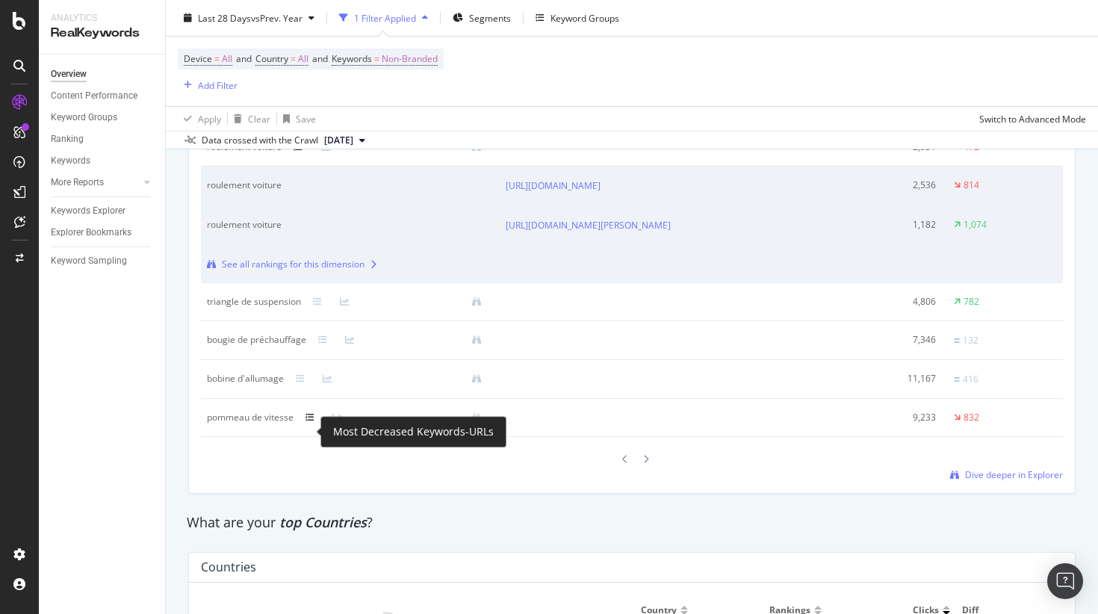
click at [308, 422] on icon at bounding box center [310, 417] width 9 height 9
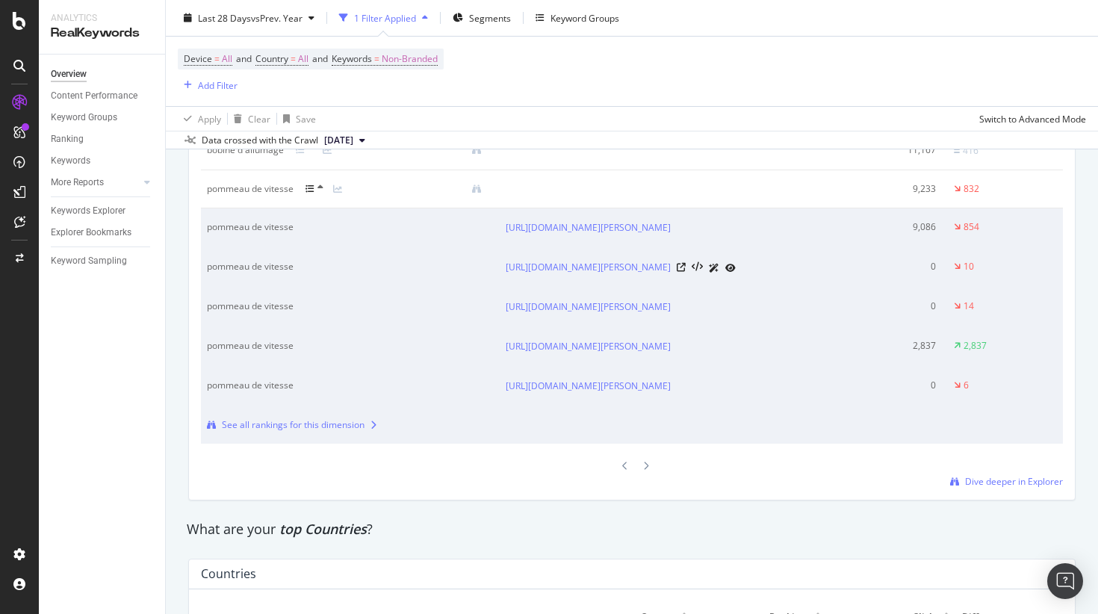
scroll to position [2034, 0]
click at [686, 233] on icon at bounding box center [681, 228] width 9 height 9
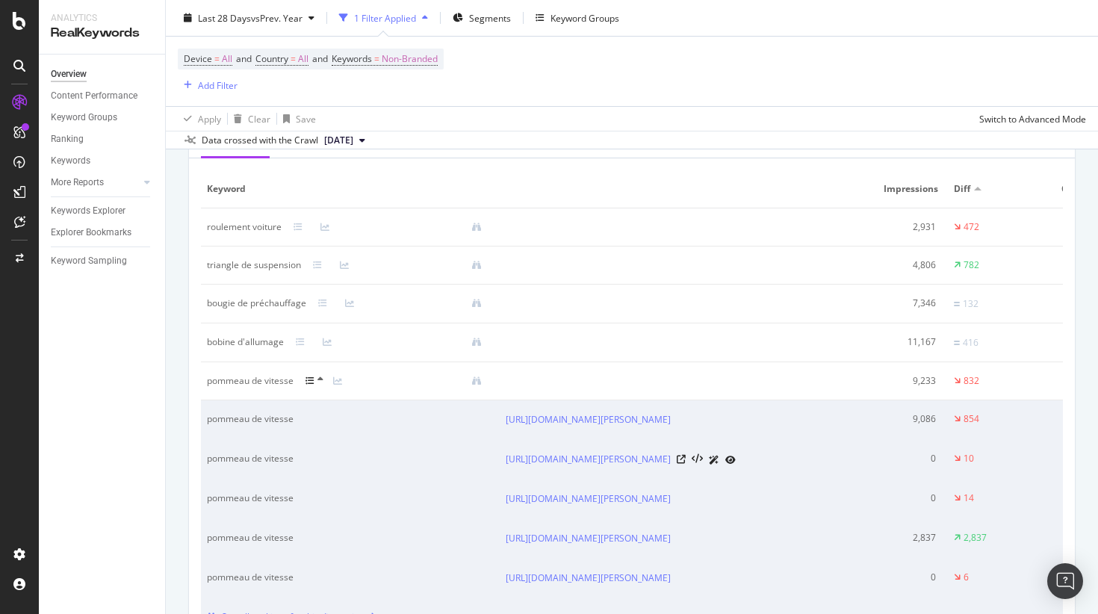
scroll to position [1840, 0]
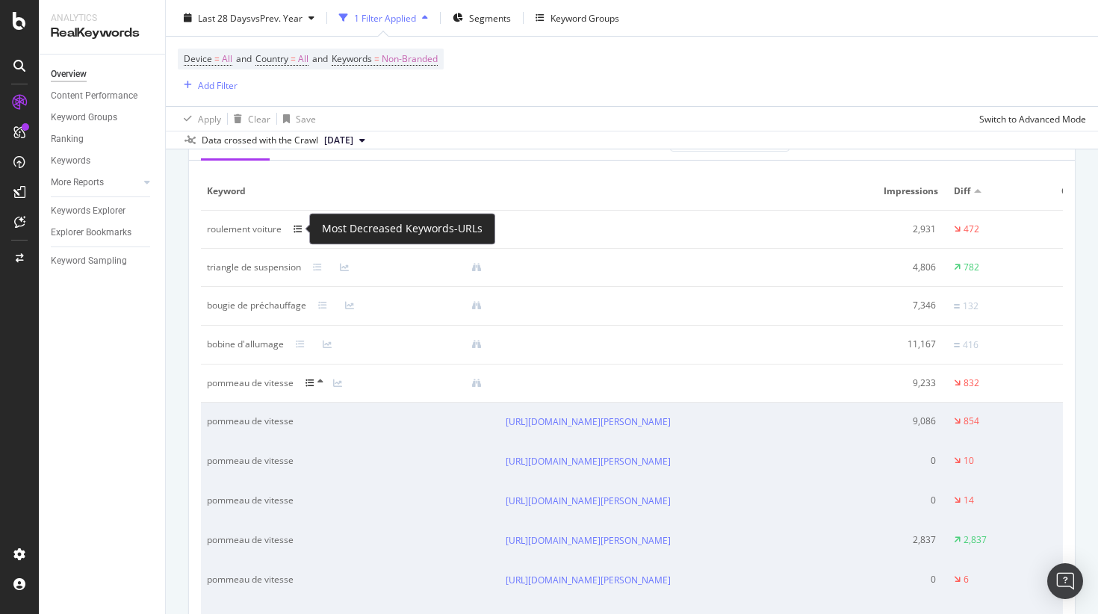
click at [296, 225] on icon at bounding box center [298, 229] width 9 height 9
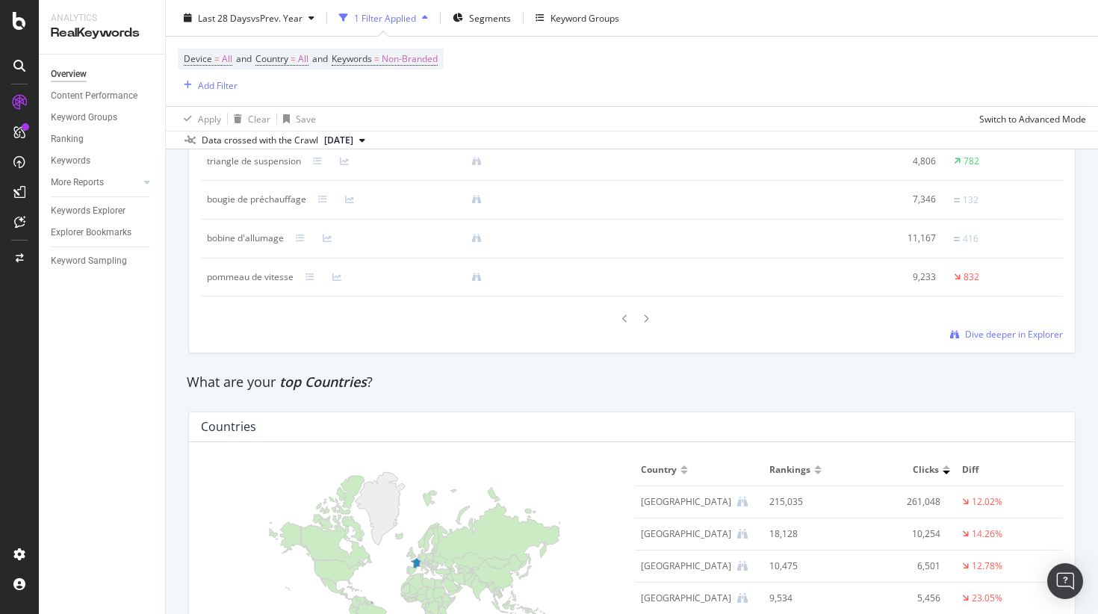
scroll to position [2153, 0]
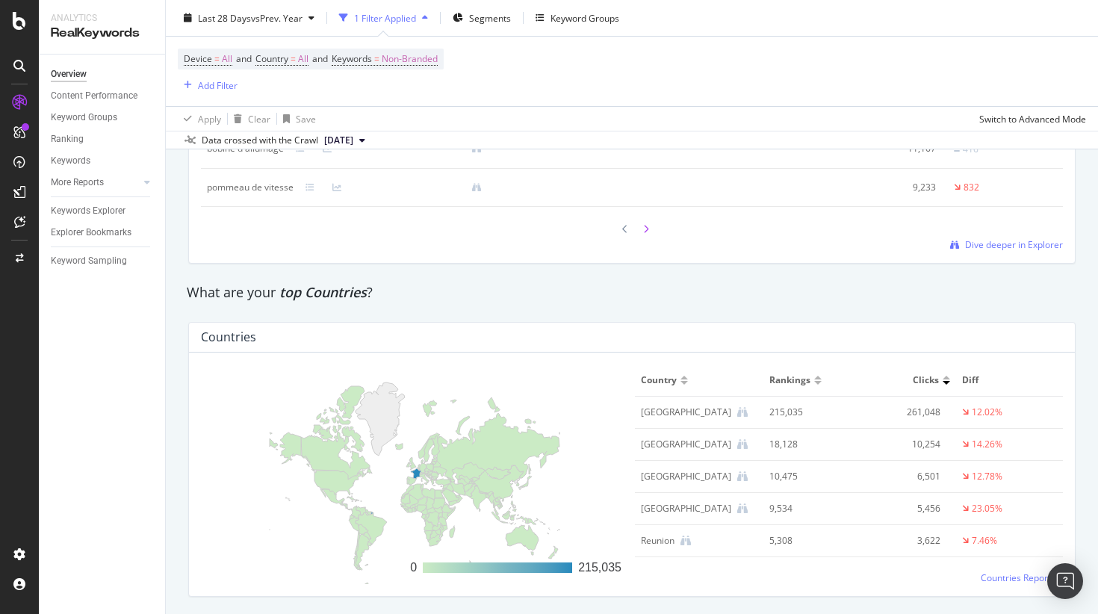
click at [643, 235] on div at bounding box center [646, 229] width 13 height 20
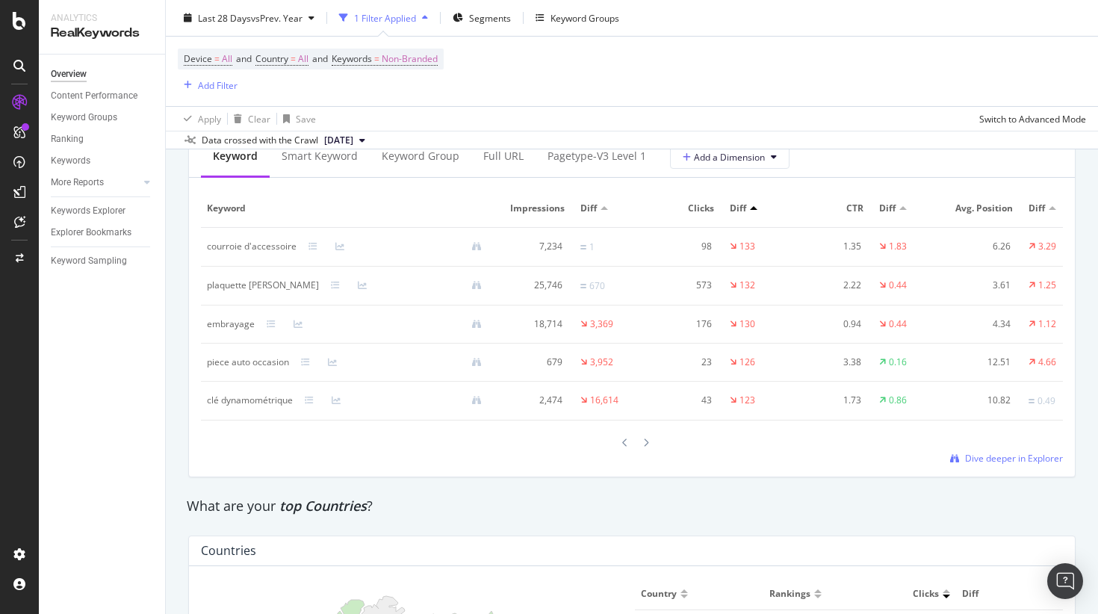
scroll to position [1825, 0]
click at [308, 399] on icon at bounding box center [309, 398] width 9 height 9
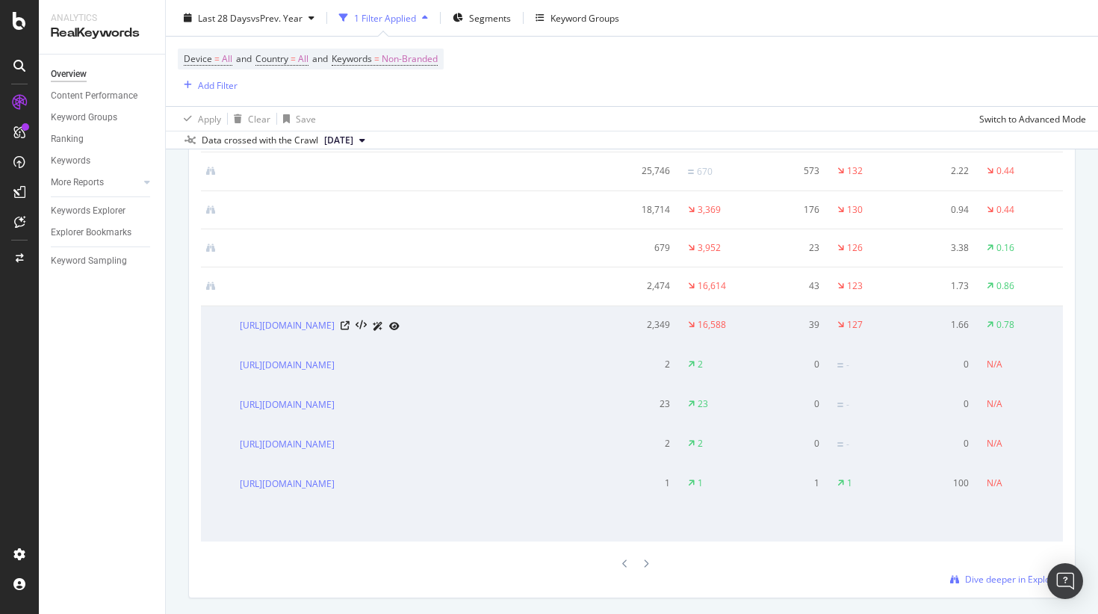
scroll to position [0, 0]
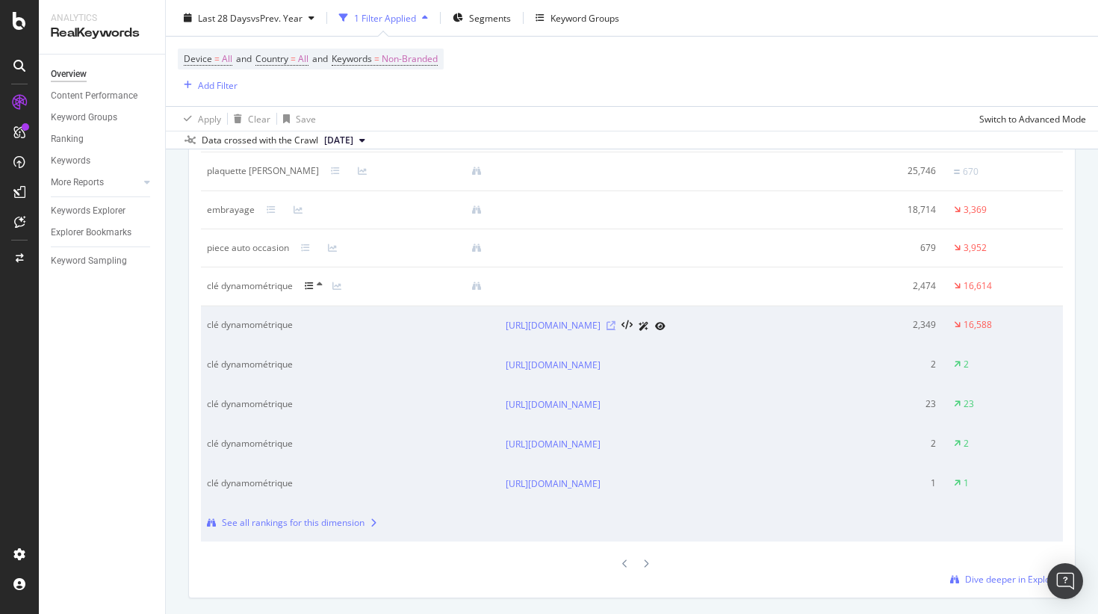
click at [616, 323] on icon at bounding box center [611, 325] width 9 height 9
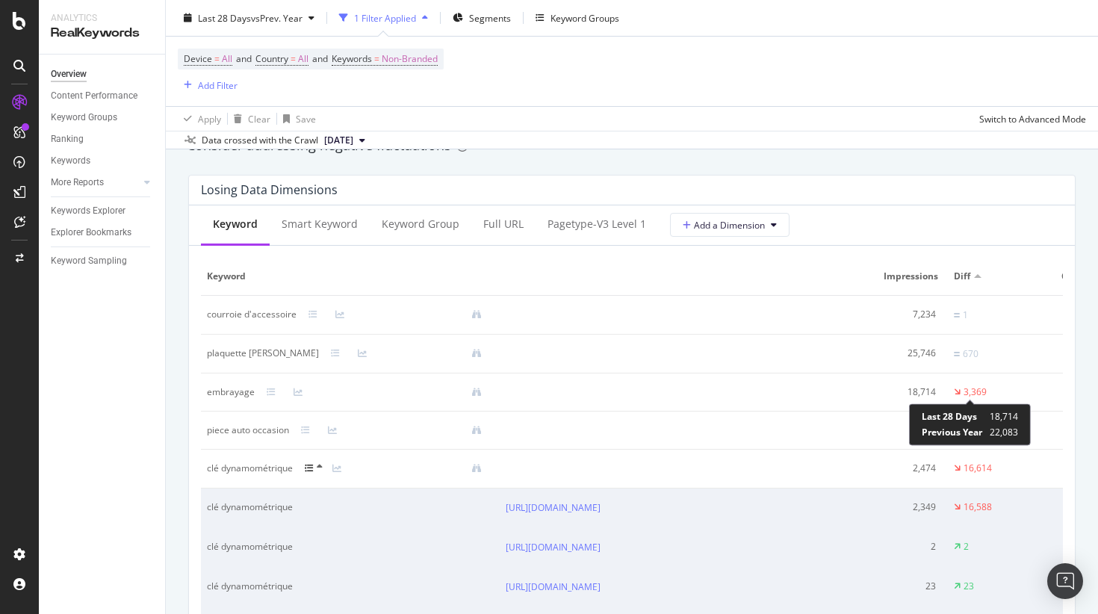
scroll to position [1751, 0]
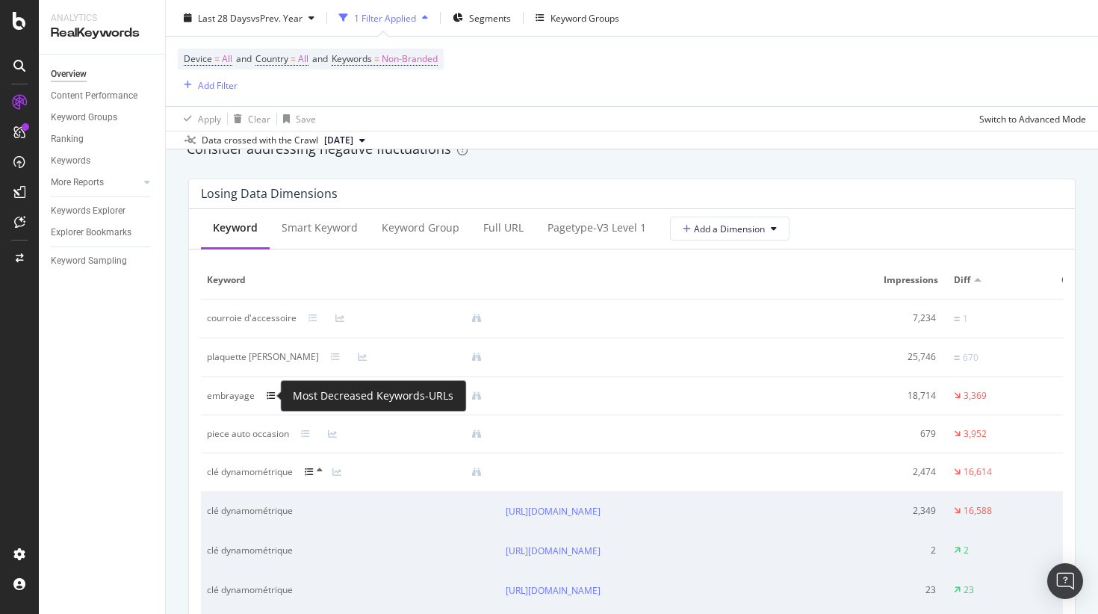
click at [271, 398] on icon at bounding box center [271, 396] width 9 height 9
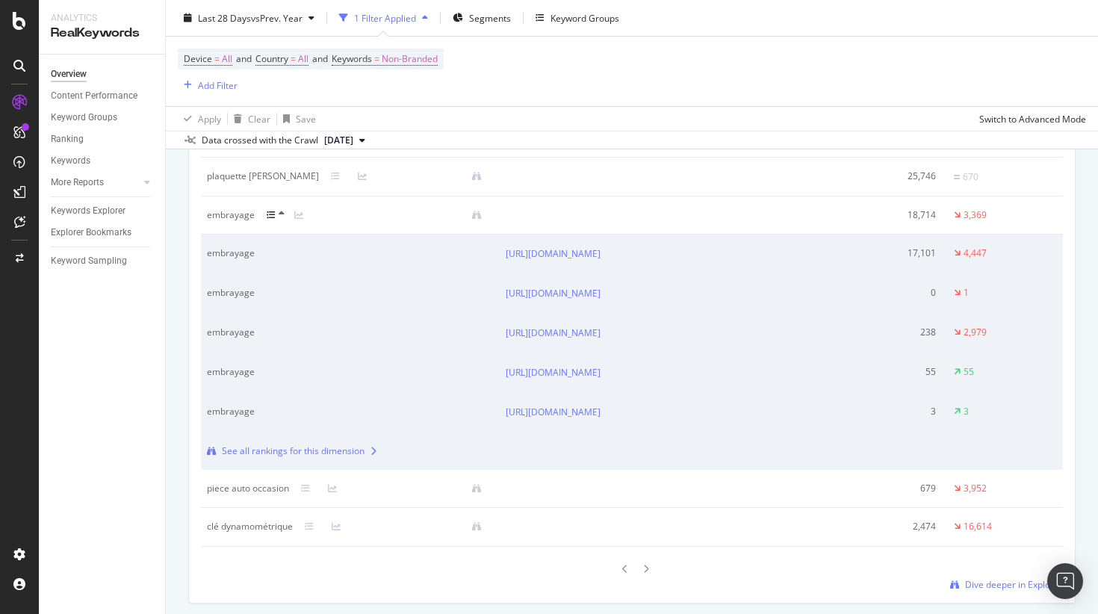
scroll to position [1936, 0]
click at [616, 252] on icon at bounding box center [611, 250] width 9 height 9
click at [279, 209] on icon at bounding box center [282, 209] width 6 height 9
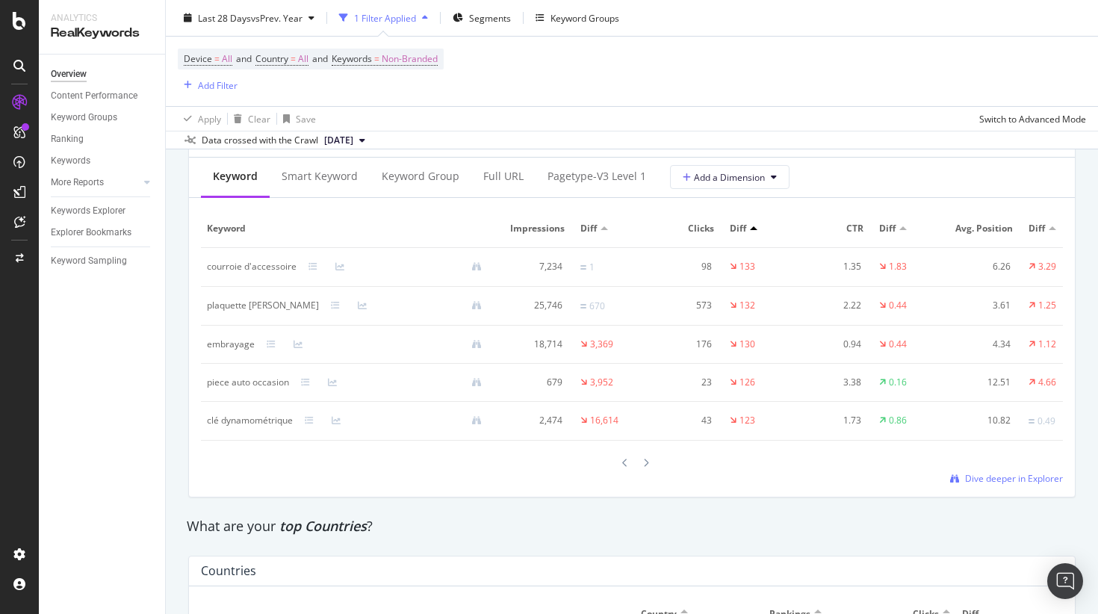
scroll to position [1783, 0]
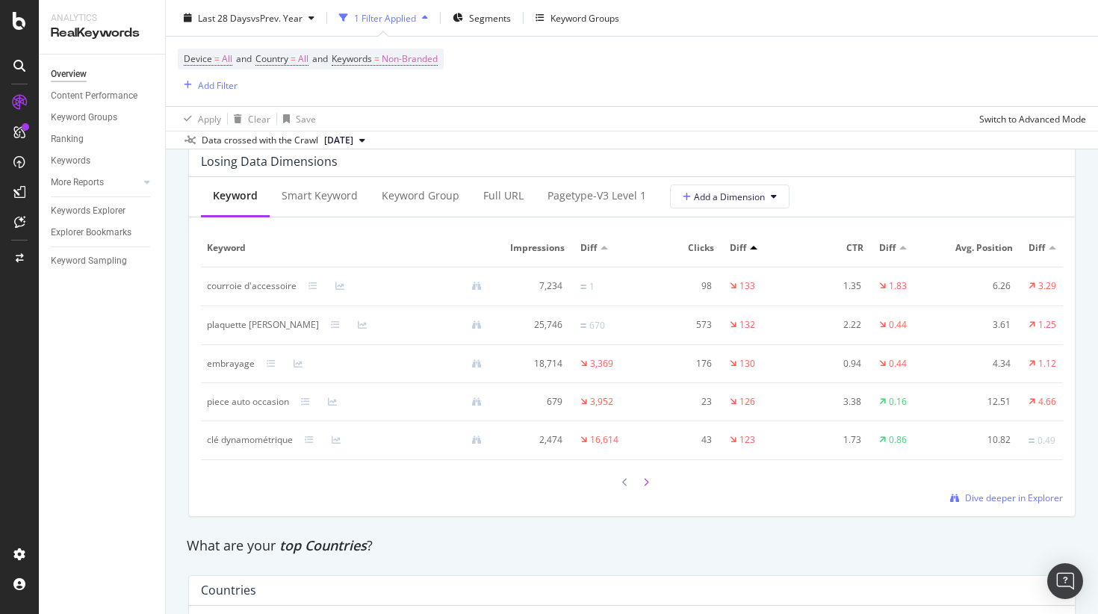
click at [643, 480] on div at bounding box center [646, 482] width 13 height 20
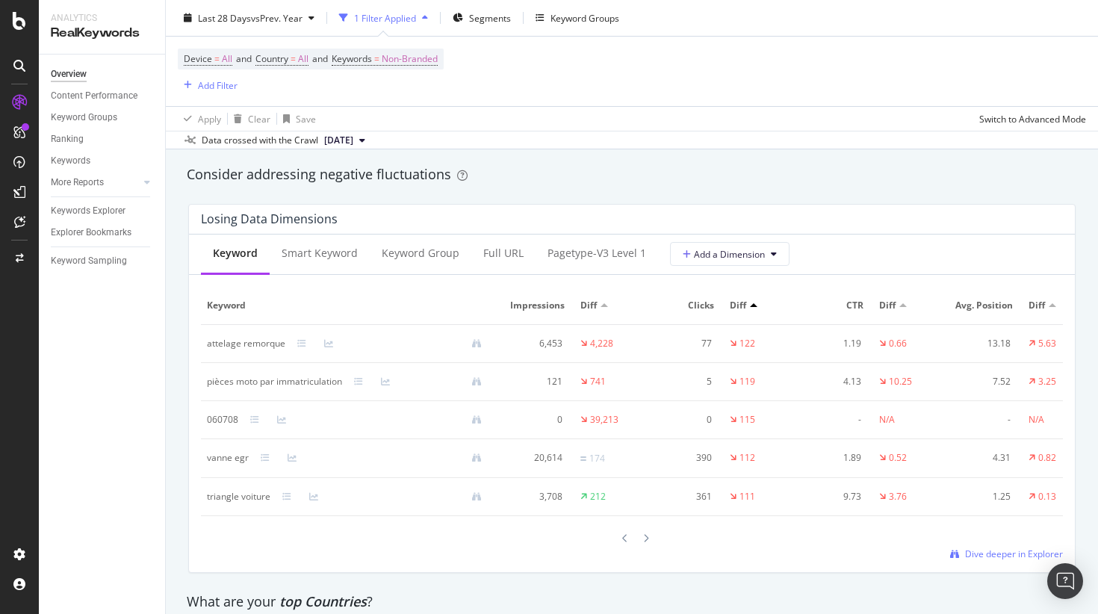
scroll to position [1728, 0]
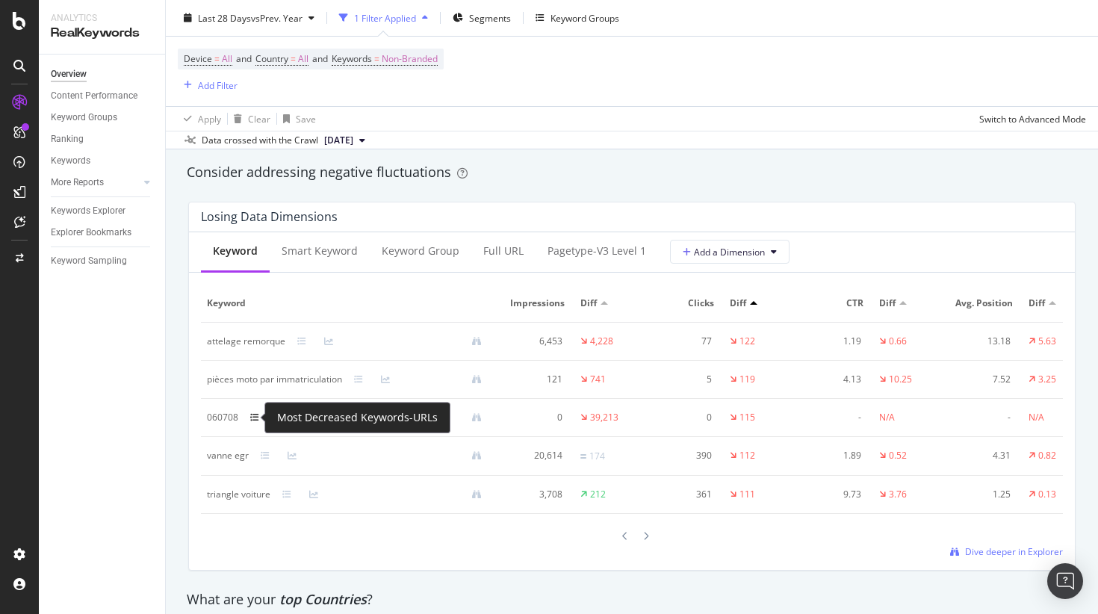
click at [252, 415] on icon at bounding box center [254, 417] width 9 height 9
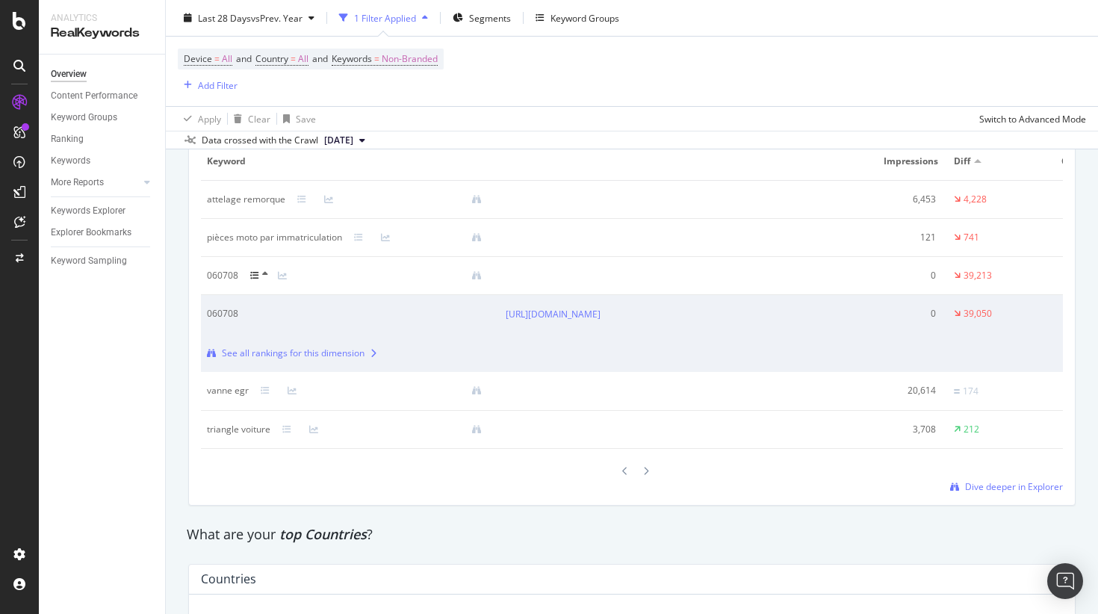
scroll to position [1860, 0]
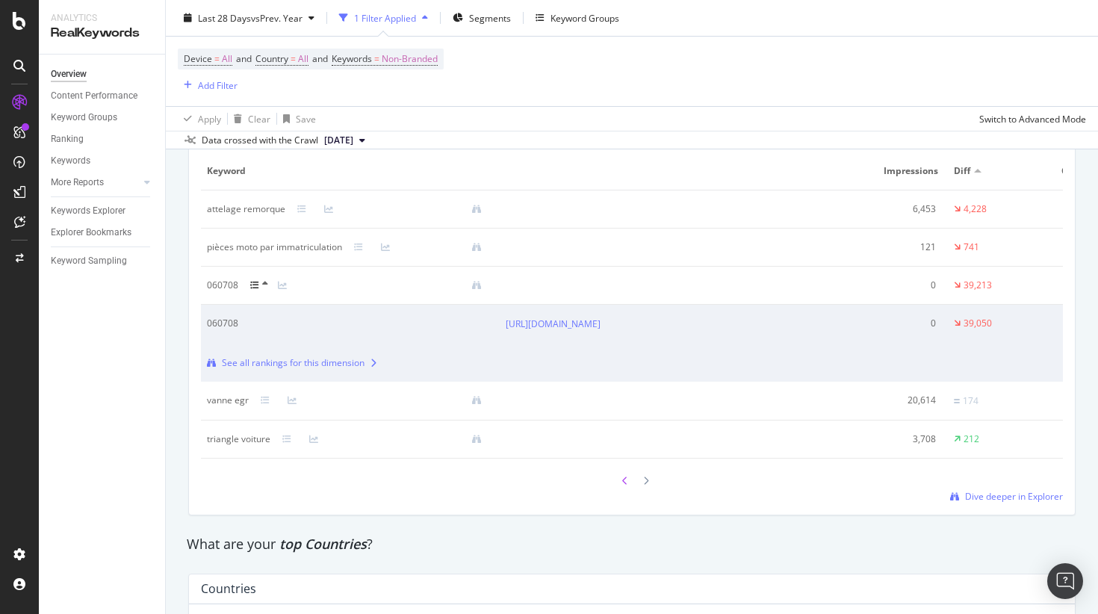
click at [627, 486] on icon at bounding box center [625, 481] width 6 height 9
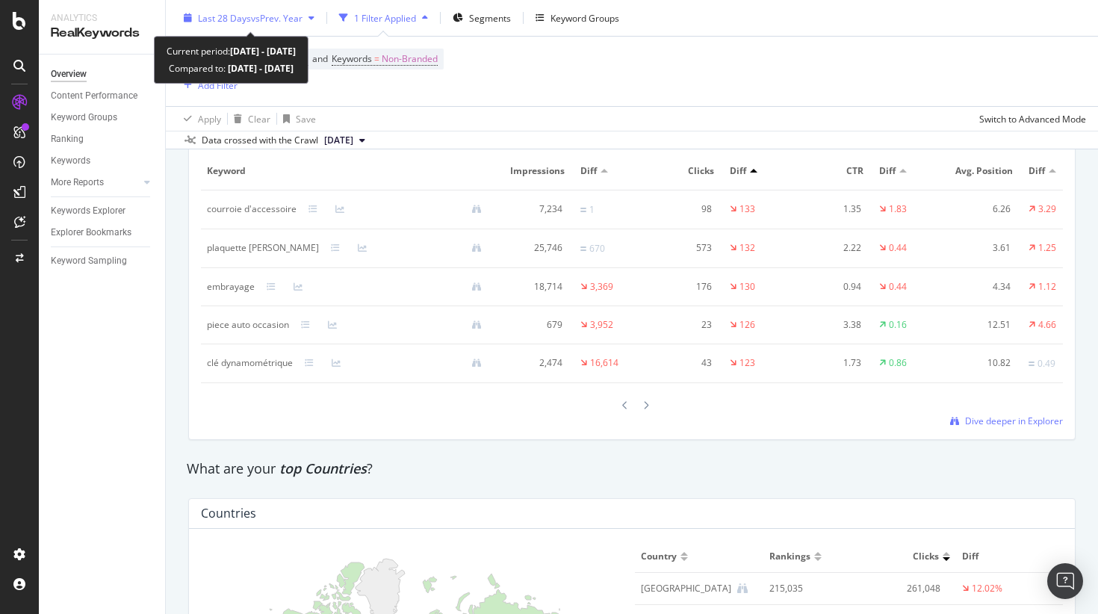
click at [268, 14] on span "vs Prev. Year" at bounding box center [277, 17] width 52 height 13
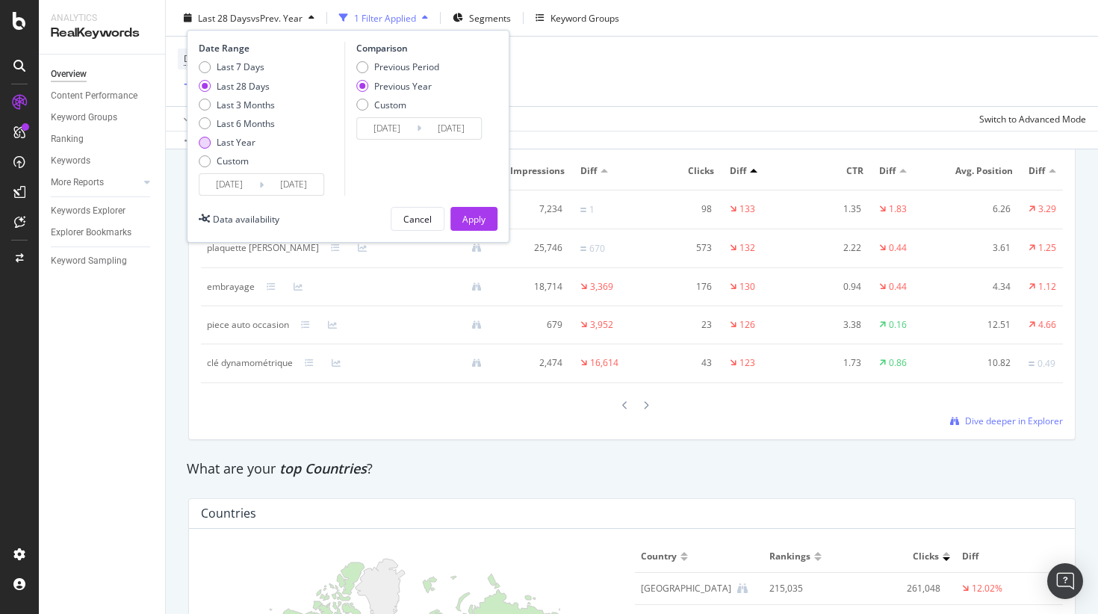
click at [250, 142] on div "Last Year" at bounding box center [236, 142] width 39 height 13
type input "2024/10/04"
type input "2023/10/06"
click at [481, 208] on div "Apply" at bounding box center [473, 219] width 23 height 22
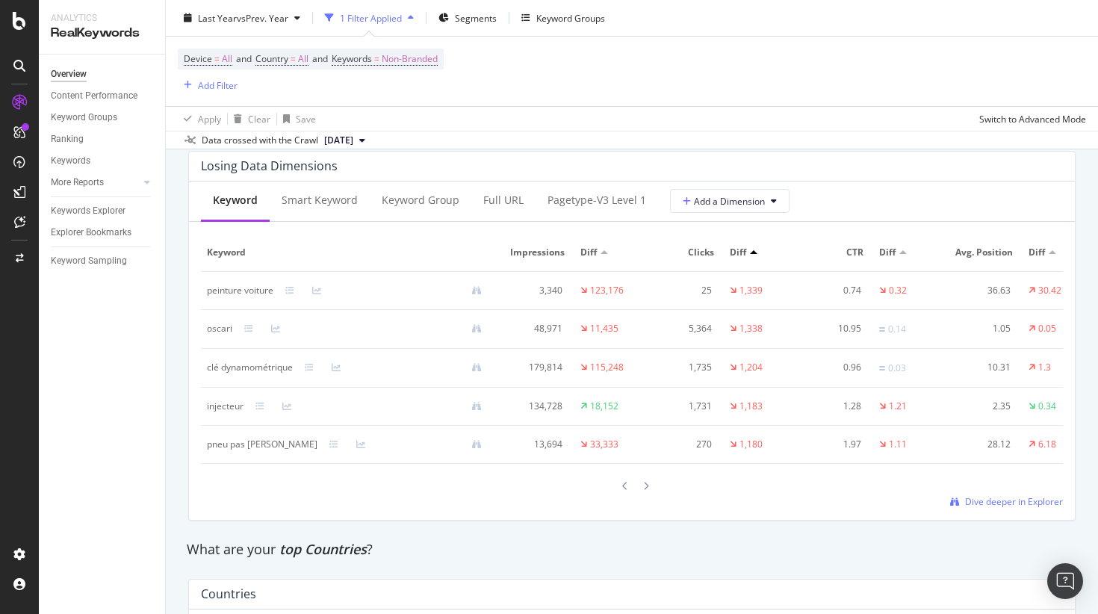
scroll to position [1777, 0]
click at [556, 201] on div "pagetype-v3 Level 1" at bounding box center [597, 201] width 99 height 15
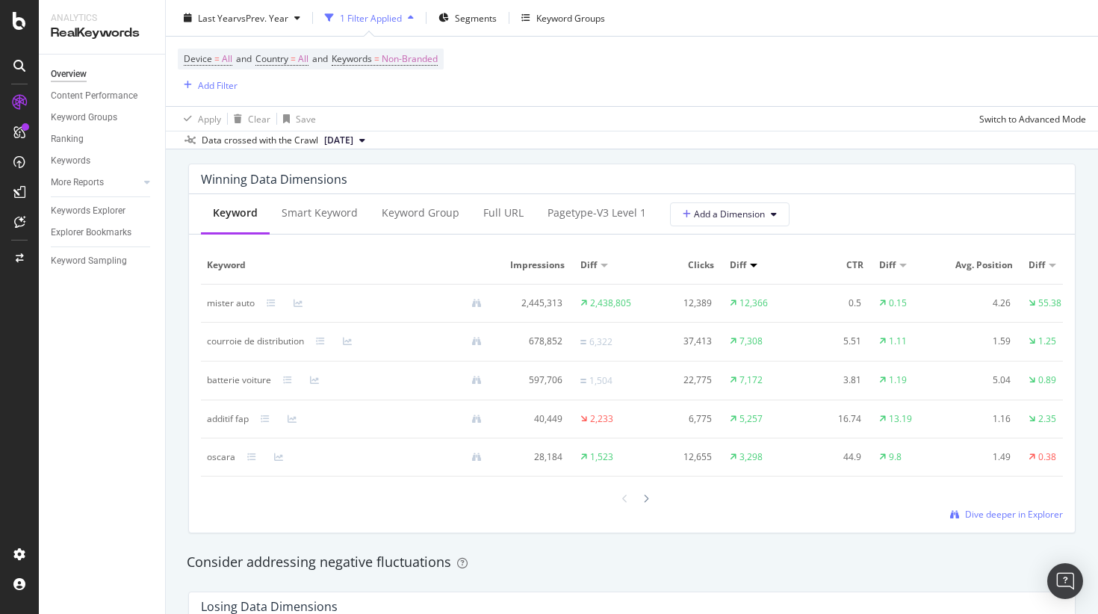
scroll to position [1332, 0]
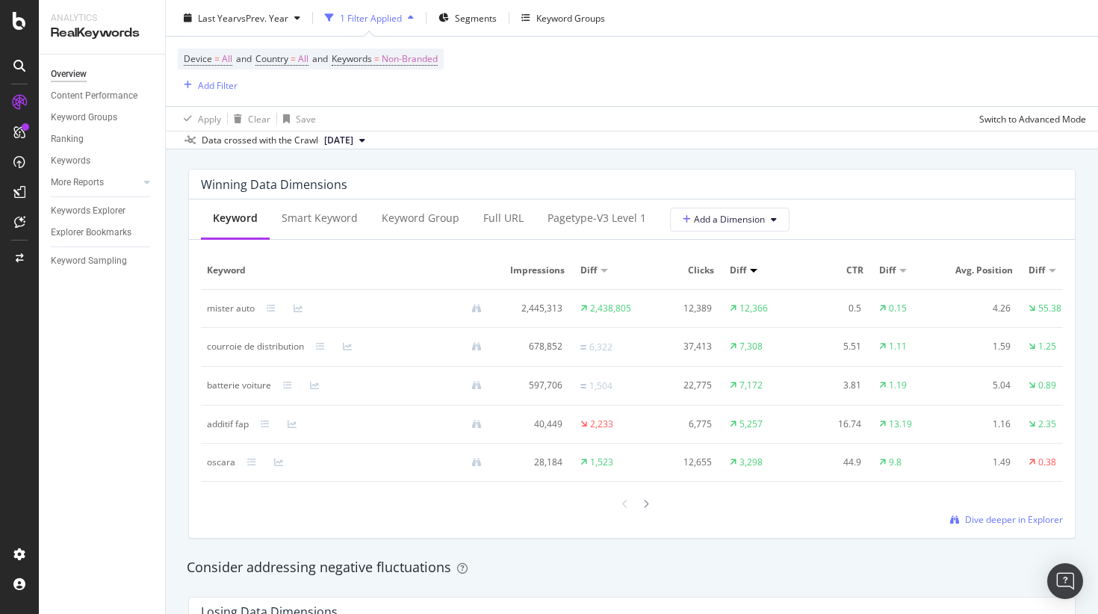
click at [591, 218] on div "pagetype-v3 Level 1" at bounding box center [597, 218] width 99 height 15
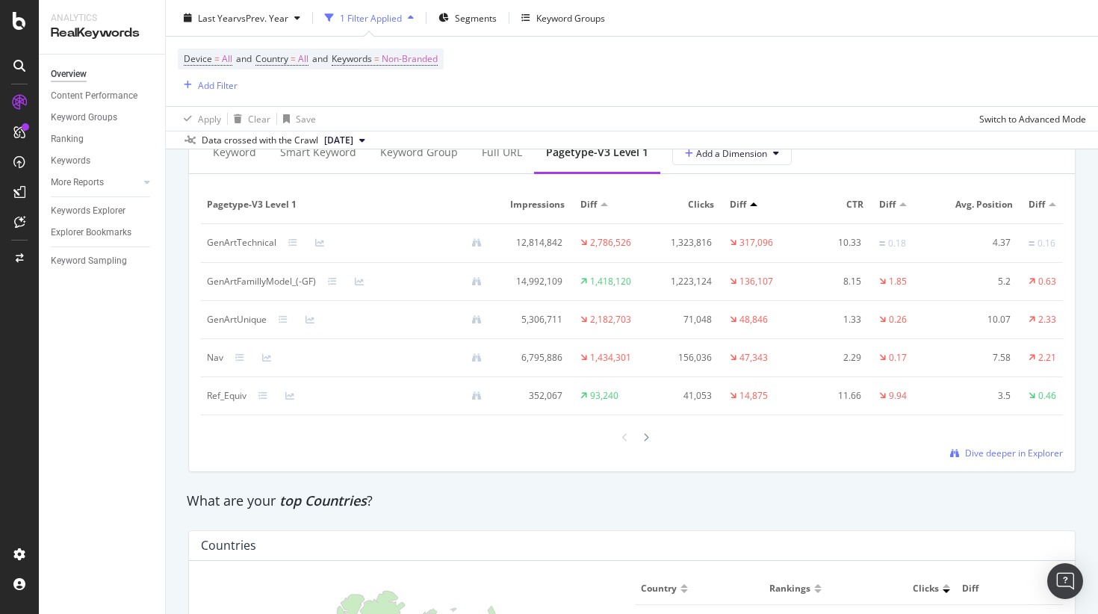
scroll to position [1826, 0]
click at [265, 397] on icon at bounding box center [263, 396] width 9 height 9
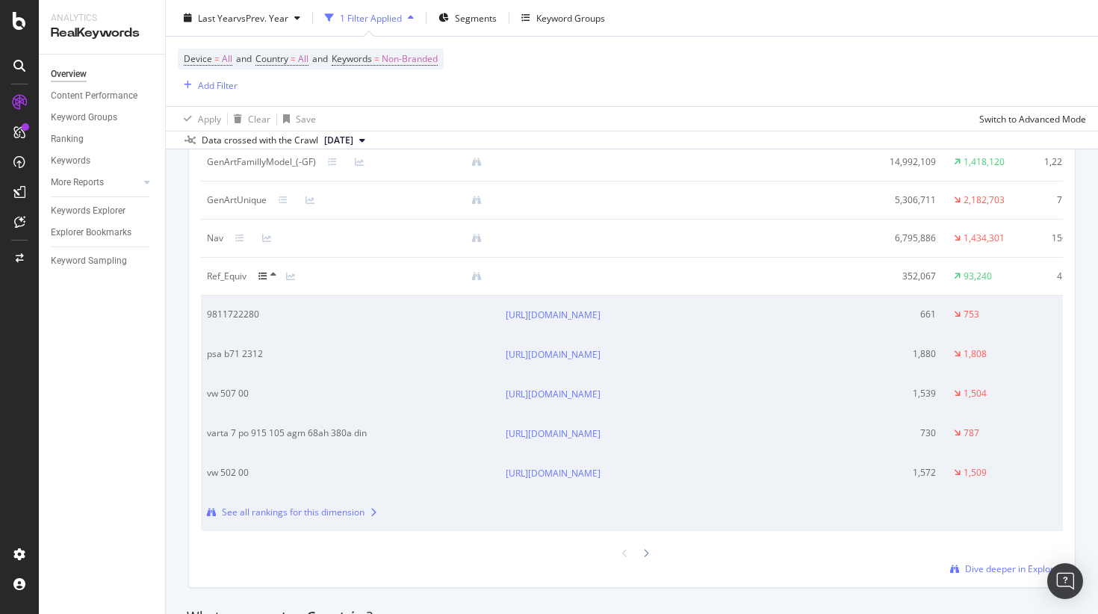
scroll to position [1940, 0]
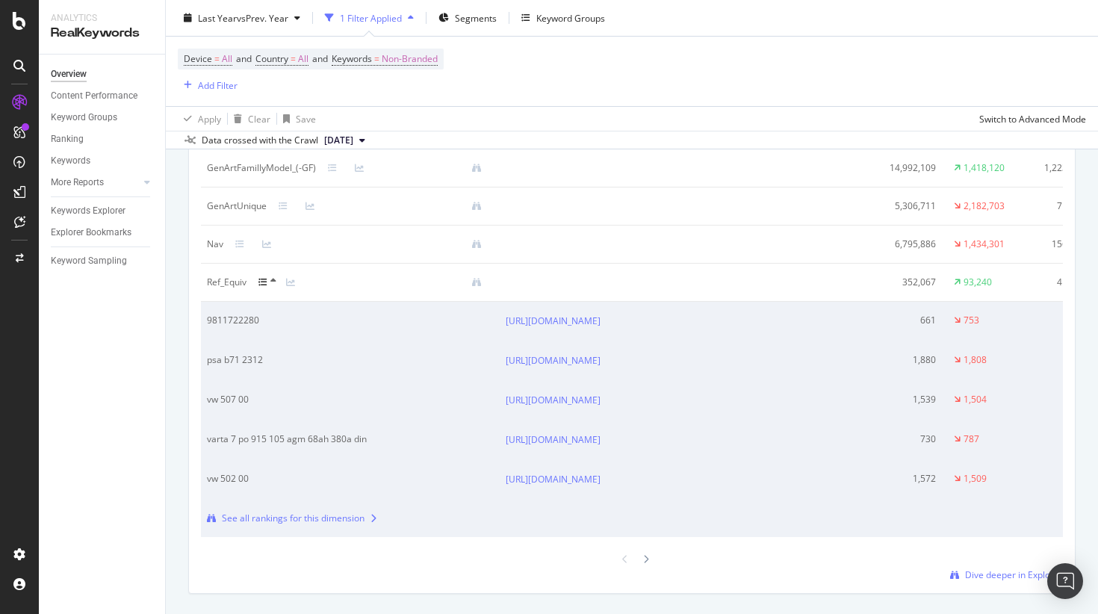
click at [285, 290] on td "Ref_Equiv" at bounding box center [350, 283] width 299 height 38
click at [288, 281] on icon at bounding box center [290, 282] width 9 height 9
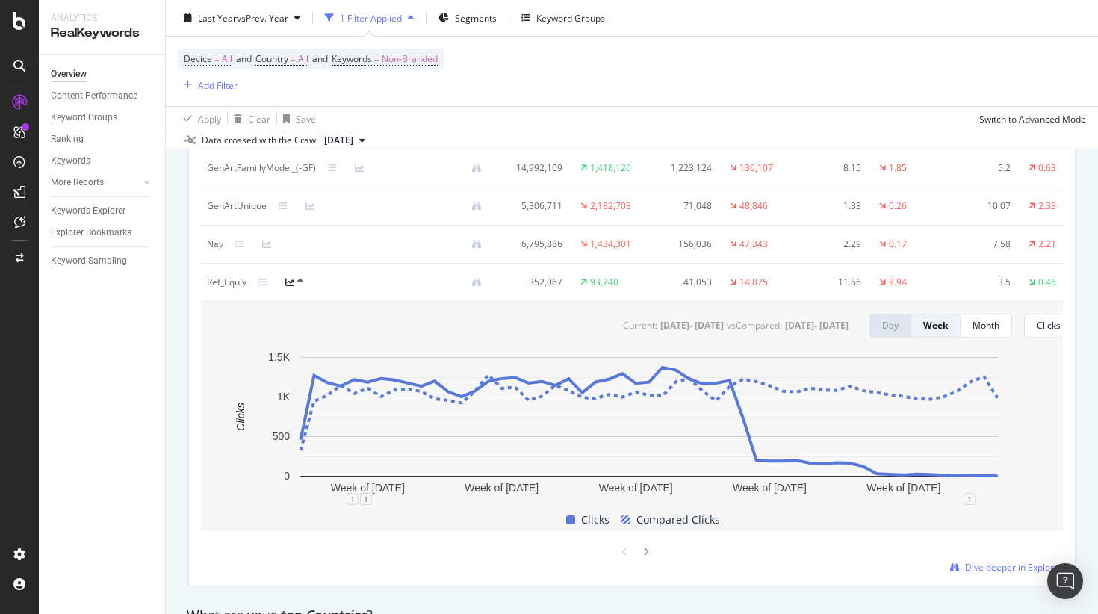
click at [558, 58] on div "Device = All and Country = All and Keywords = Non-Branded Add Filter" at bounding box center [632, 71] width 909 height 69
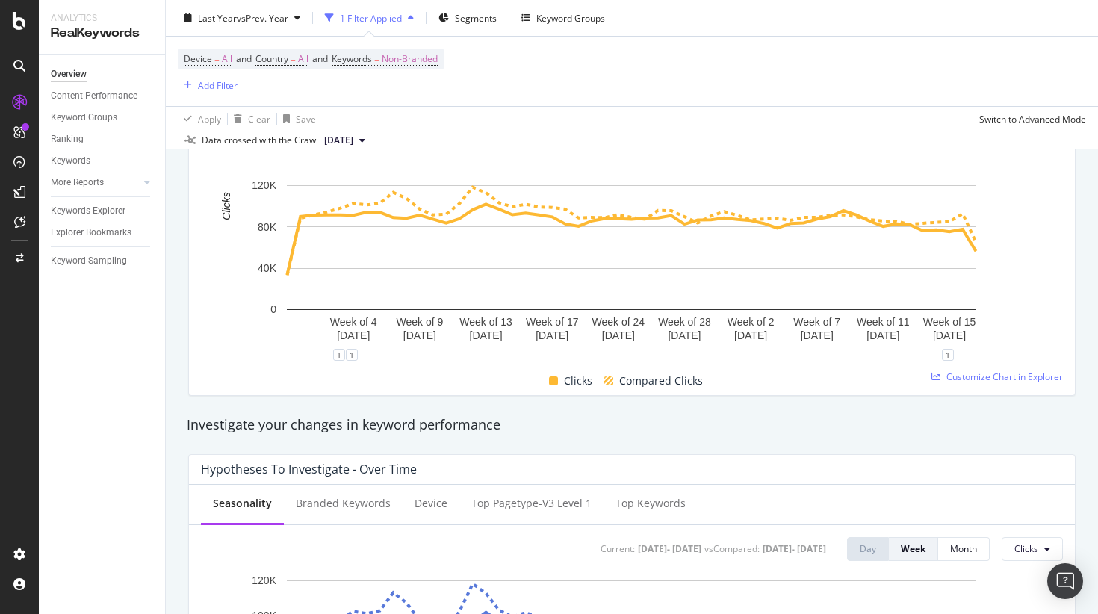
scroll to position [0, 0]
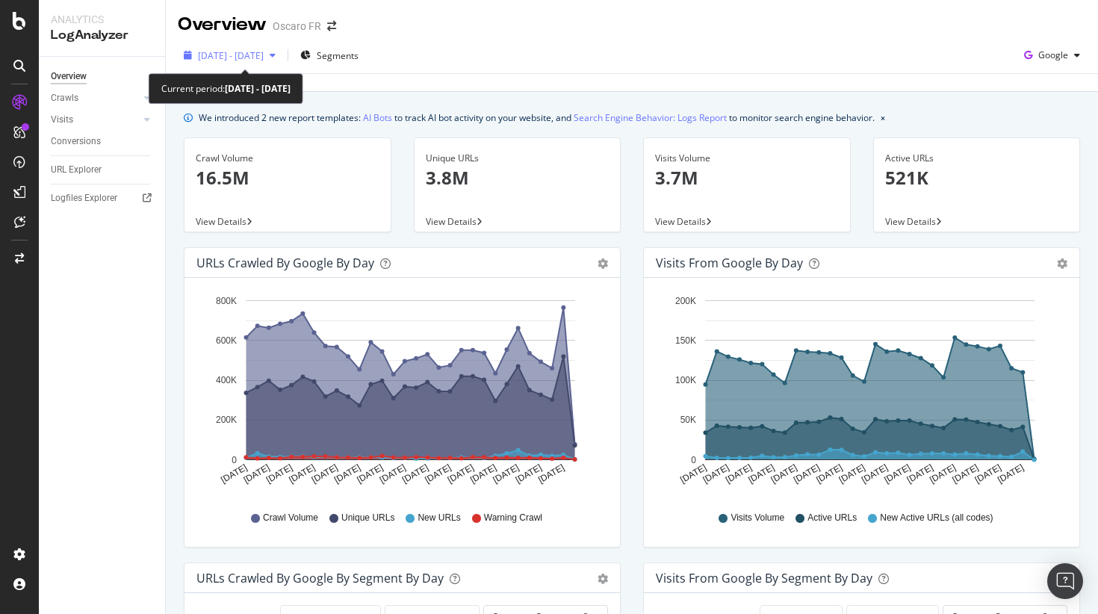
click at [234, 49] on span "[DATE] - [DATE]" at bounding box center [231, 55] width 66 height 13
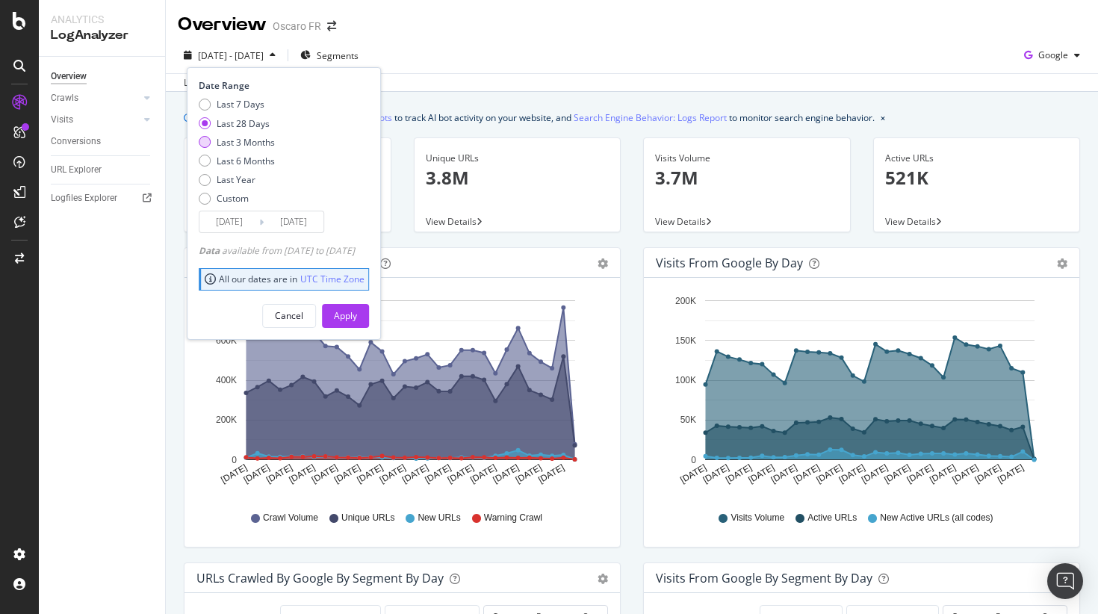
click at [231, 137] on div "Last 3 Months" at bounding box center [246, 142] width 58 height 13
type input "[DATE]"
click at [369, 306] on button "Apply" at bounding box center [345, 316] width 47 height 24
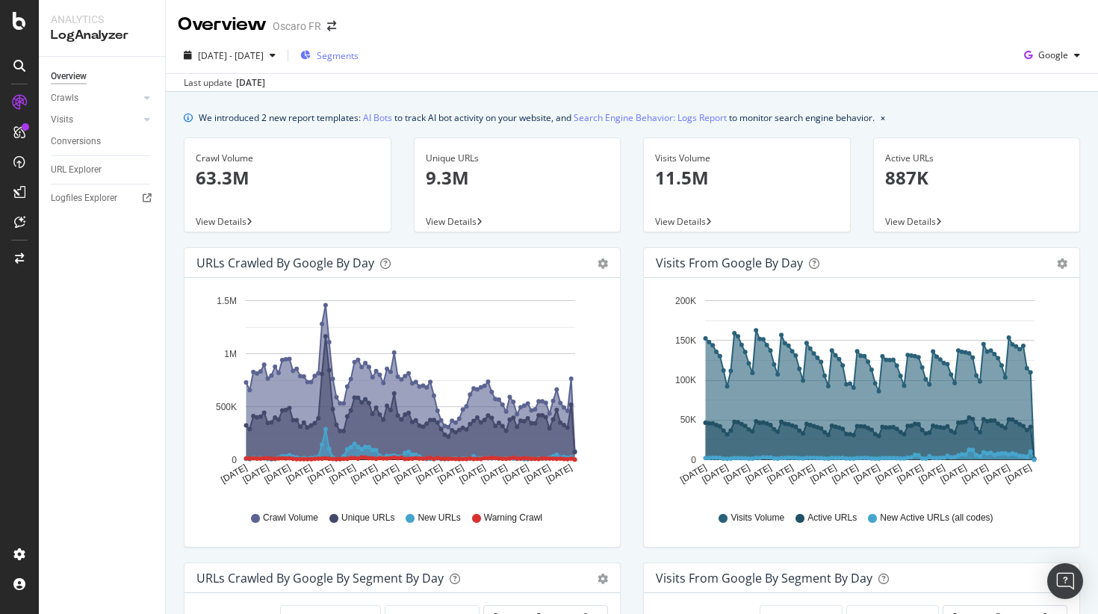
click at [336, 56] on div "Segments" at bounding box center [329, 55] width 58 height 13
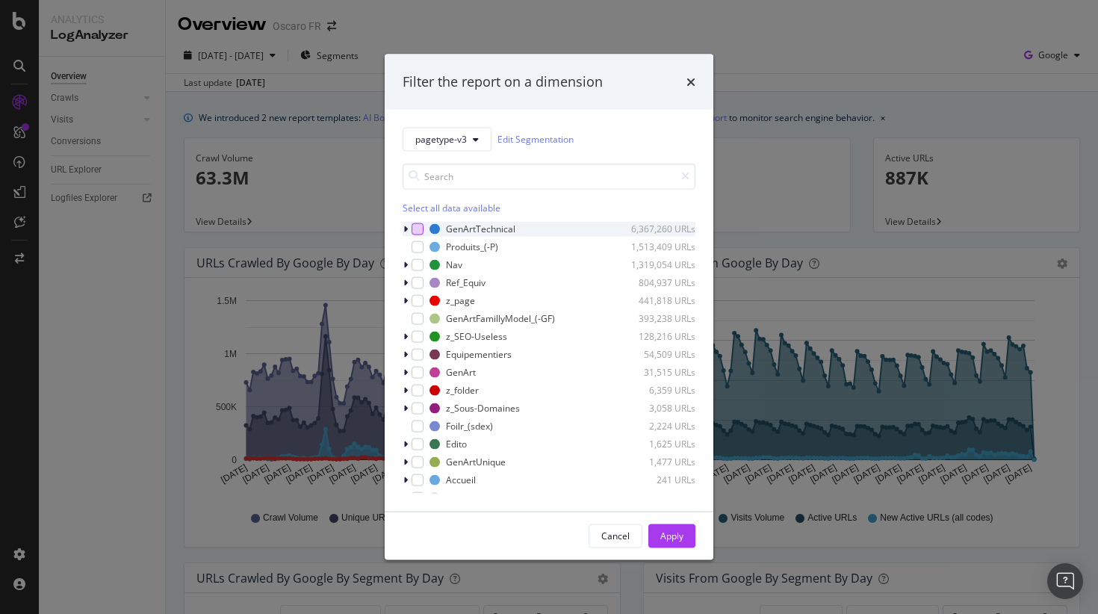
click at [415, 230] on div "modal" at bounding box center [418, 229] width 12 height 12
click at [677, 528] on div "Apply" at bounding box center [671, 535] width 23 height 22
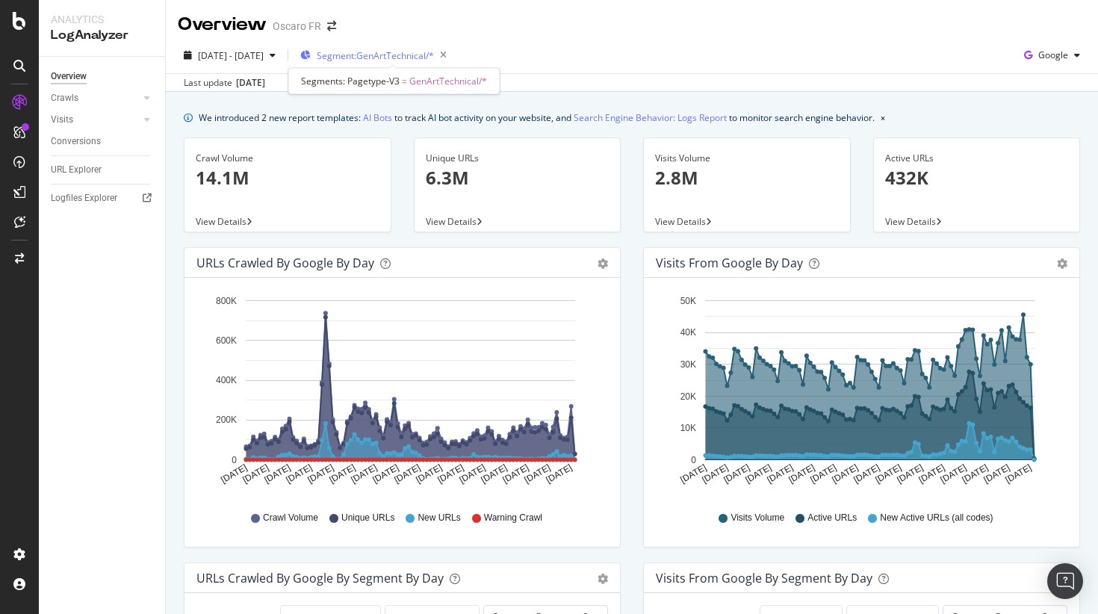
click at [396, 58] on span "Segment: GenArtTechnical/*" at bounding box center [375, 55] width 117 height 13
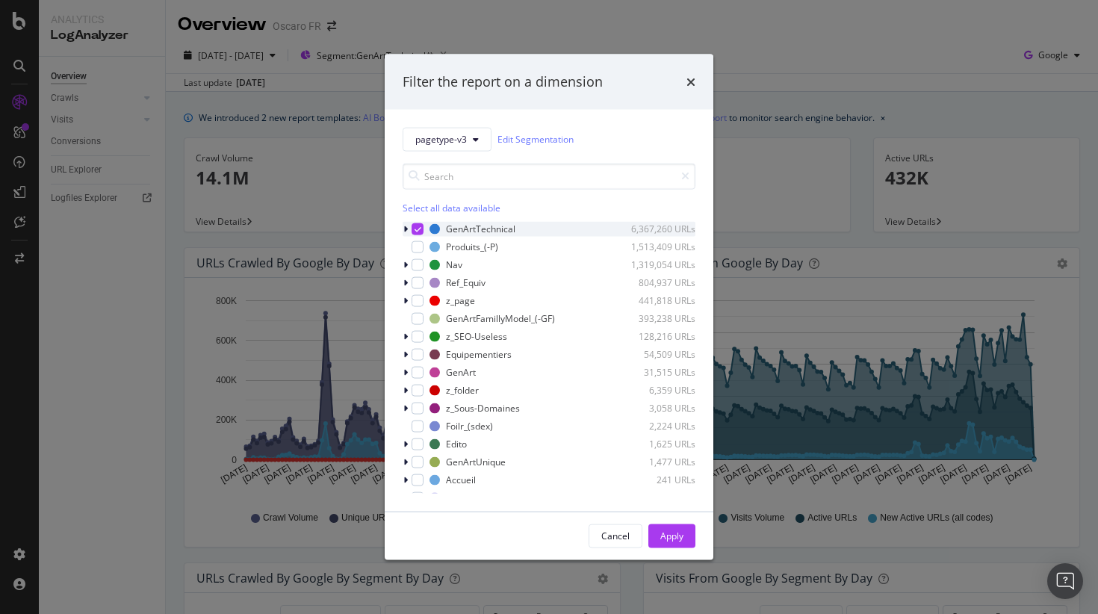
click at [417, 230] on icon "modal" at bounding box center [418, 228] width 7 height 7
click at [481, 175] on input "modal" at bounding box center [549, 176] width 293 height 26
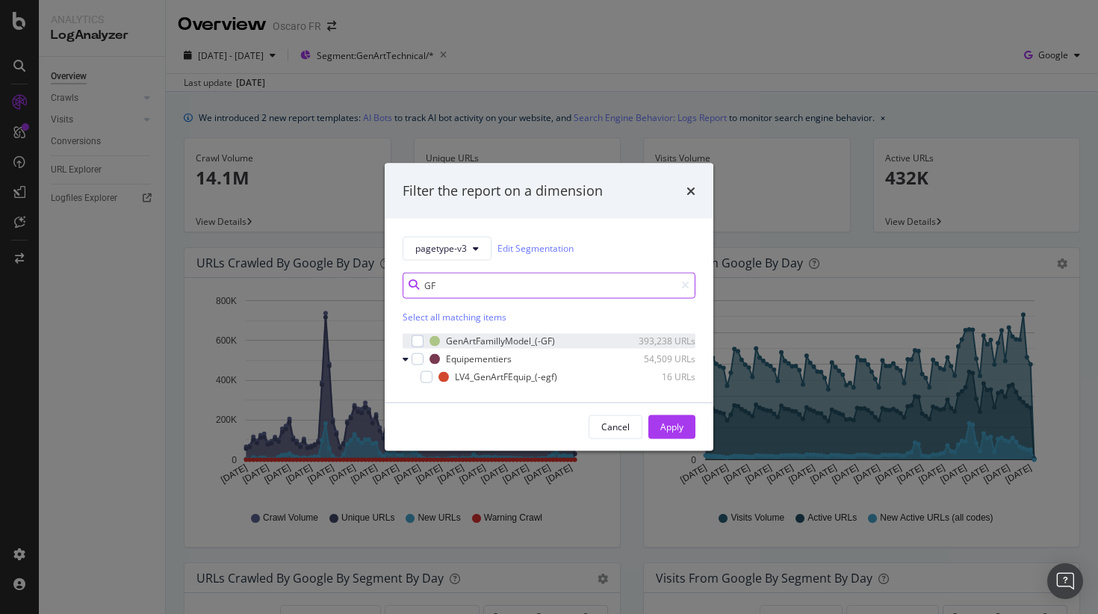
type input "GF"
click at [422, 333] on div "GenArtFamillyModel_(-GF) 393,238 URLs" at bounding box center [549, 340] width 293 height 15
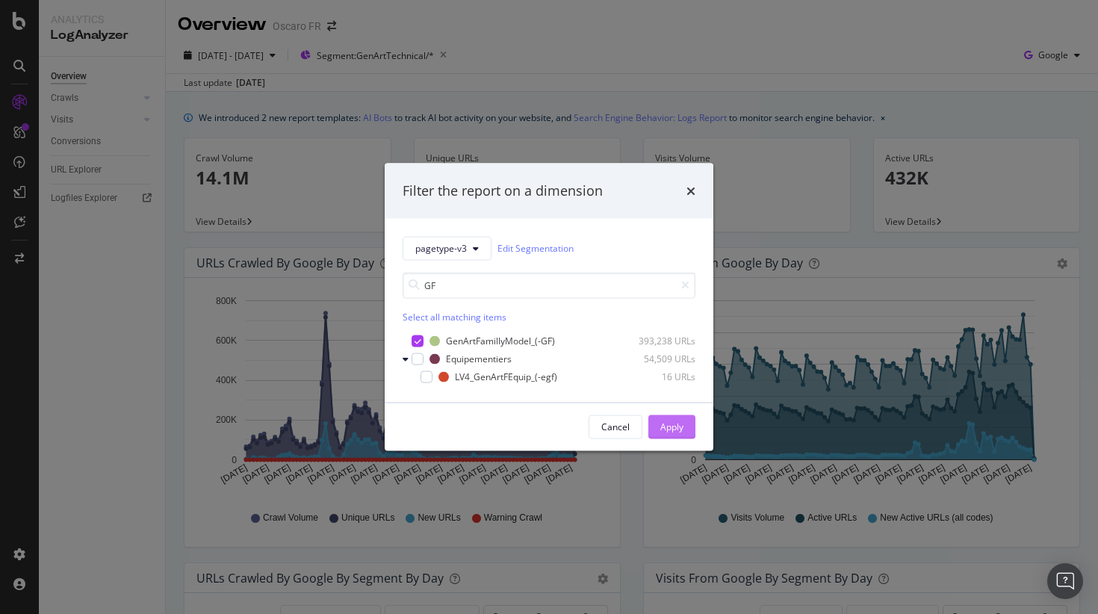
click at [669, 430] on div "Apply" at bounding box center [671, 427] width 23 height 13
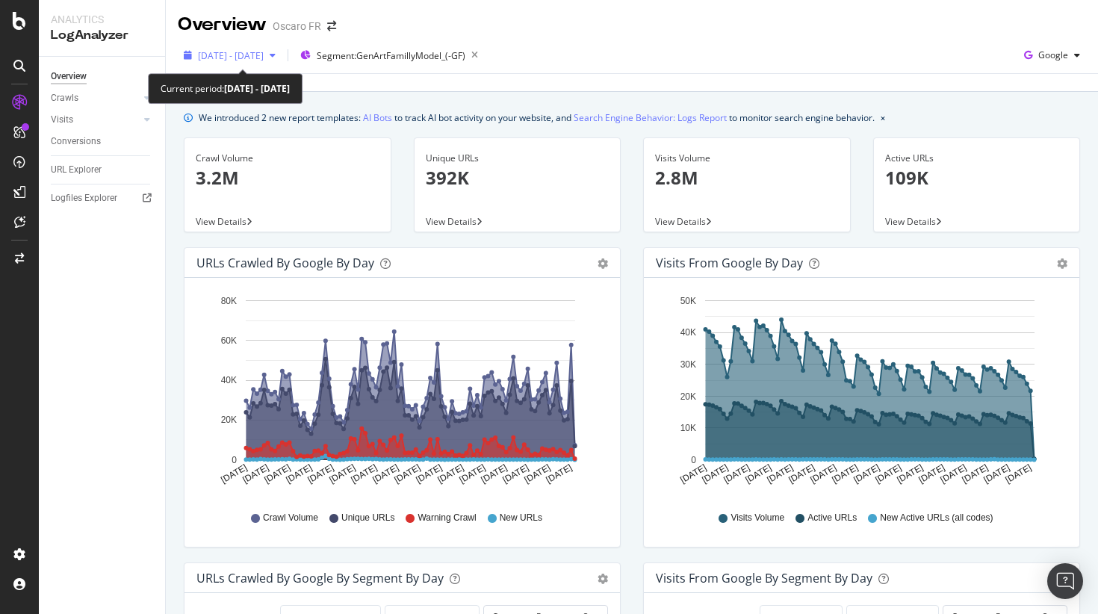
click at [264, 52] on span "[DATE] - [DATE]" at bounding box center [231, 55] width 66 height 13
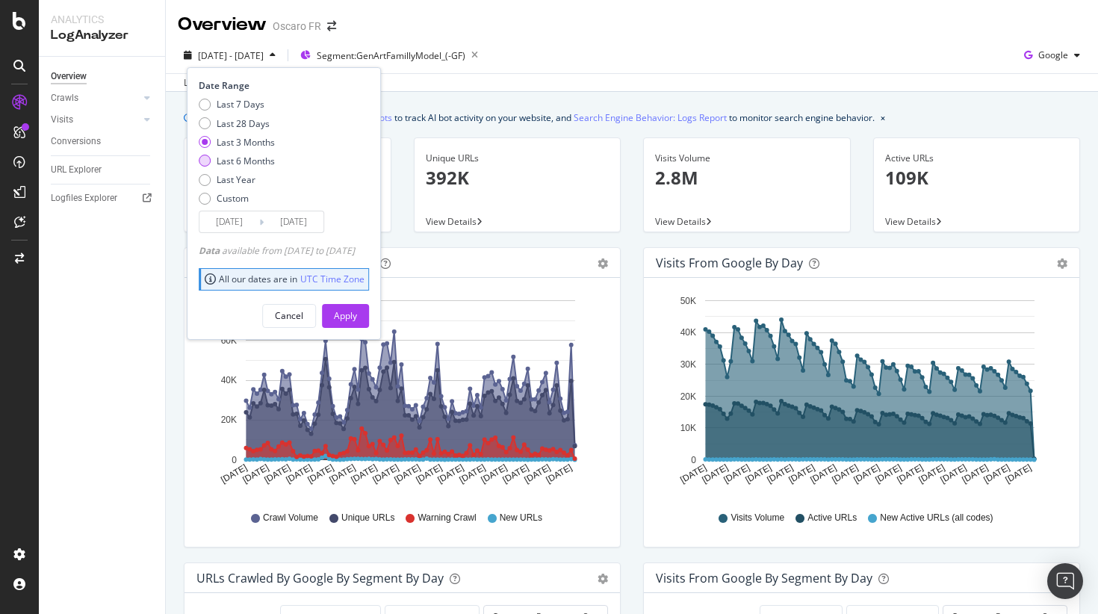
click at [241, 164] on div "Last 6 Months" at bounding box center [246, 161] width 58 height 13
type input "[DATE]"
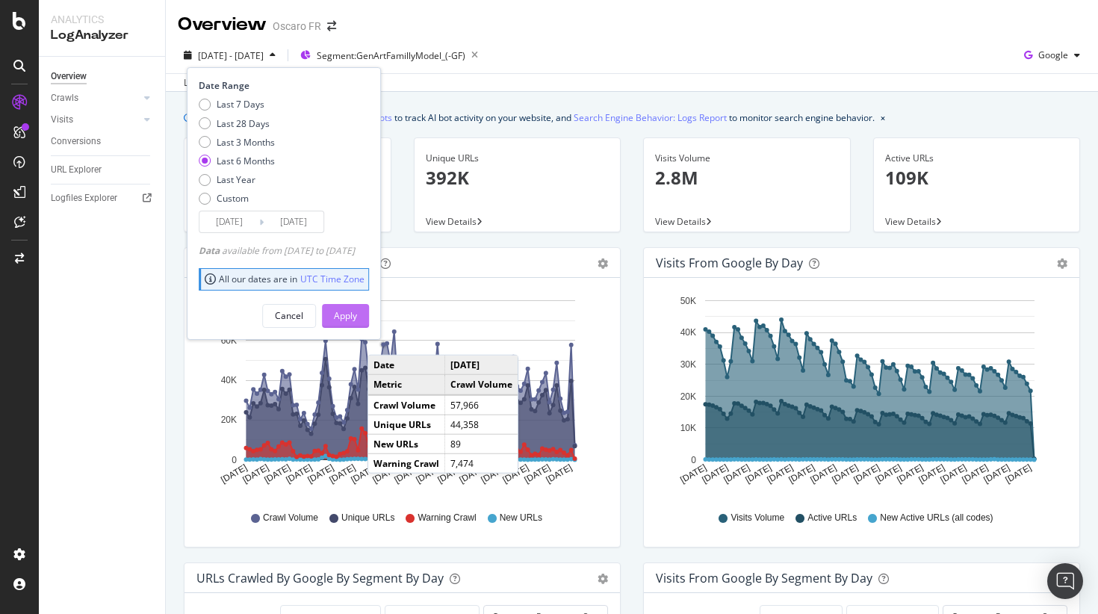
click at [357, 309] on div "Apply" at bounding box center [345, 315] width 23 height 13
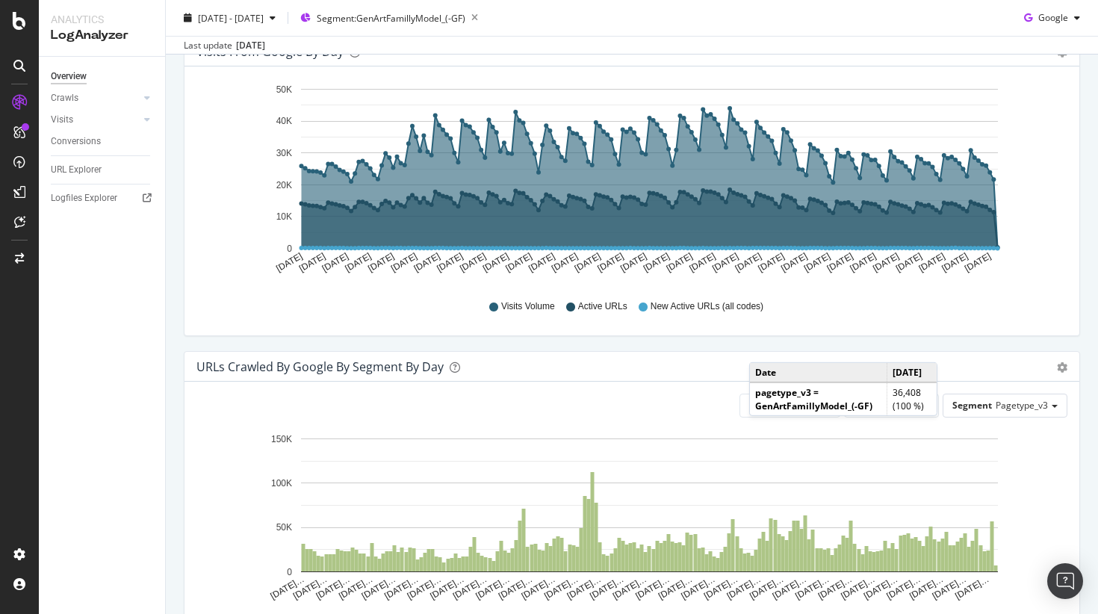
scroll to position [318, 0]
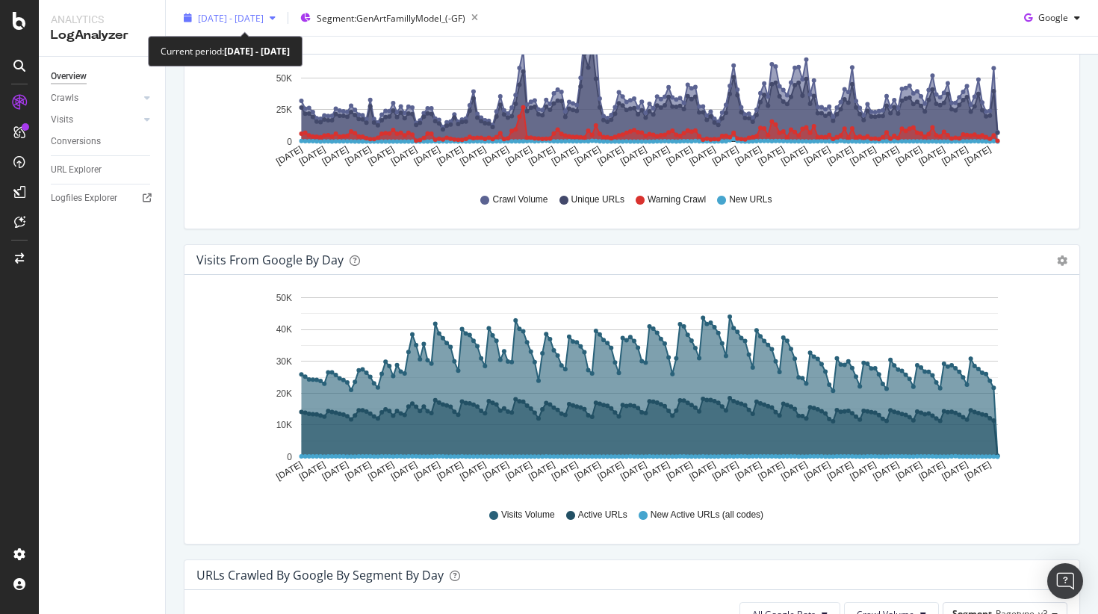
click at [264, 19] on span "[DATE] - [DATE]" at bounding box center [231, 17] width 66 height 13
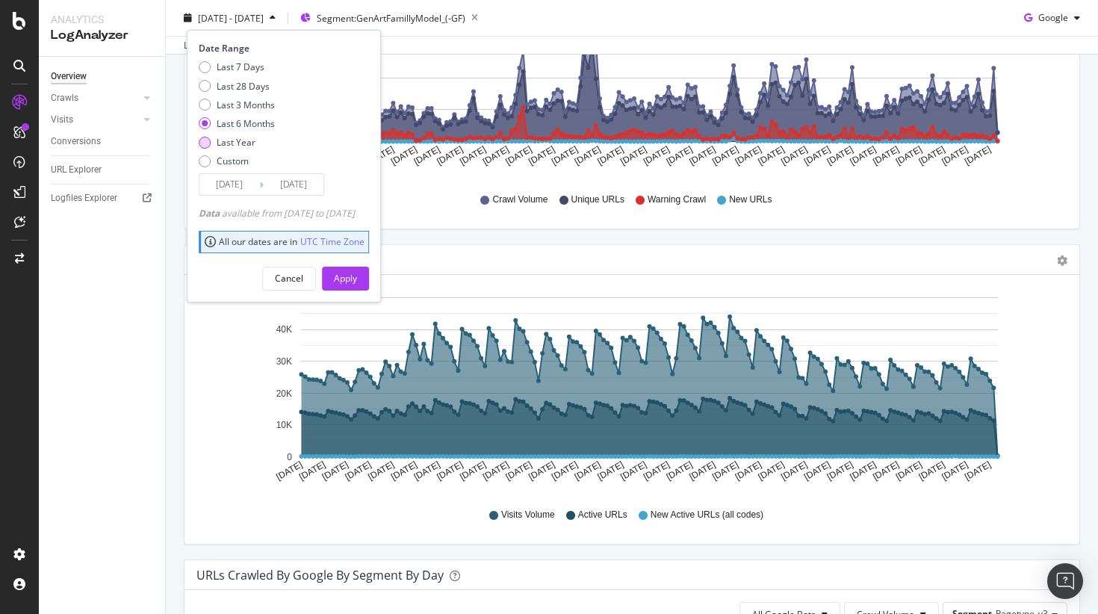
click at [238, 143] on div "Last Year" at bounding box center [236, 142] width 39 height 13
type input "[DATE]"
click at [357, 281] on div "Apply" at bounding box center [345, 278] width 23 height 13
